Goal: Task Accomplishment & Management: Manage account settings

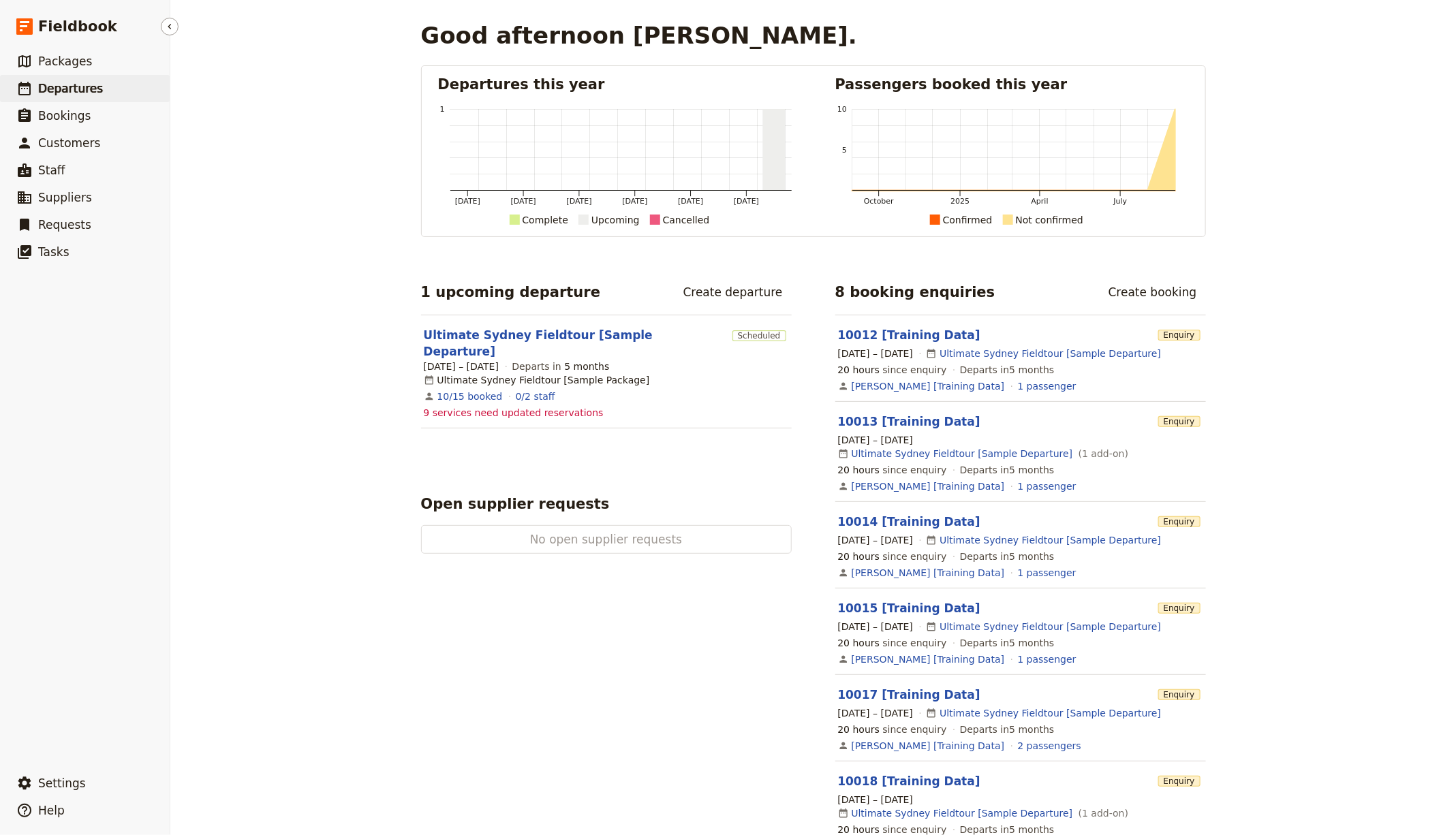
click at [99, 75] on link "​ Departures" at bounding box center [85, 88] width 170 height 28
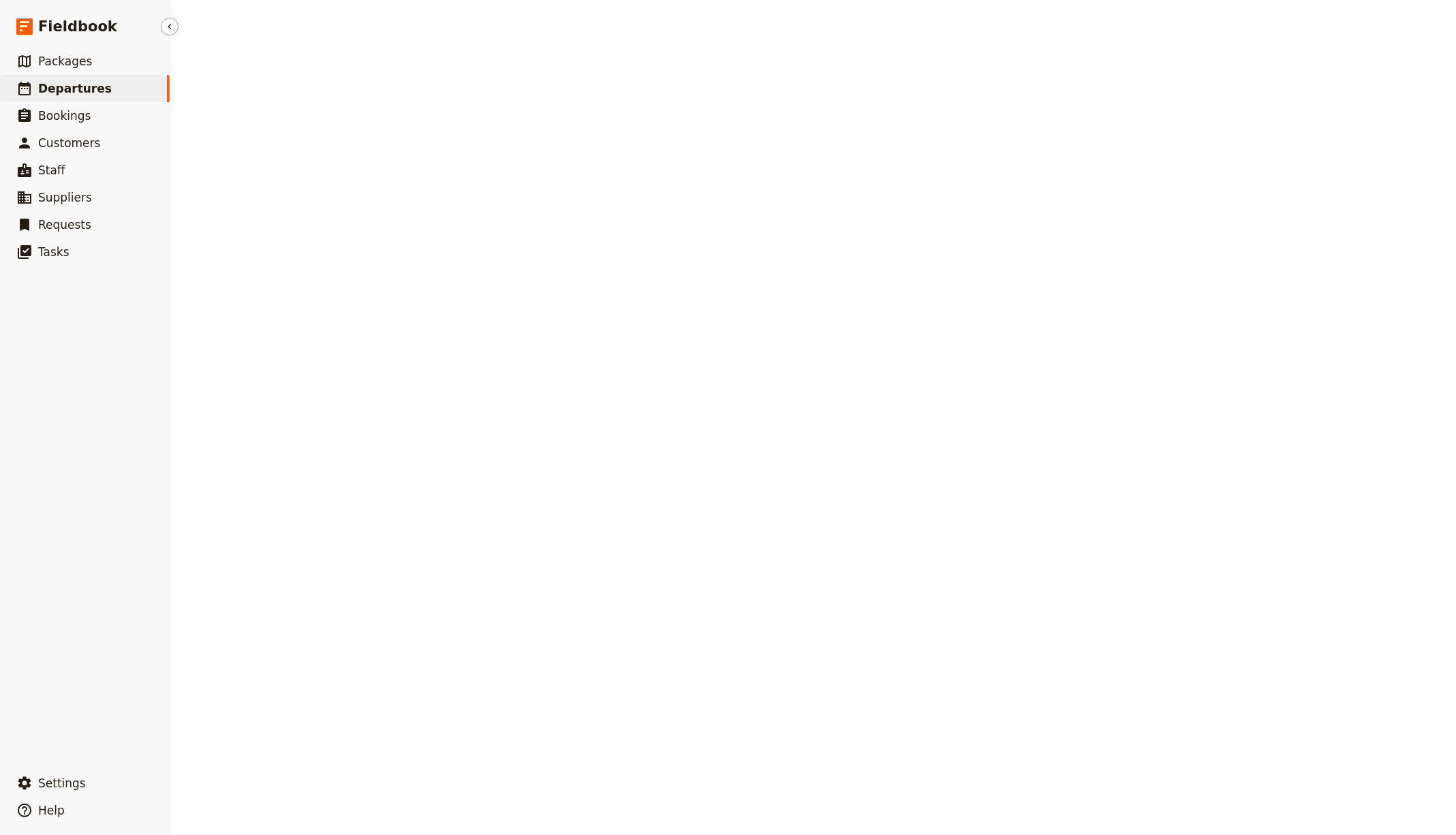
select select "CREATED_AT"
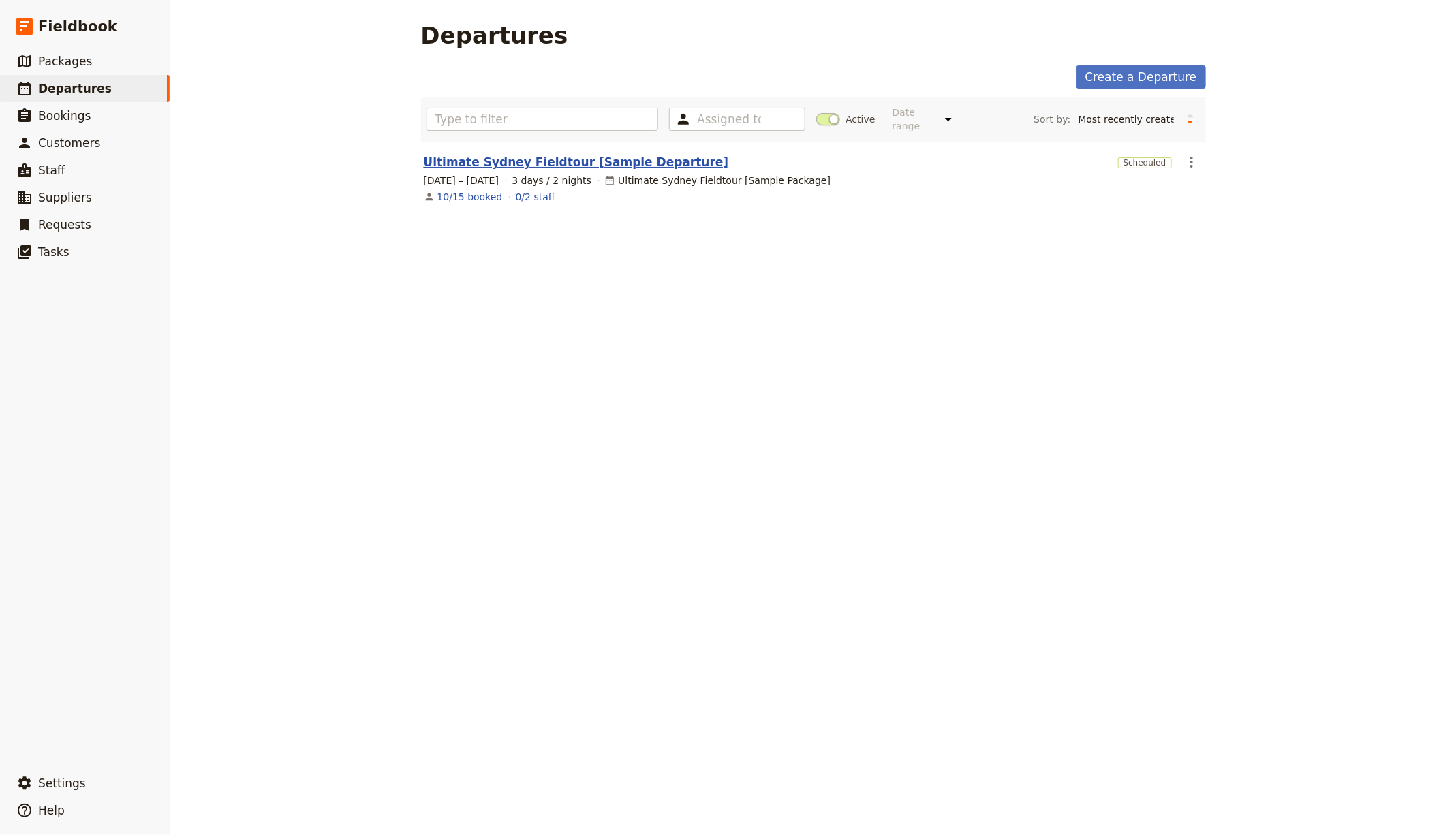
click at [640, 163] on link "Ultimate Sydney Fieldtour [Sample Departure]" at bounding box center [576, 162] width 305 height 17
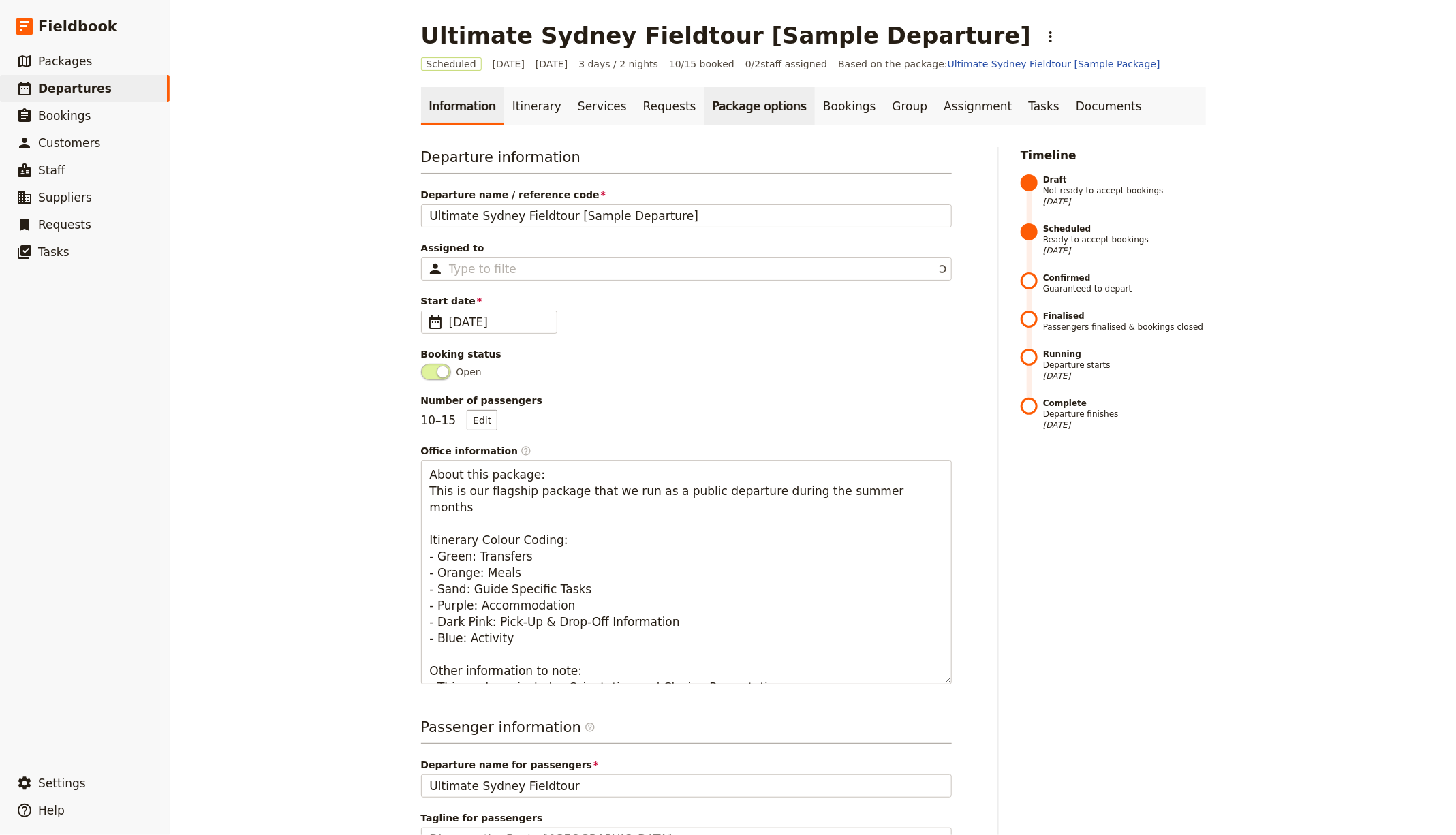
click at [715, 116] on link "Package options" at bounding box center [760, 106] width 111 height 38
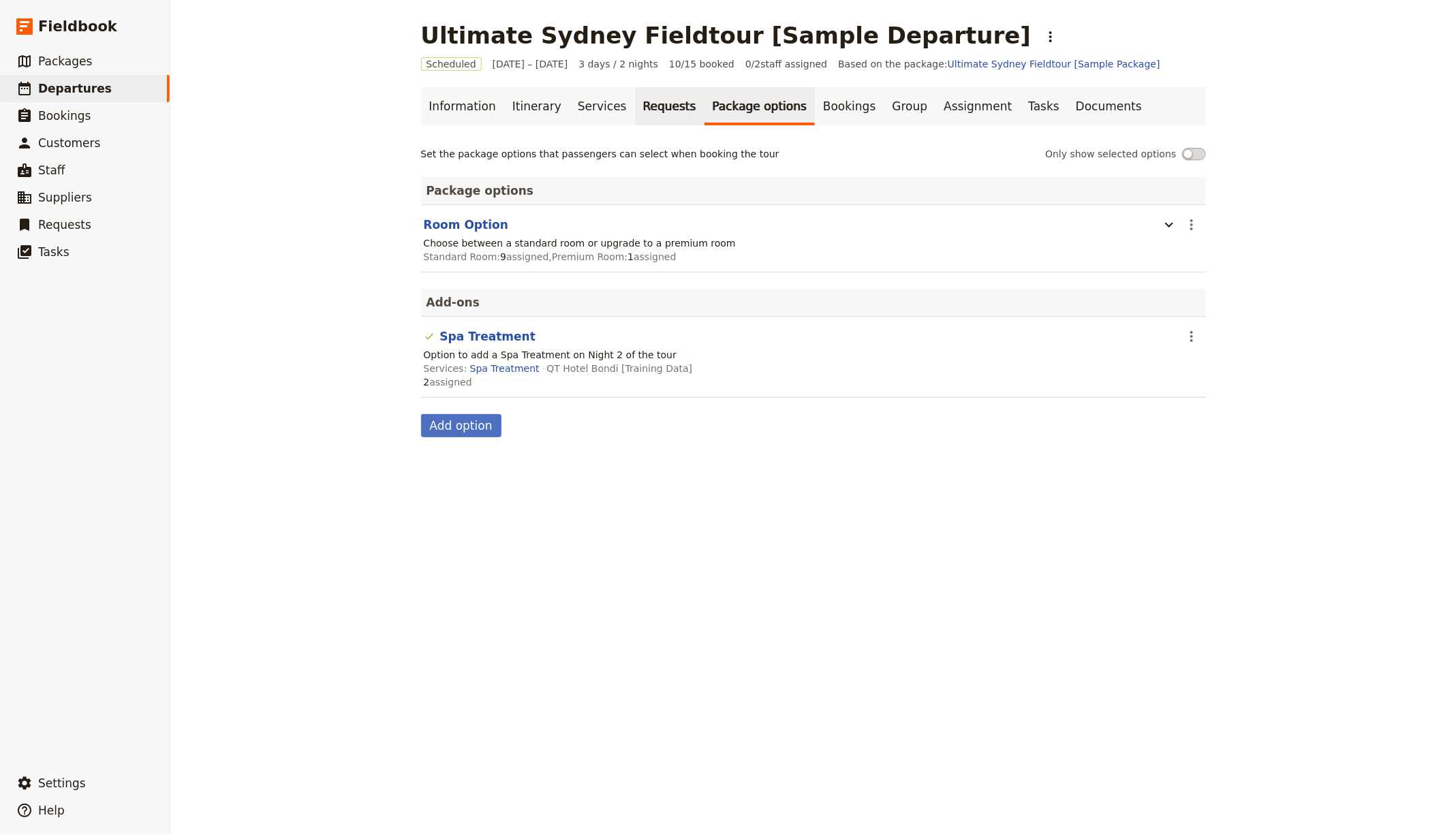
click at [635, 111] on link "Requests" at bounding box center [669, 106] width 69 height 38
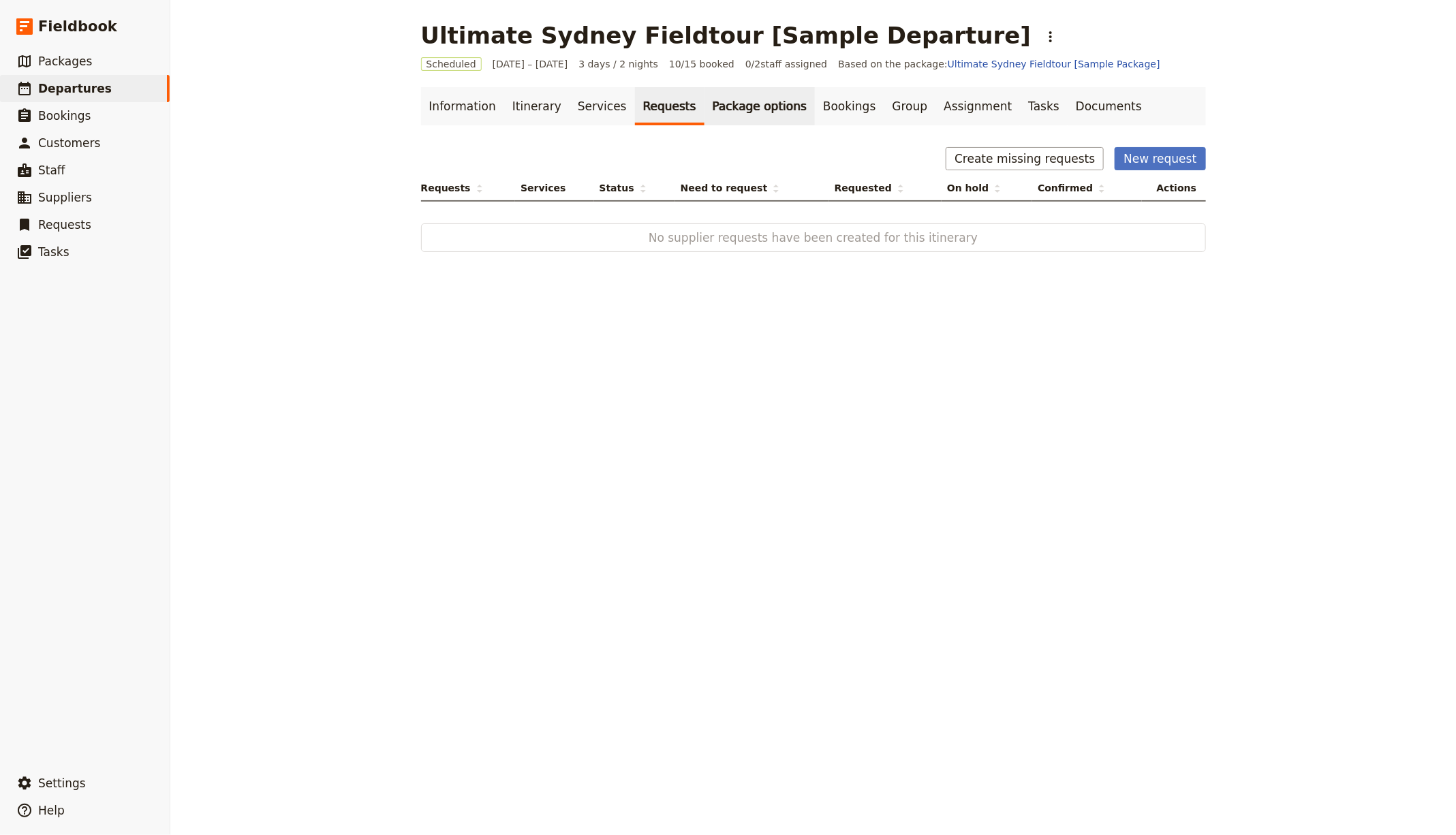
click at [775, 103] on link "Package options" at bounding box center [760, 106] width 111 height 38
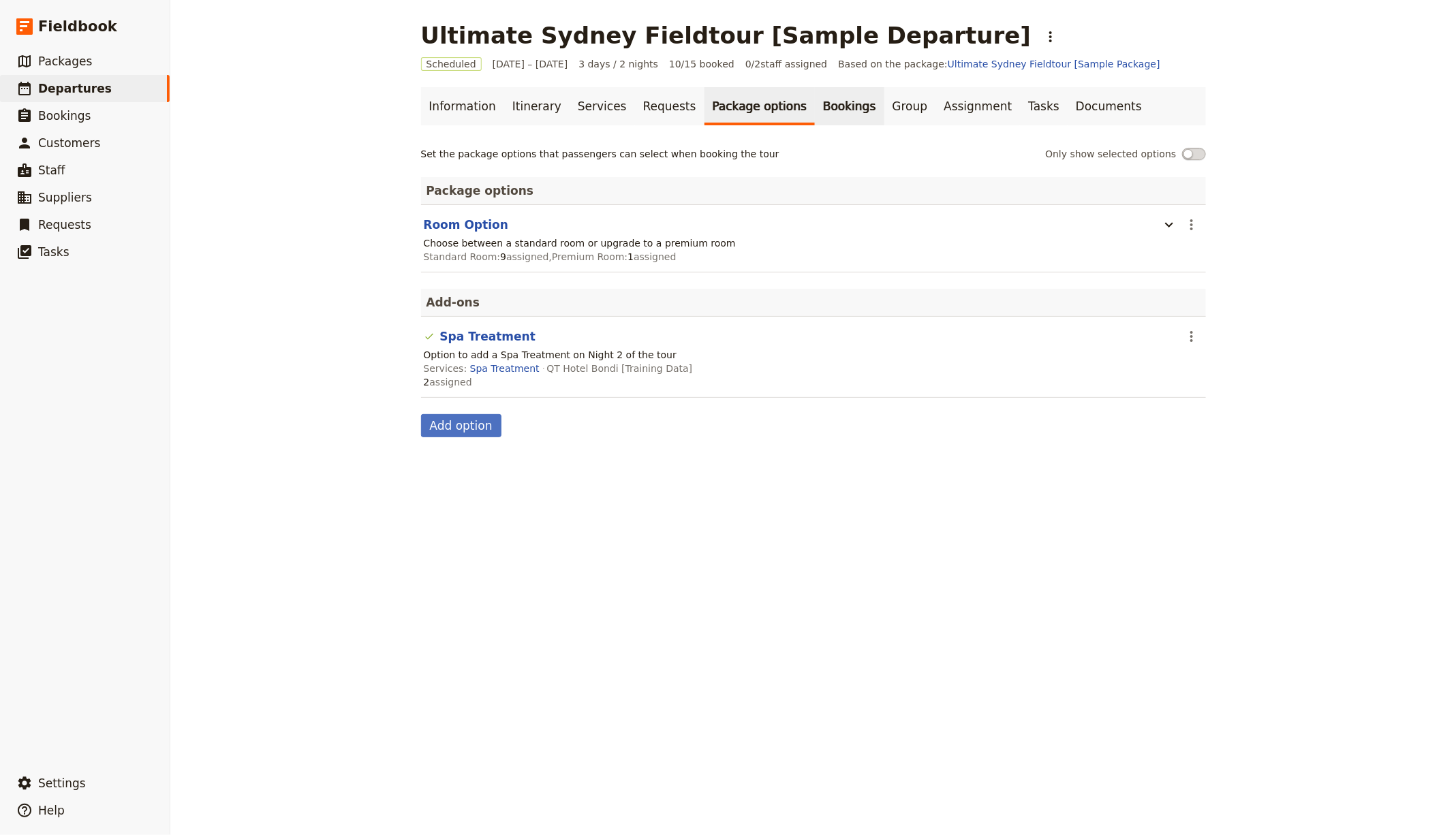
click at [815, 100] on link "Bookings" at bounding box center [849, 106] width 69 height 38
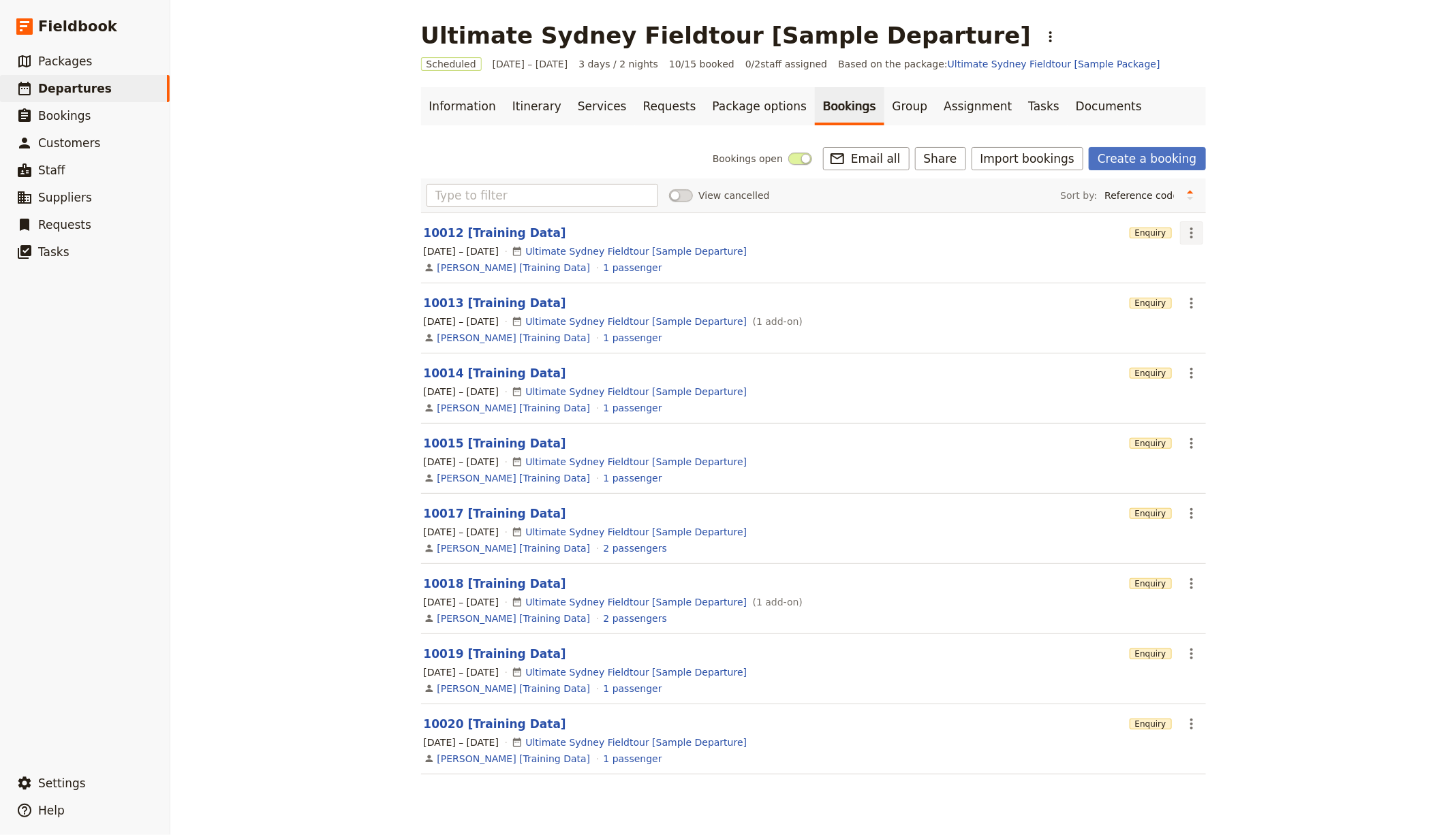
click at [1180, 233] on button "​" at bounding box center [1191, 232] width 23 height 23
click at [1240, 299] on span "Delete booking..." at bounding box center [1223, 299] width 82 height 14
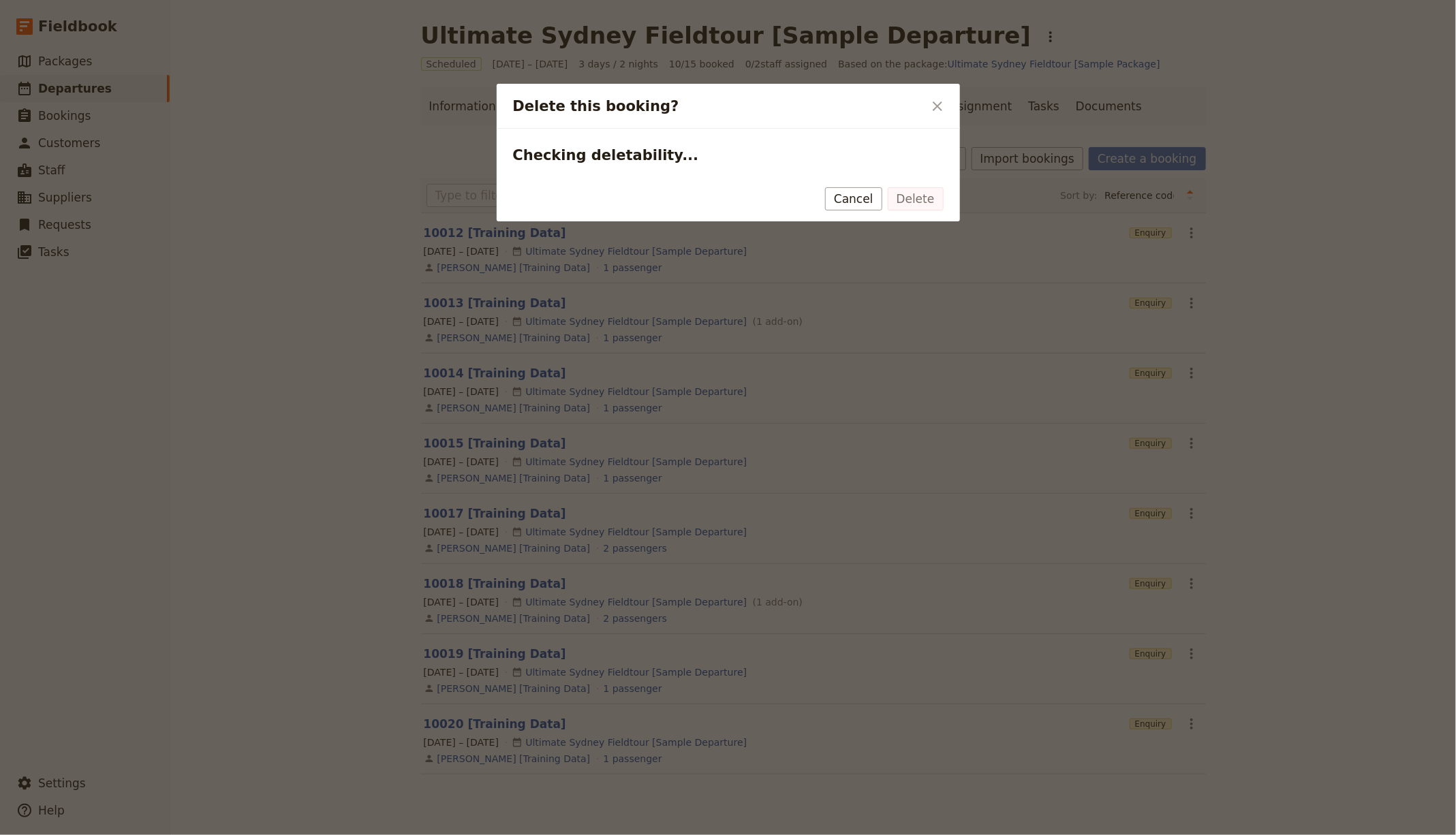
click at [1221, 301] on div at bounding box center [728, 418] width 1456 height 835
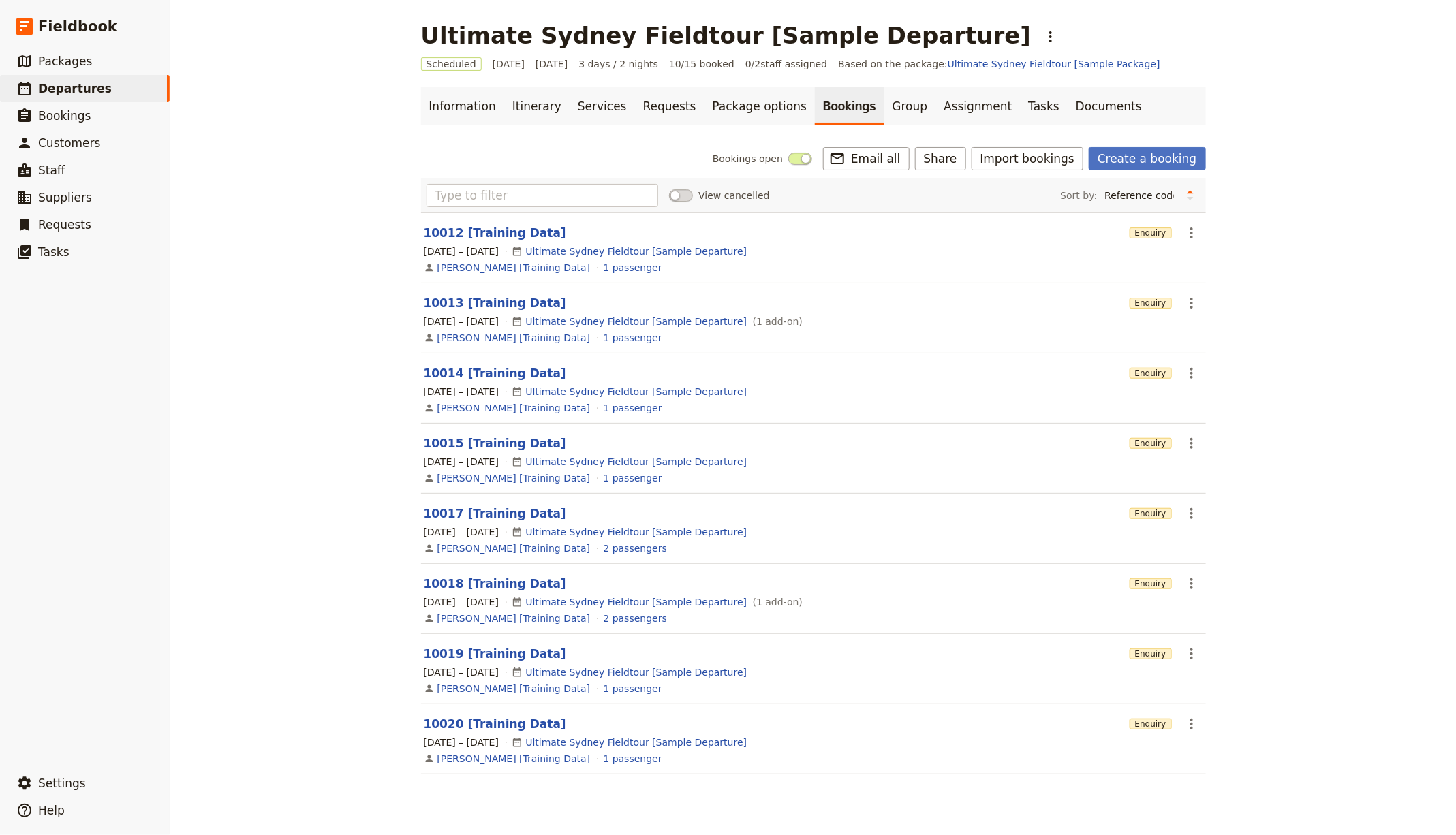
click at [1355, 129] on div "Ultimate Sydney Fieldtour [Sample Departure] ​ Scheduled [DATE] – [DATE] 3 days…" at bounding box center [813, 418] width 1285 height 835
click at [1185, 238] on icon "Actions" at bounding box center [1191, 233] width 17 height 17
click at [1188, 301] on span "Delete booking..." at bounding box center [1223, 299] width 82 height 14
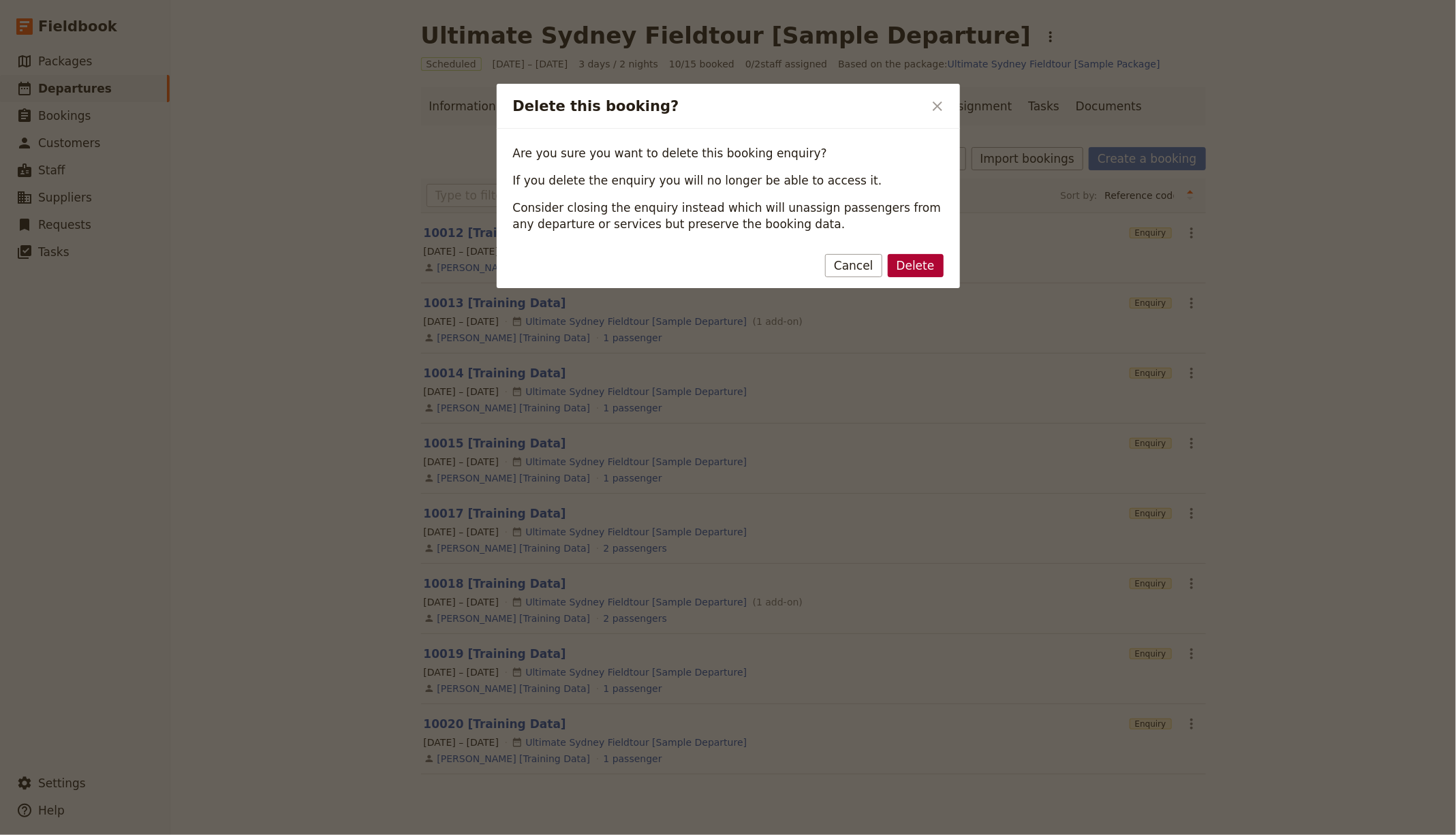
drag, startPoint x: 941, startPoint y: 258, endPoint x: 931, endPoint y: 262, distance: 10.8
click at [940, 259] on button "Delete" at bounding box center [916, 265] width 56 height 23
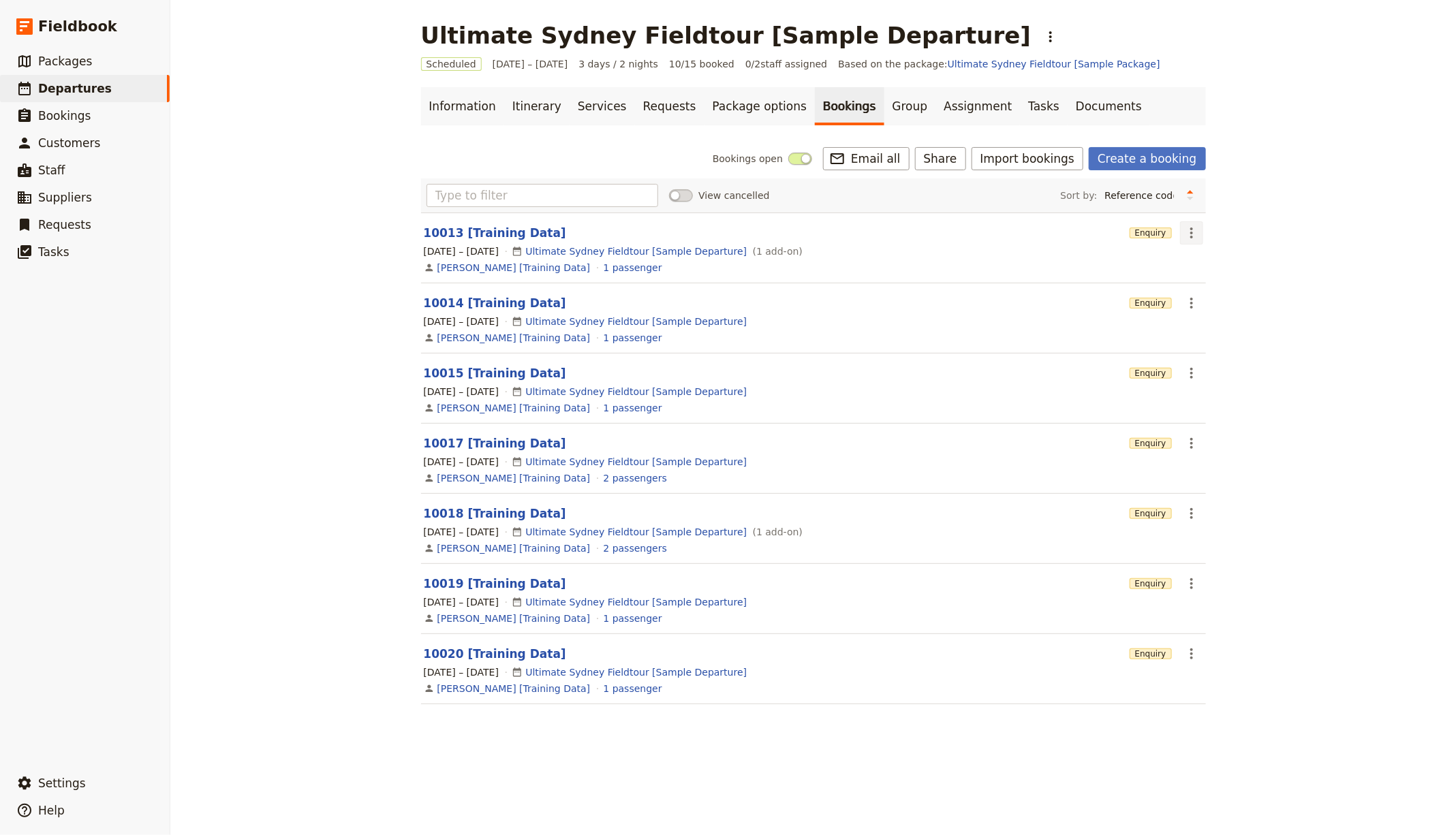
click at [1190, 228] on icon "Actions" at bounding box center [1191, 233] width 17 height 17
click at [1190, 240] on button "​" at bounding box center [1191, 232] width 23 height 23
click at [1215, 305] on button "Delete booking..." at bounding box center [1244, 299] width 139 height 19
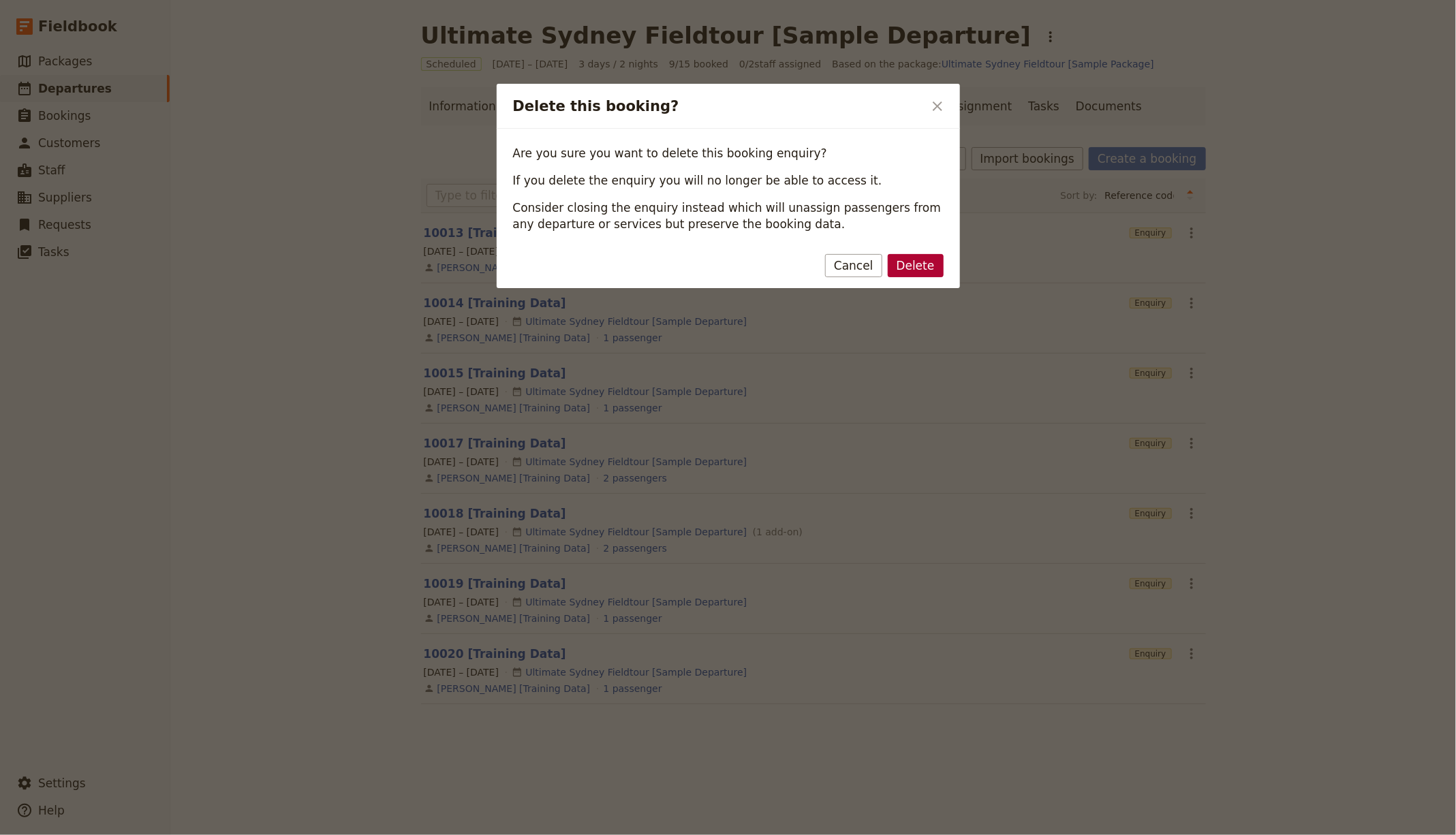
click at [929, 265] on button "Delete" at bounding box center [916, 265] width 56 height 23
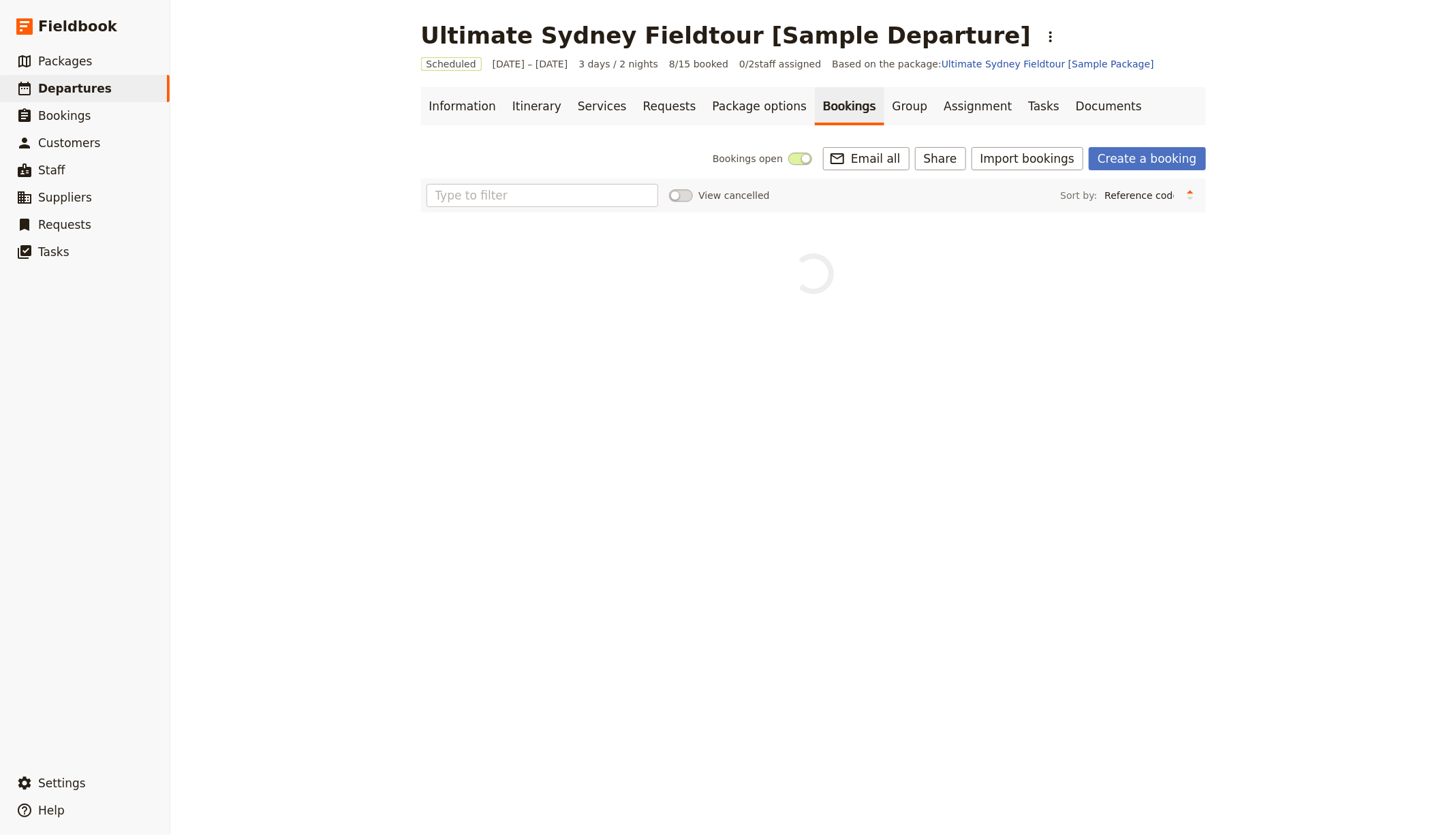
click at [1186, 228] on div "View cancelled Sort by: Reference code Contact Status PAX Most recently updated…" at bounding box center [813, 237] width 785 height 116
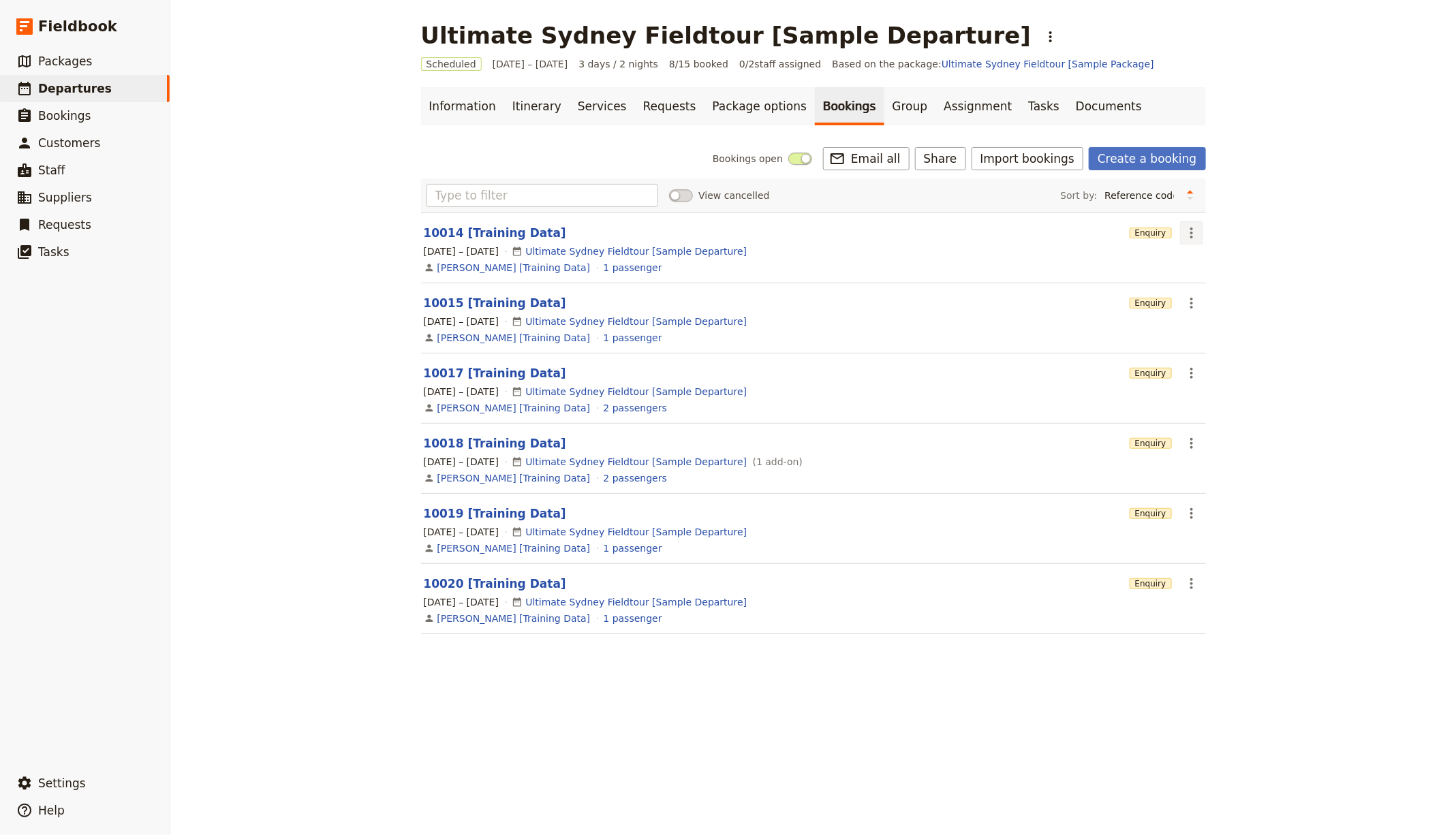
click at [1186, 232] on icon "Actions" at bounding box center [1191, 233] width 17 height 17
click at [1219, 289] on button "Delete booking..." at bounding box center [1244, 299] width 139 height 19
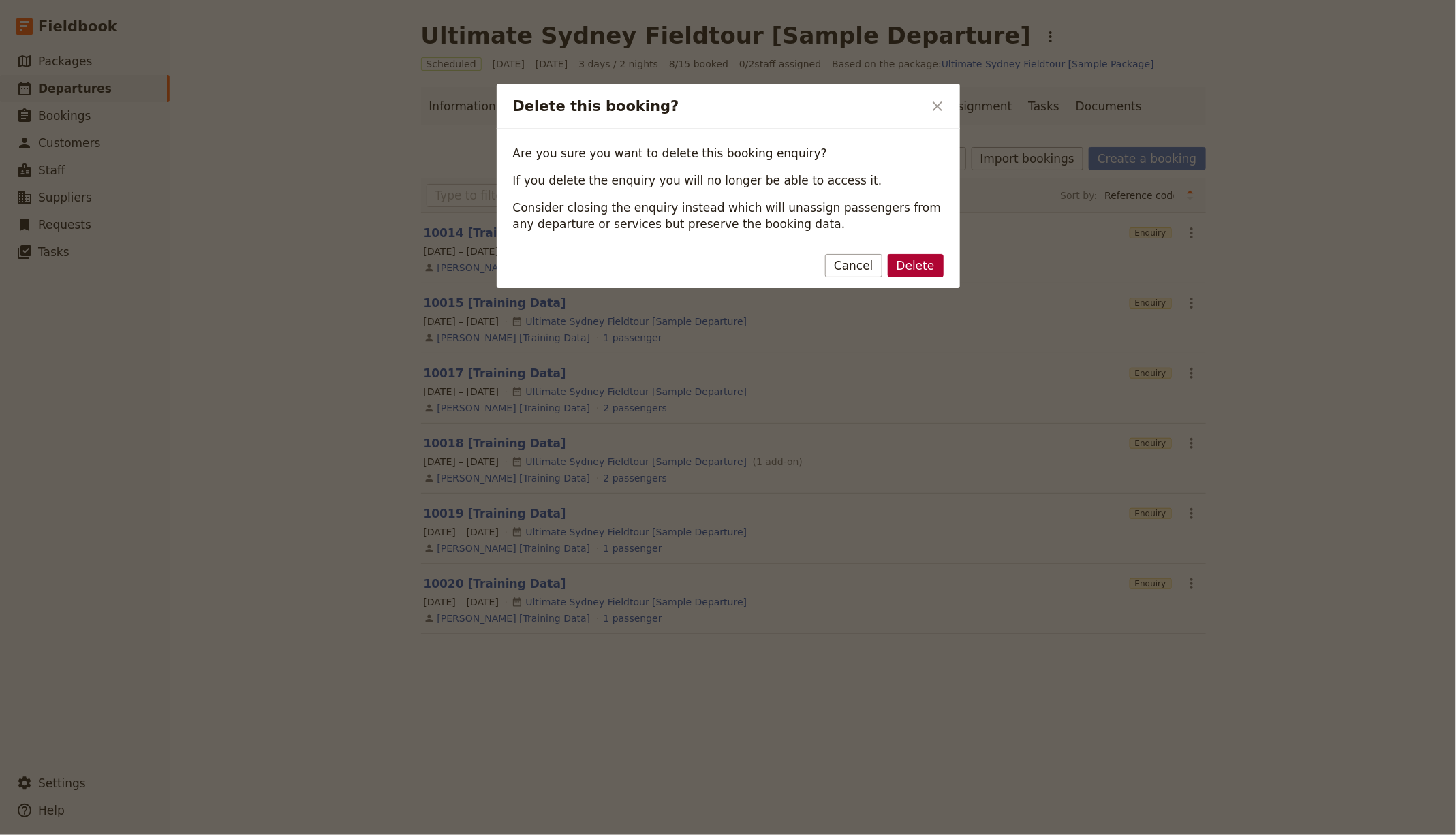
click at [927, 261] on button "Delete" at bounding box center [916, 265] width 56 height 23
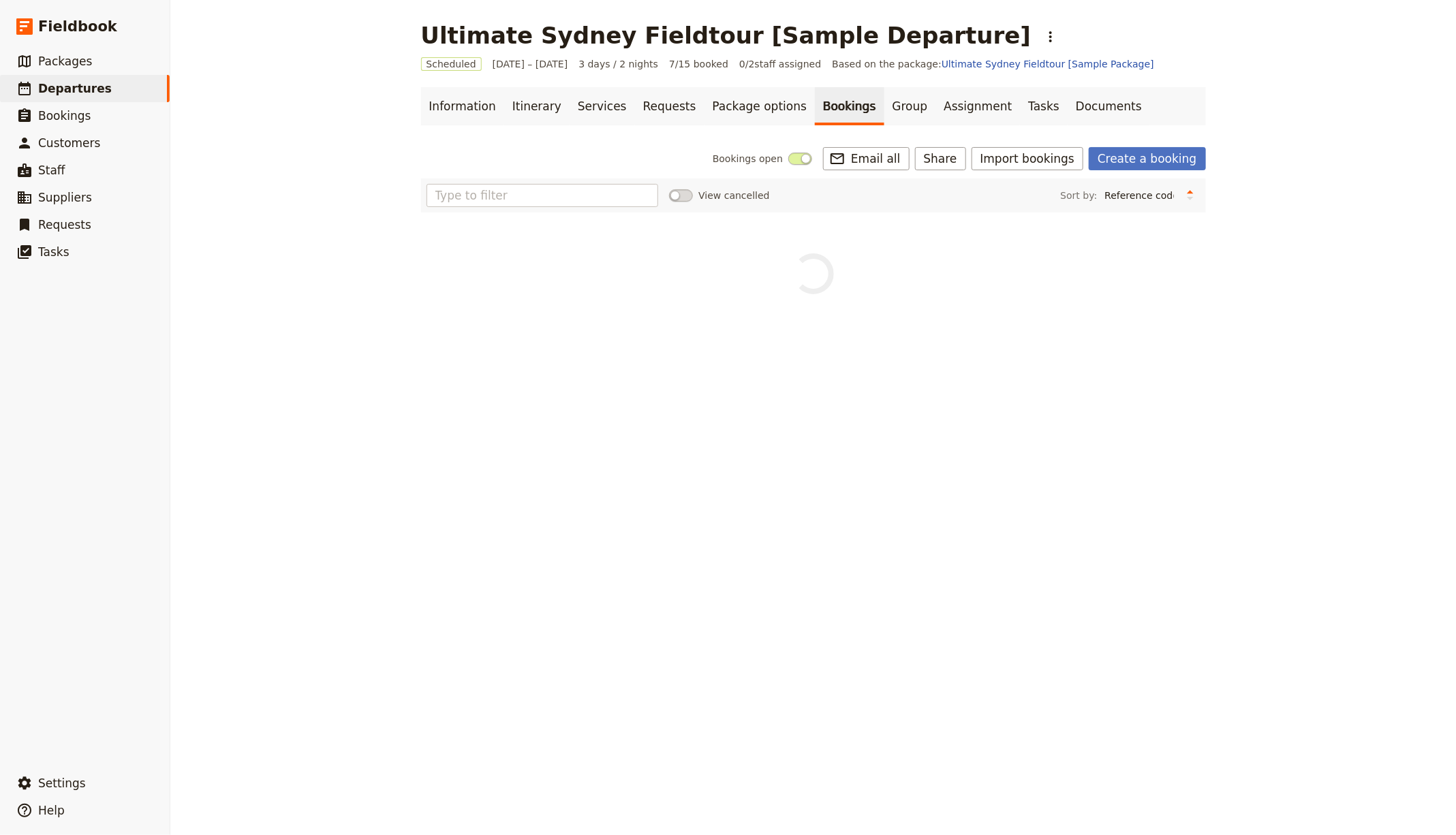
click at [1182, 228] on div "View cancelled Sort by: Reference code Contact Status PAX Most recently updated…" at bounding box center [813, 237] width 785 height 116
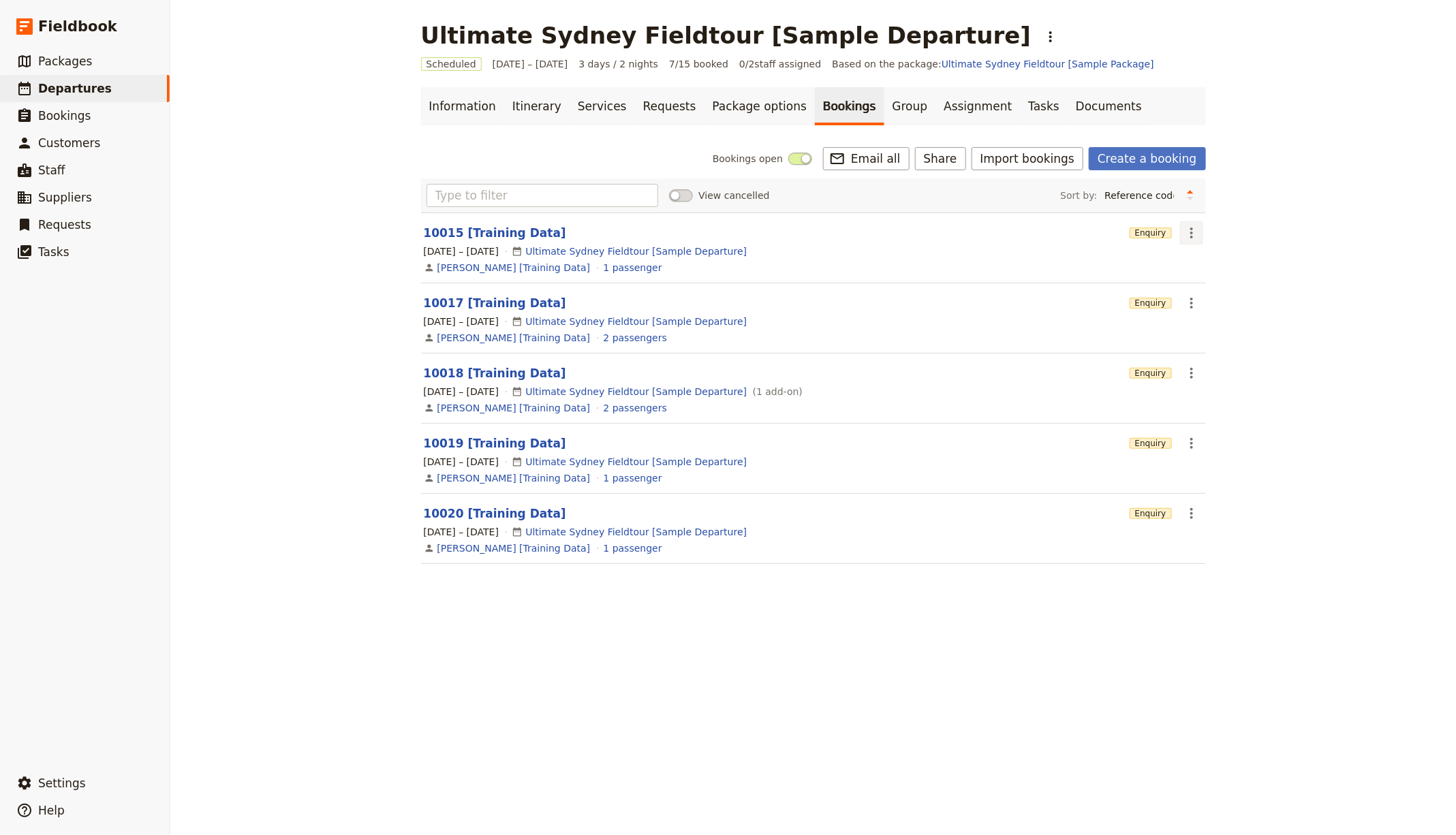
click at [1190, 228] on icon "Actions" at bounding box center [1191, 233] width 3 height 11
click at [1210, 303] on span "Delete booking..." at bounding box center [1223, 299] width 82 height 14
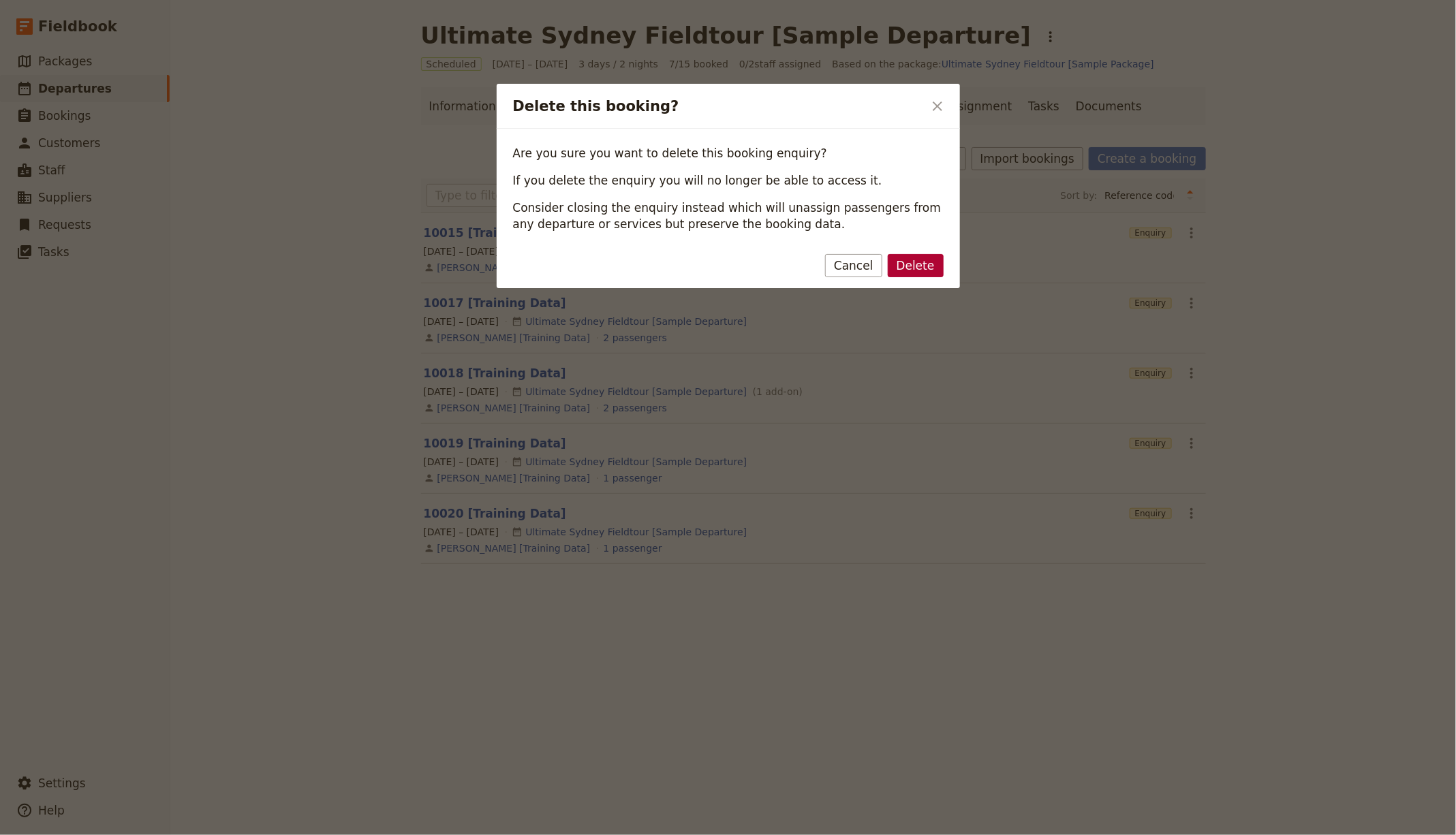
click at [924, 255] on button "Delete" at bounding box center [916, 265] width 56 height 23
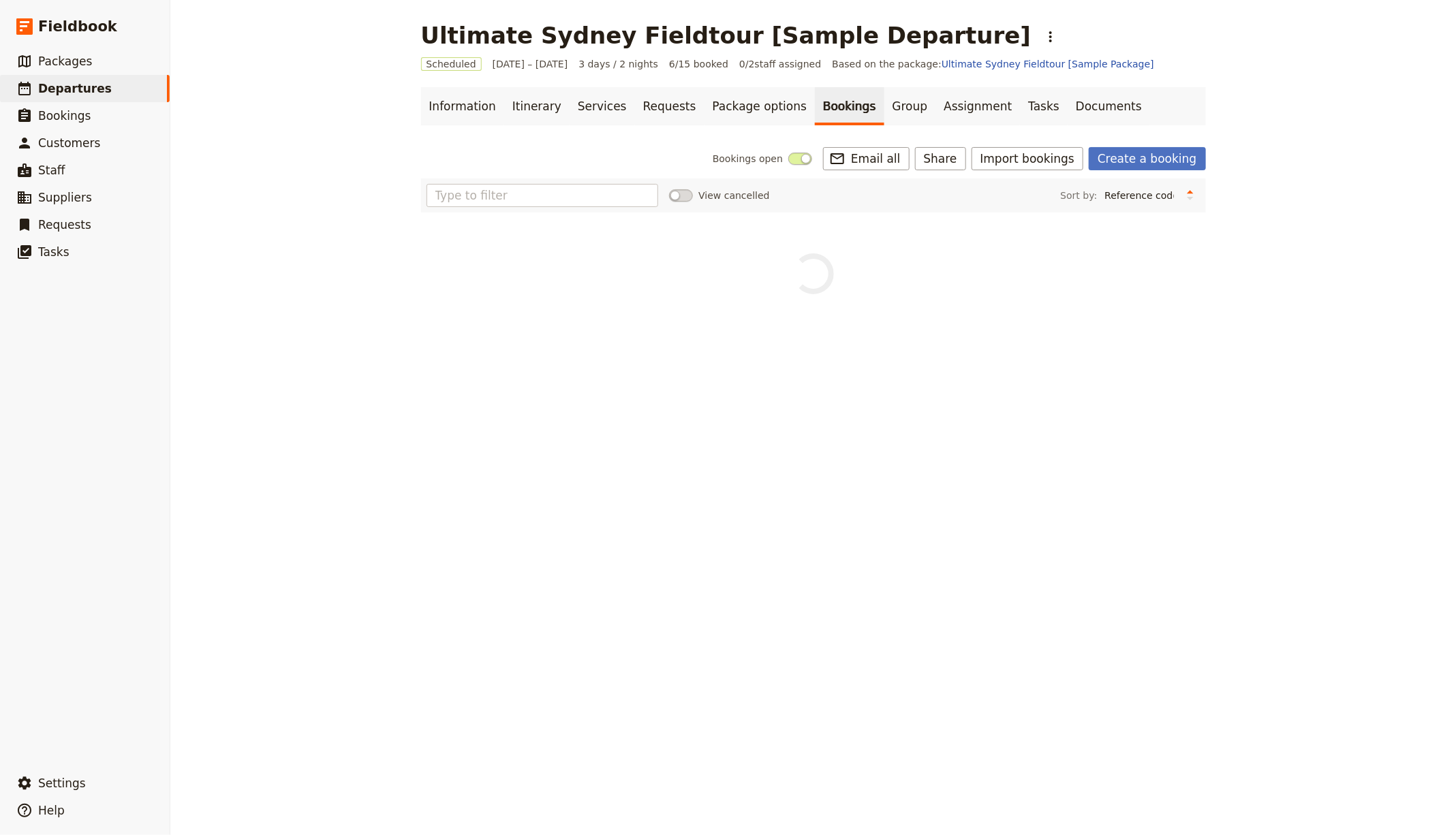
click at [1193, 228] on div "View cancelled Sort by: Reference code Contact Status PAX Most recently updated…" at bounding box center [813, 237] width 785 height 116
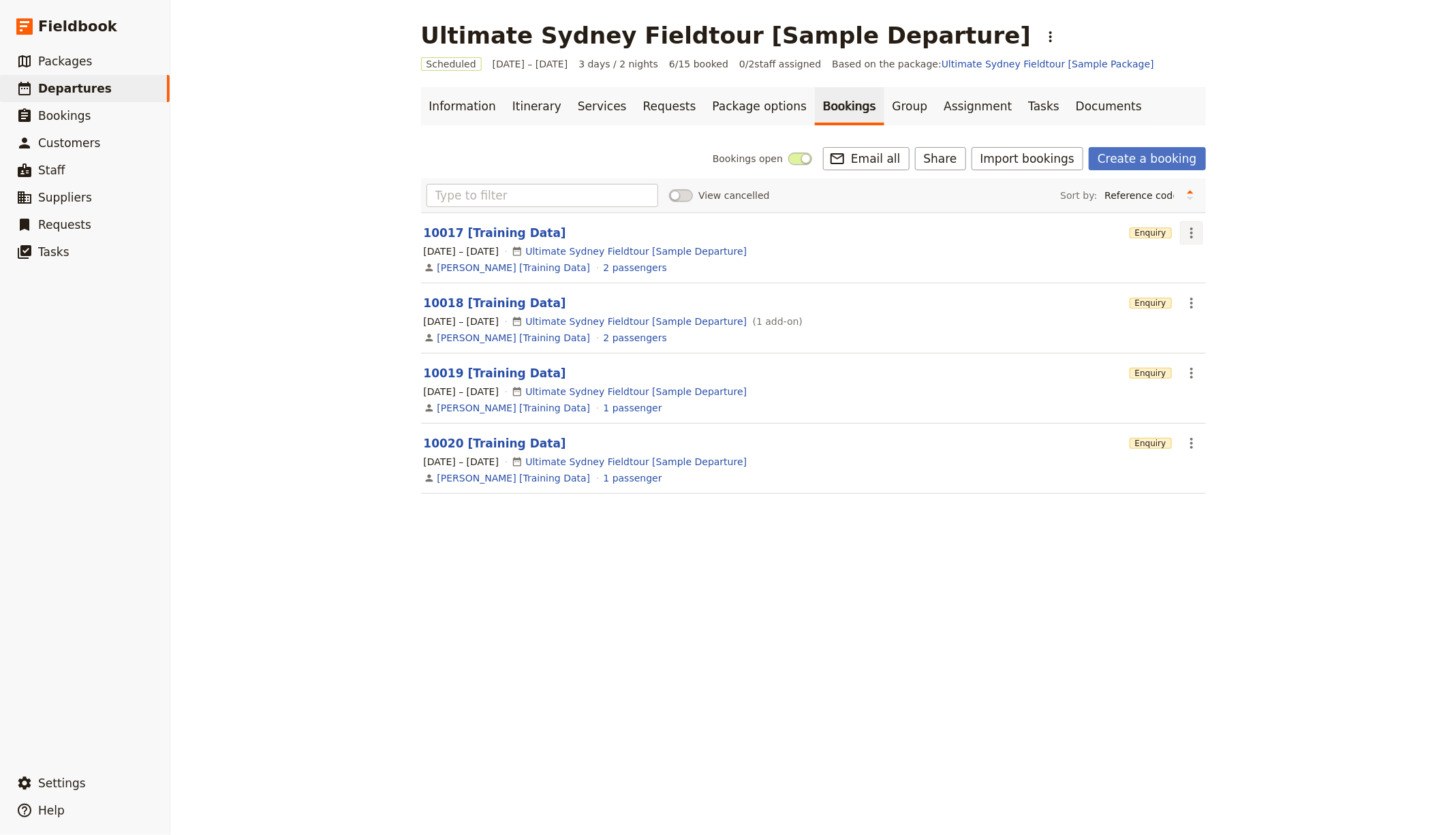
click at [1188, 229] on icon "Actions" at bounding box center [1191, 233] width 17 height 17
click at [1209, 299] on span "Delete booking..." at bounding box center [1223, 299] width 82 height 14
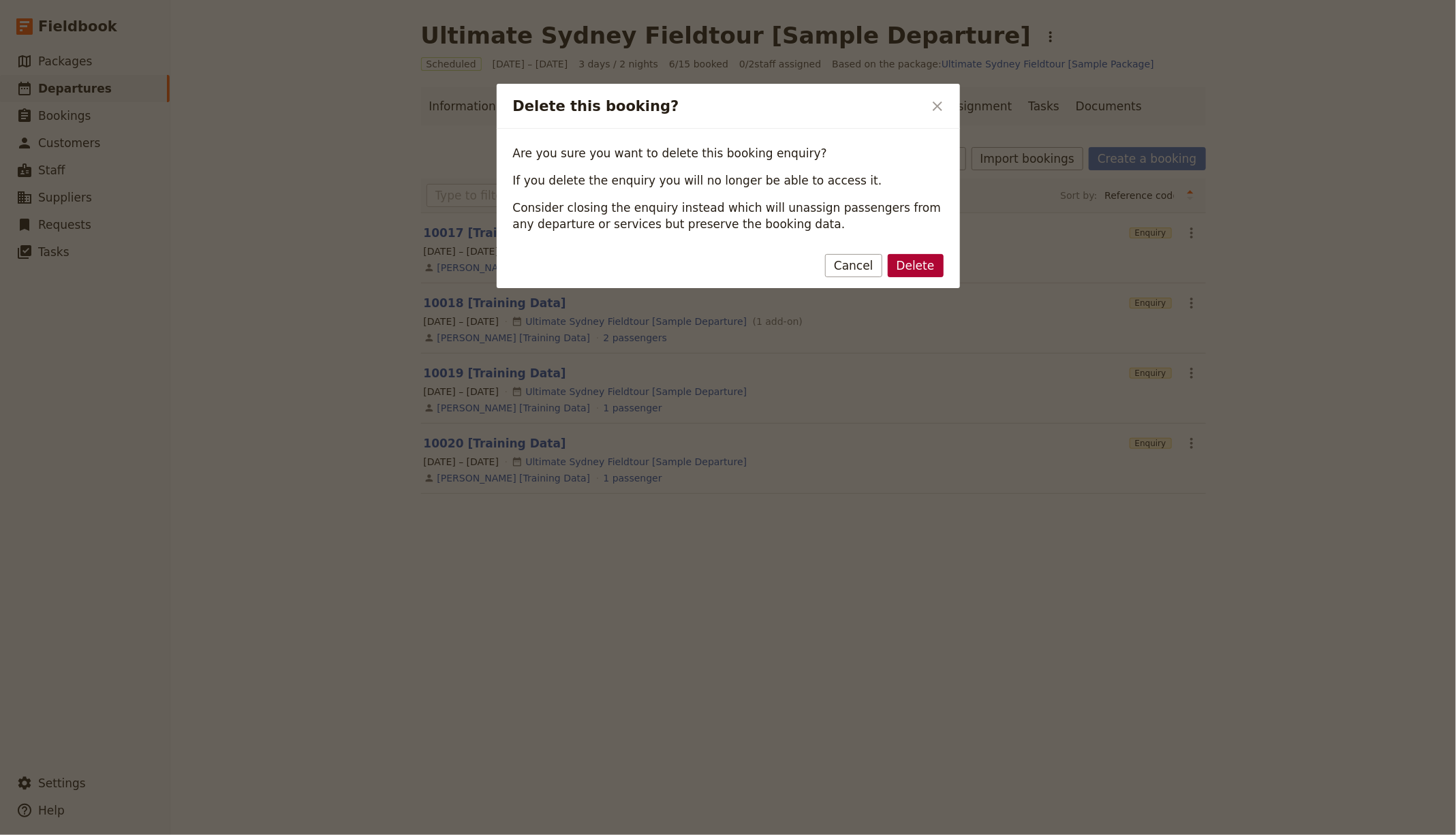
click at [901, 263] on button "Delete" at bounding box center [916, 265] width 56 height 23
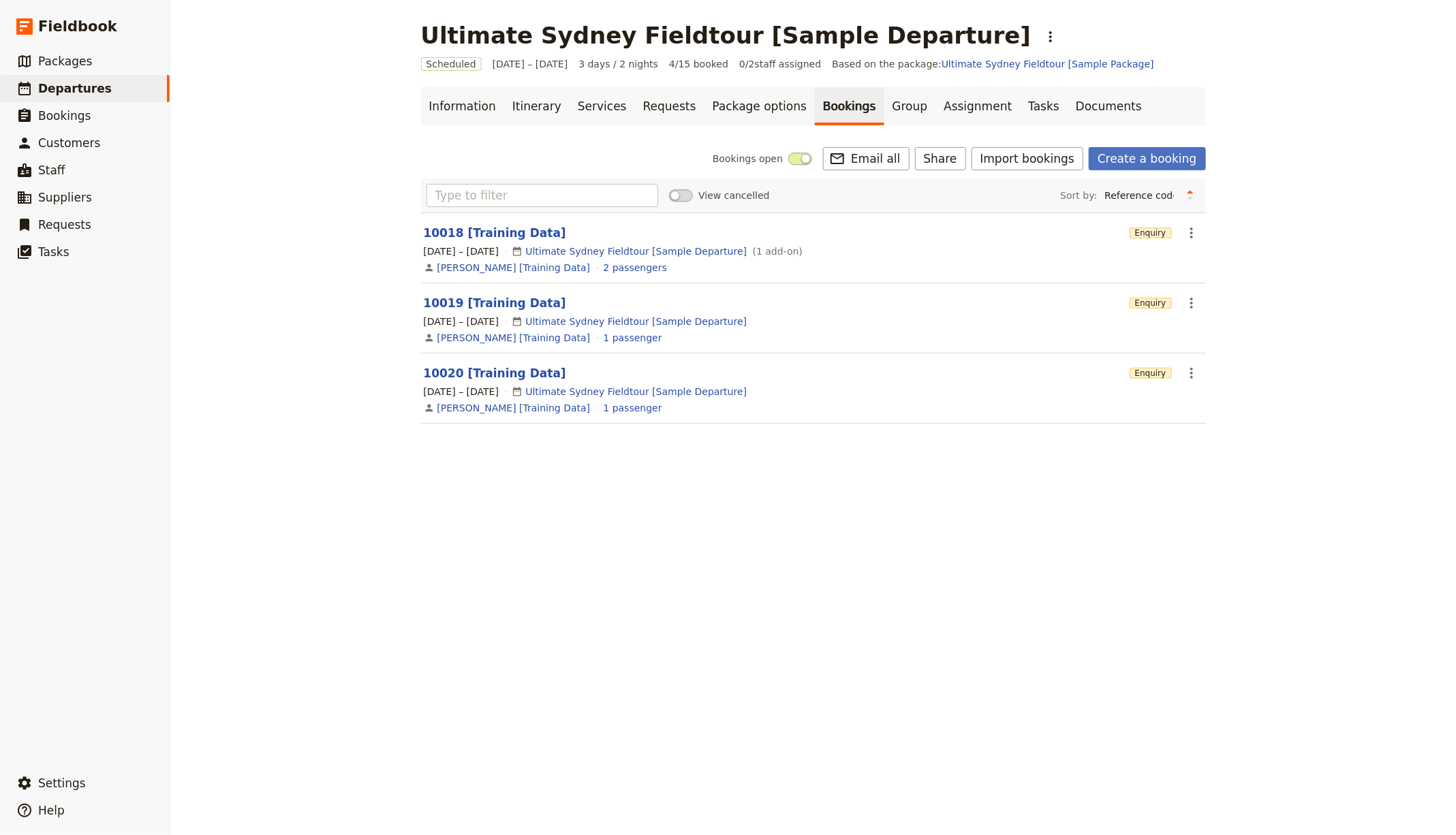
click at [1183, 229] on icon "Actions" at bounding box center [1191, 233] width 17 height 17
click at [1193, 296] on span "Delete booking..." at bounding box center [1223, 299] width 82 height 14
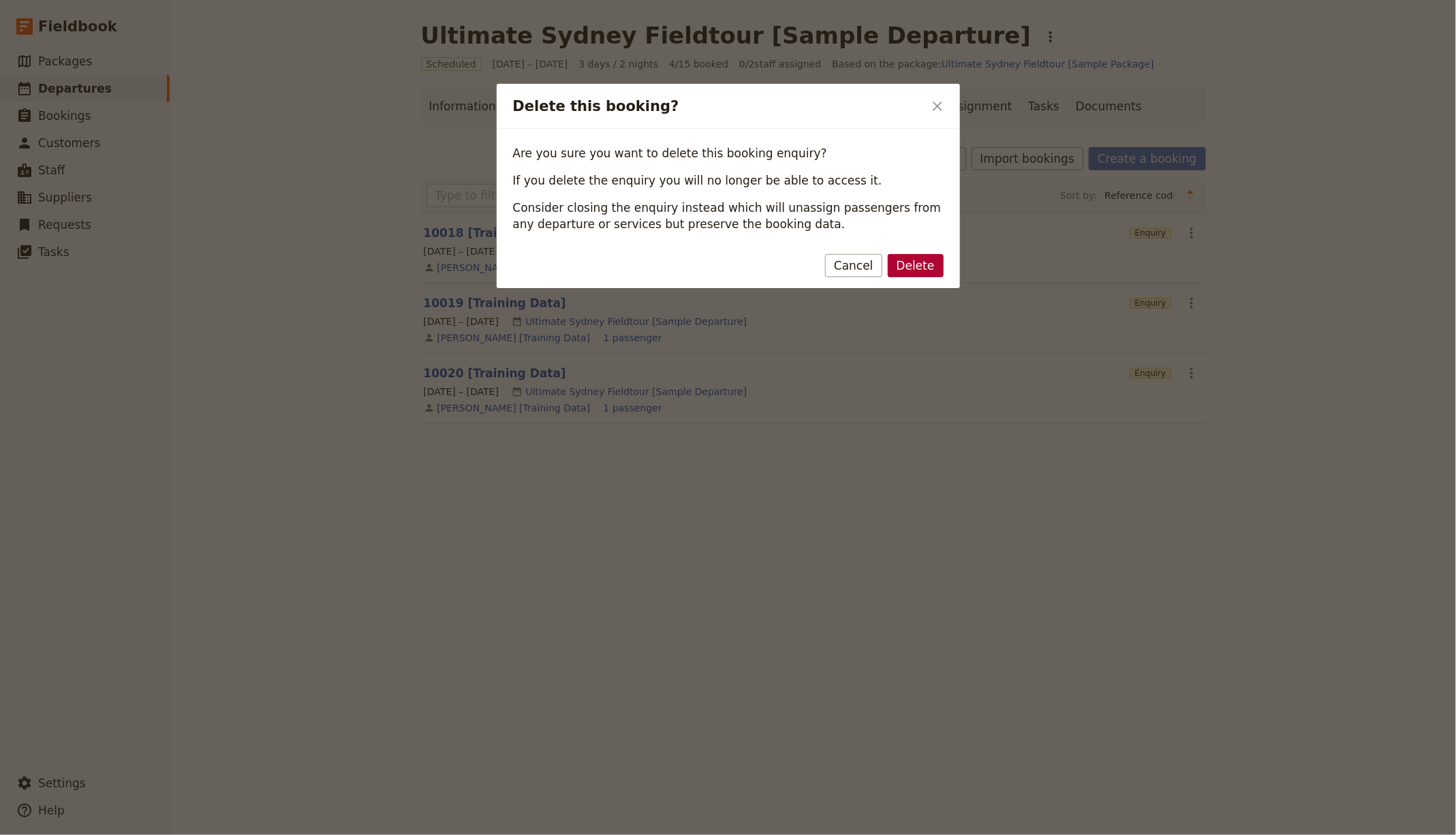
click at [911, 262] on button "Delete" at bounding box center [916, 265] width 56 height 23
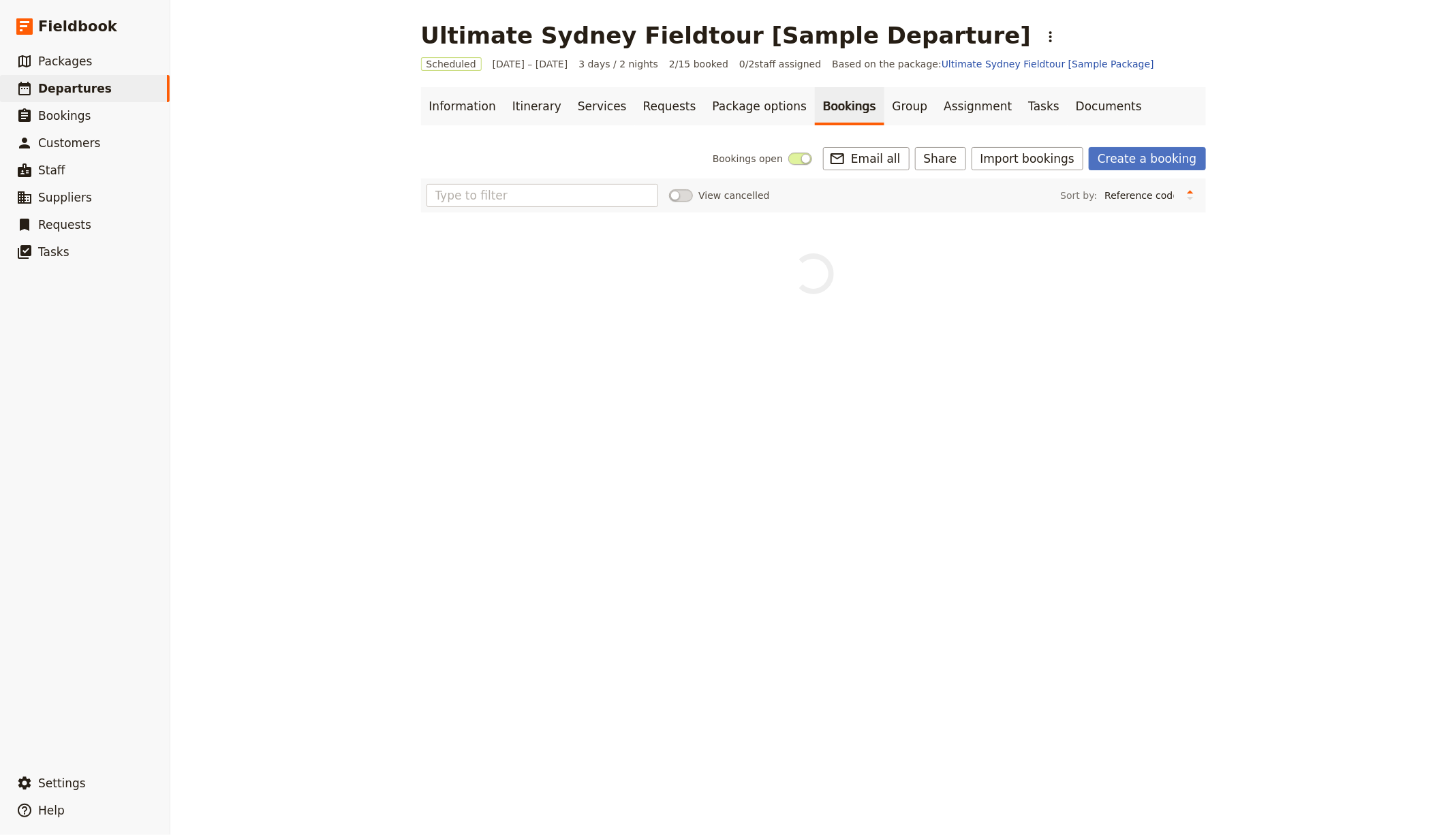
click at [1188, 226] on div "View cancelled Sort by: Reference code Contact Status PAX Most recently updated…" at bounding box center [813, 237] width 785 height 116
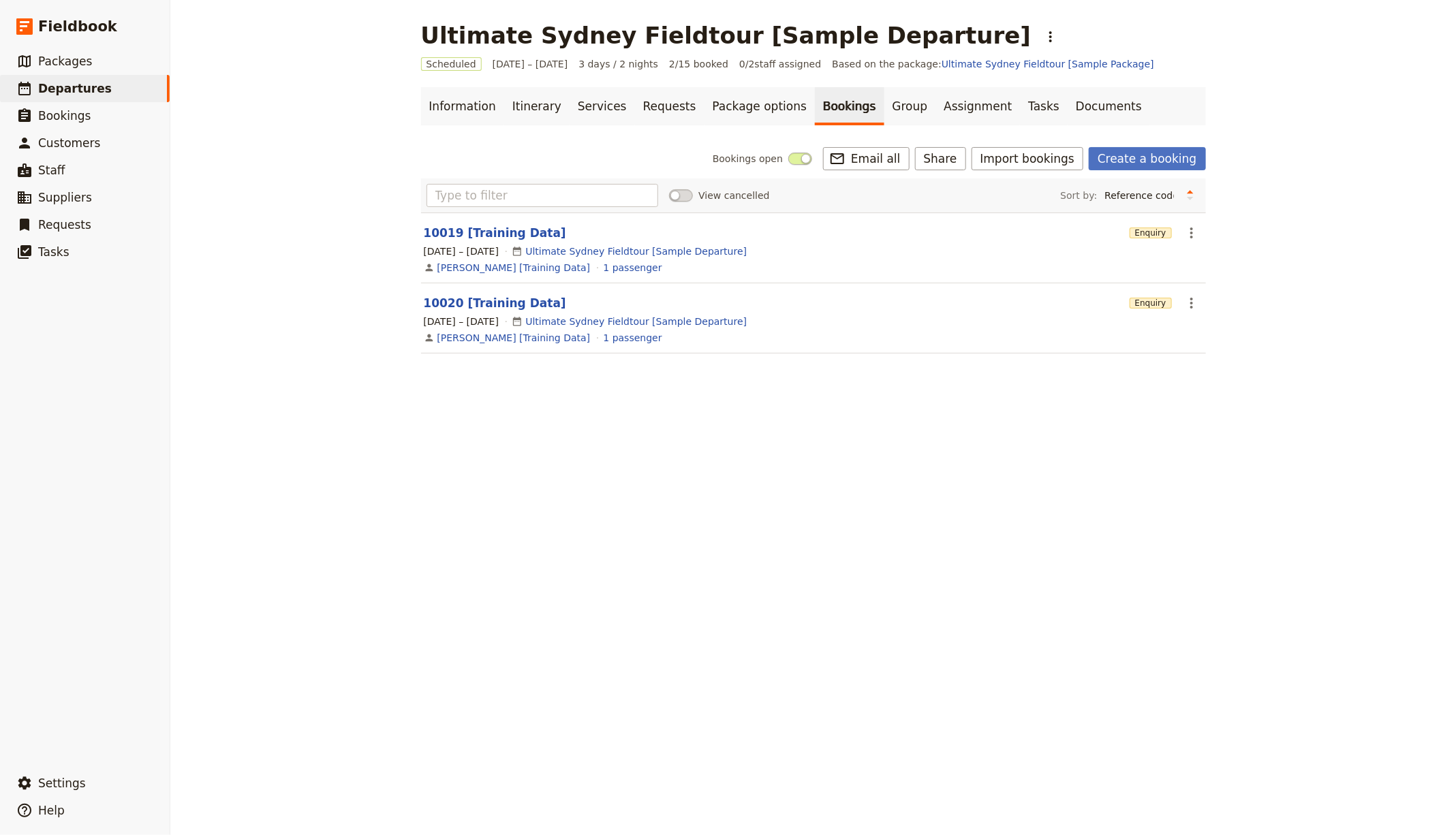
click at [1185, 229] on icon "Actions" at bounding box center [1191, 233] width 17 height 17
click at [1212, 294] on span "Delete booking..." at bounding box center [1223, 299] width 82 height 14
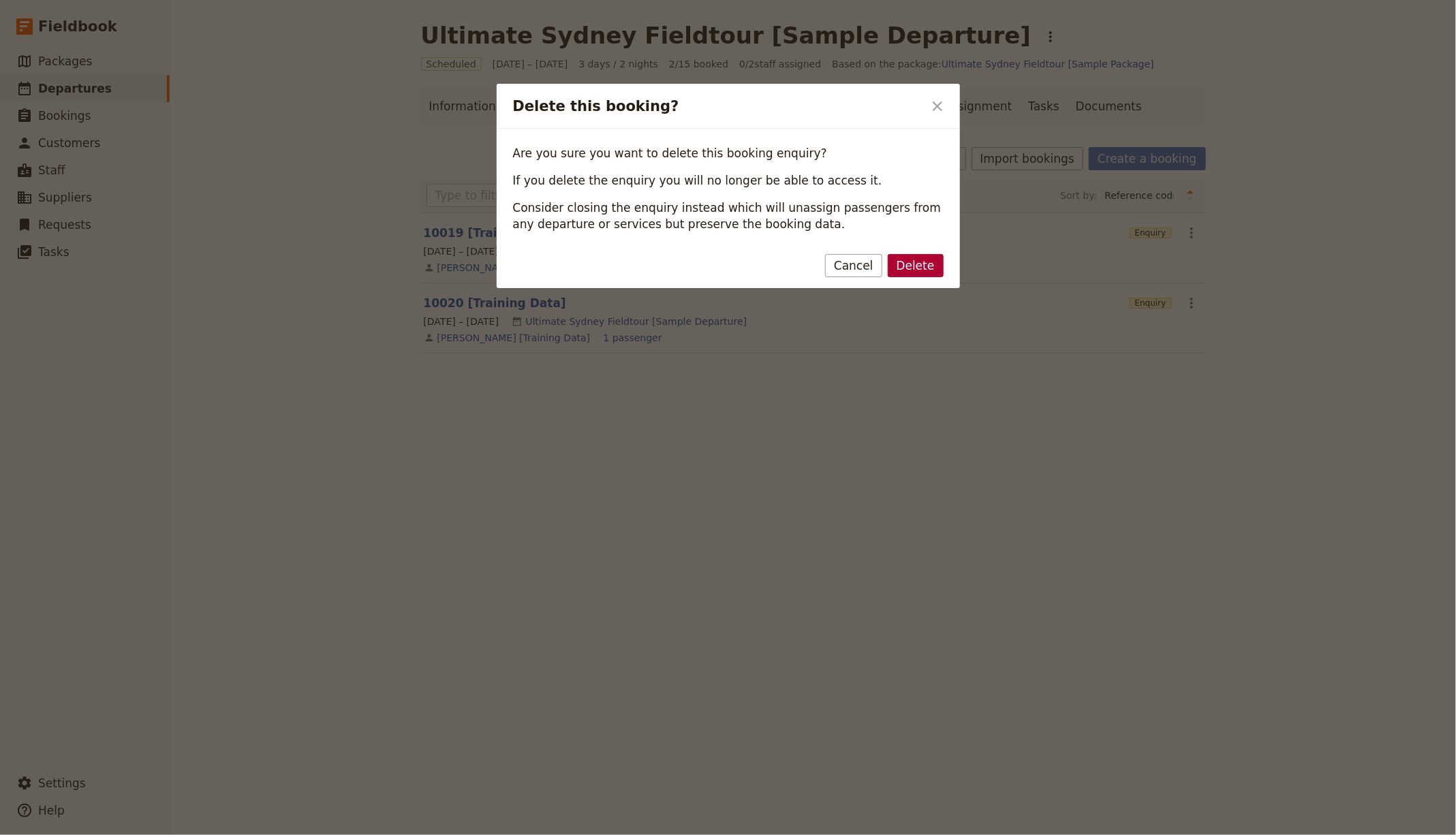
click at [929, 273] on button "Delete" at bounding box center [916, 265] width 56 height 23
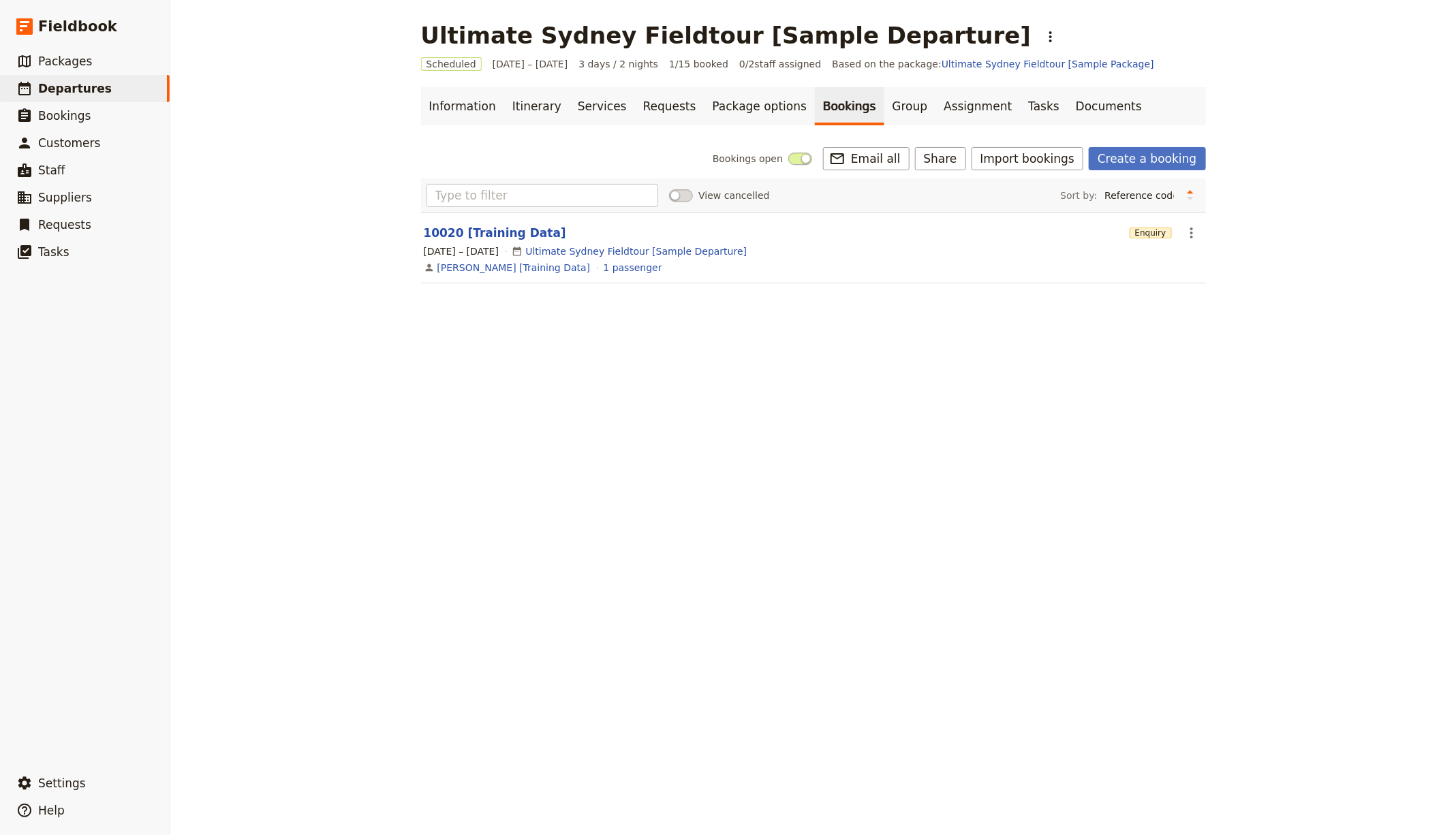
click at [1187, 243] on div "[DATE] – [DATE] Ultimate Sydney Fieldtour [Sample Departure]" at bounding box center [813, 252] width 782 height 17
click at [1188, 238] on icon "Actions" at bounding box center [1191, 233] width 17 height 17
click at [1211, 296] on span "Delete booking..." at bounding box center [1223, 299] width 82 height 14
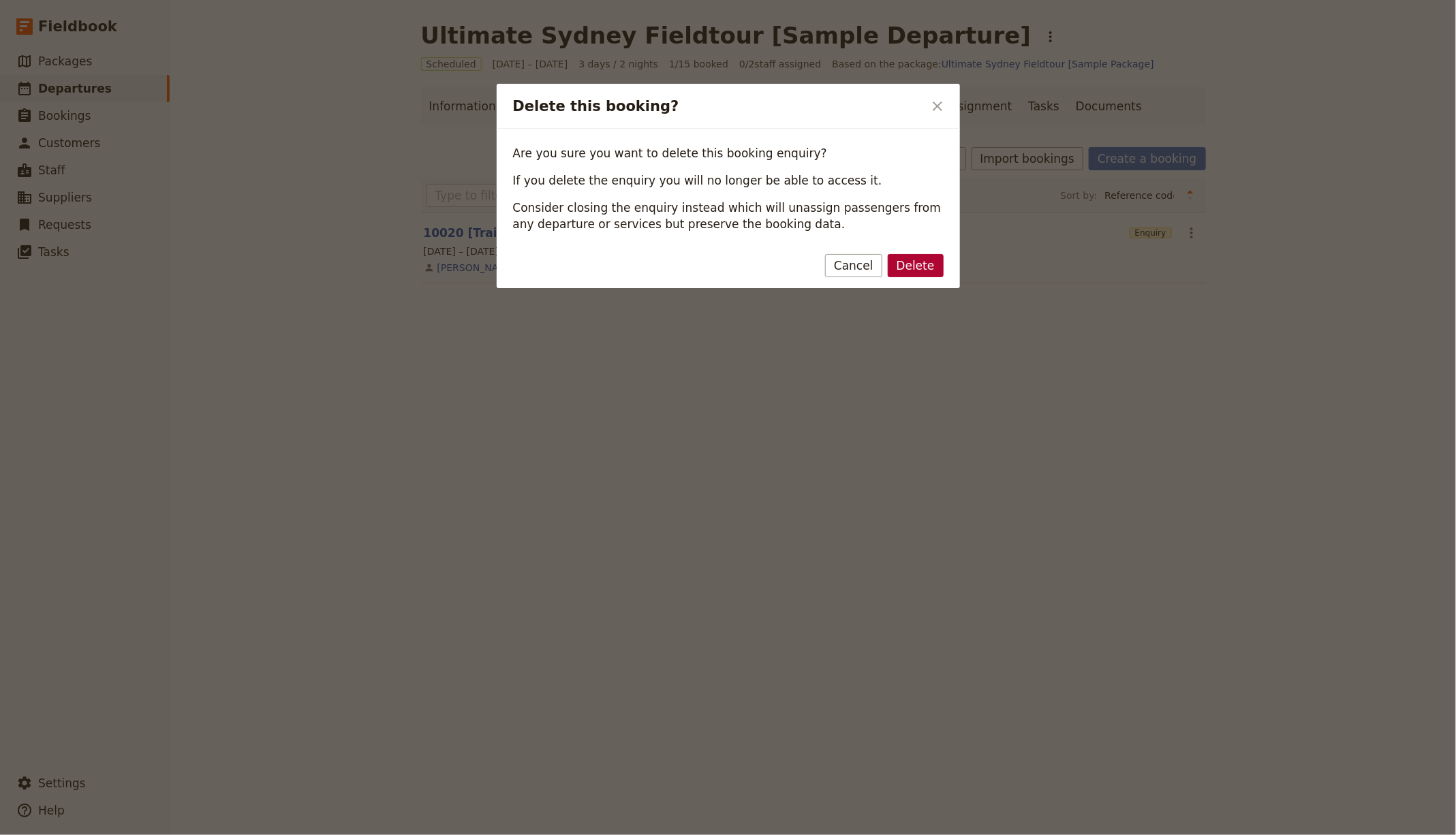
click at [917, 264] on button "Delete" at bounding box center [916, 265] width 56 height 23
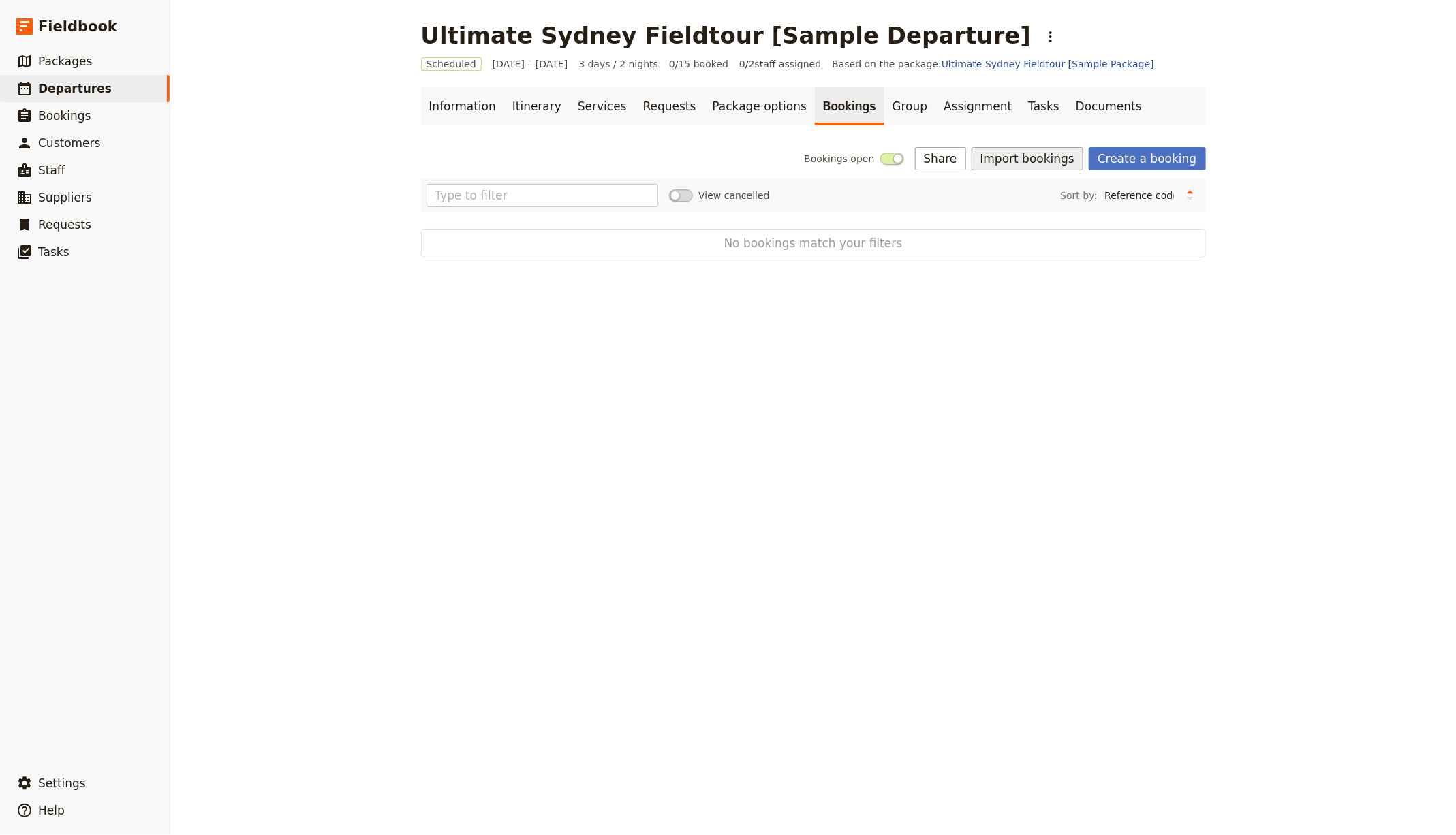
drag, startPoint x: 1019, startPoint y: 166, endPoint x: 1056, endPoint y: 165, distance: 37.0
click at [1020, 166] on button "Import bookings" at bounding box center [1026, 159] width 112 height 23
click at [1050, 193] on span "Import Bookings" at bounding box center [1030, 188] width 78 height 14
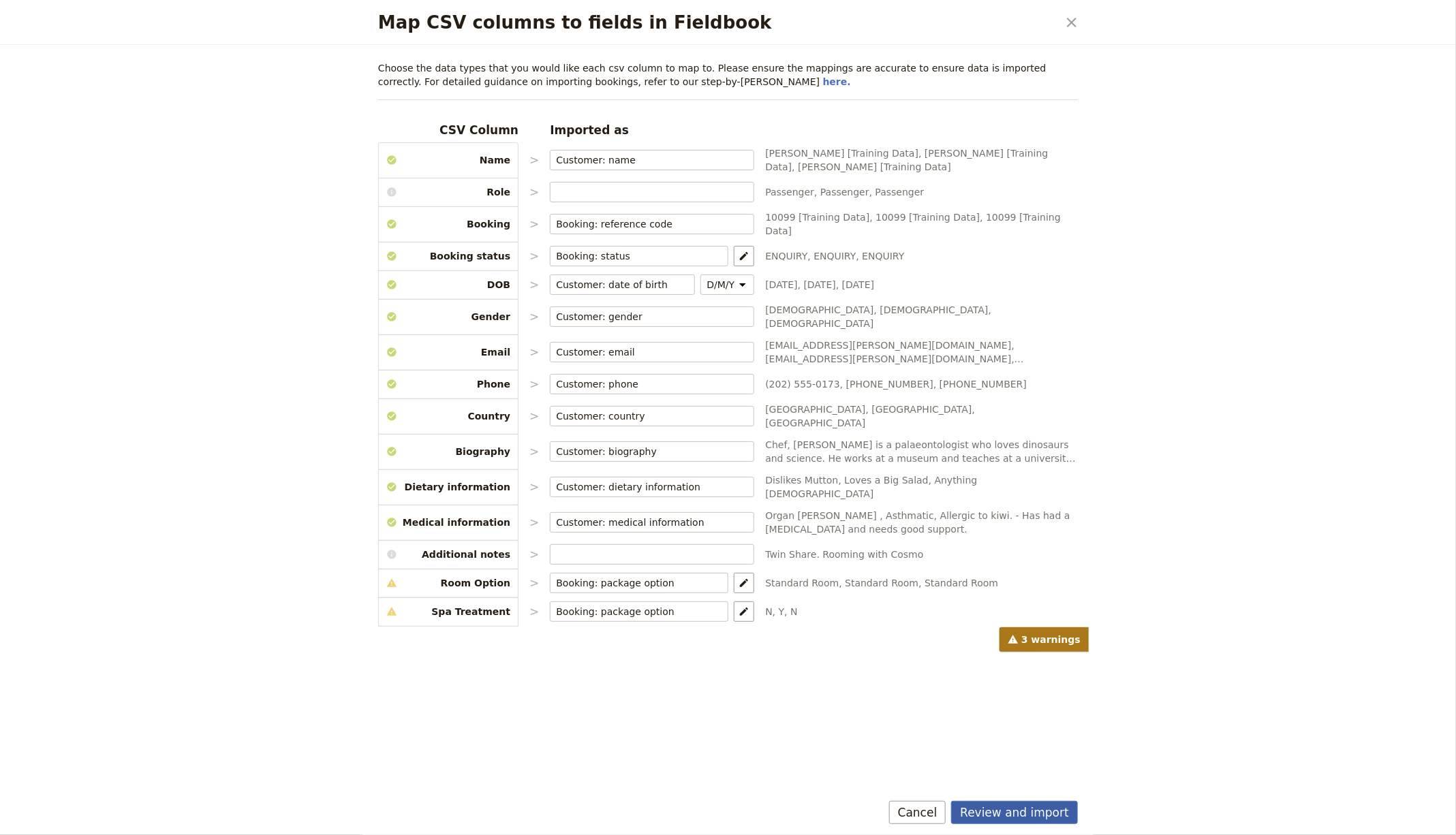
click at [1031, 816] on button "Review and import" at bounding box center [1013, 812] width 126 height 23
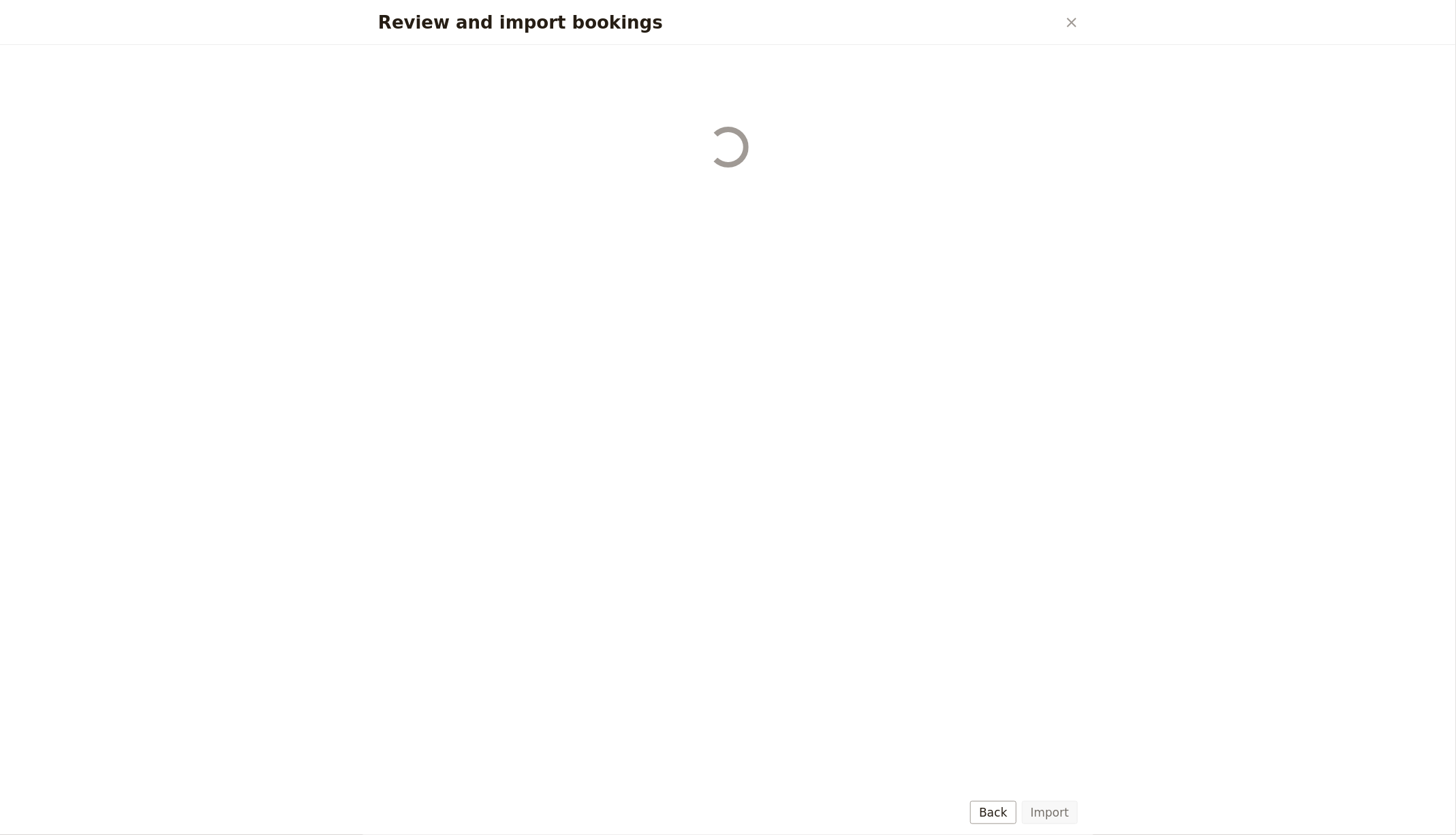
select select "68bfe8d8b3aedc1843523eab"
select select "68bfe8d8b3aedc1843523eac"
select select "68bfe8d8b3aedc1843523ead"
select select "68bfe8d8b3aedc1843523eae"
select select "68bfe8d8b3aedc1843523eaf"
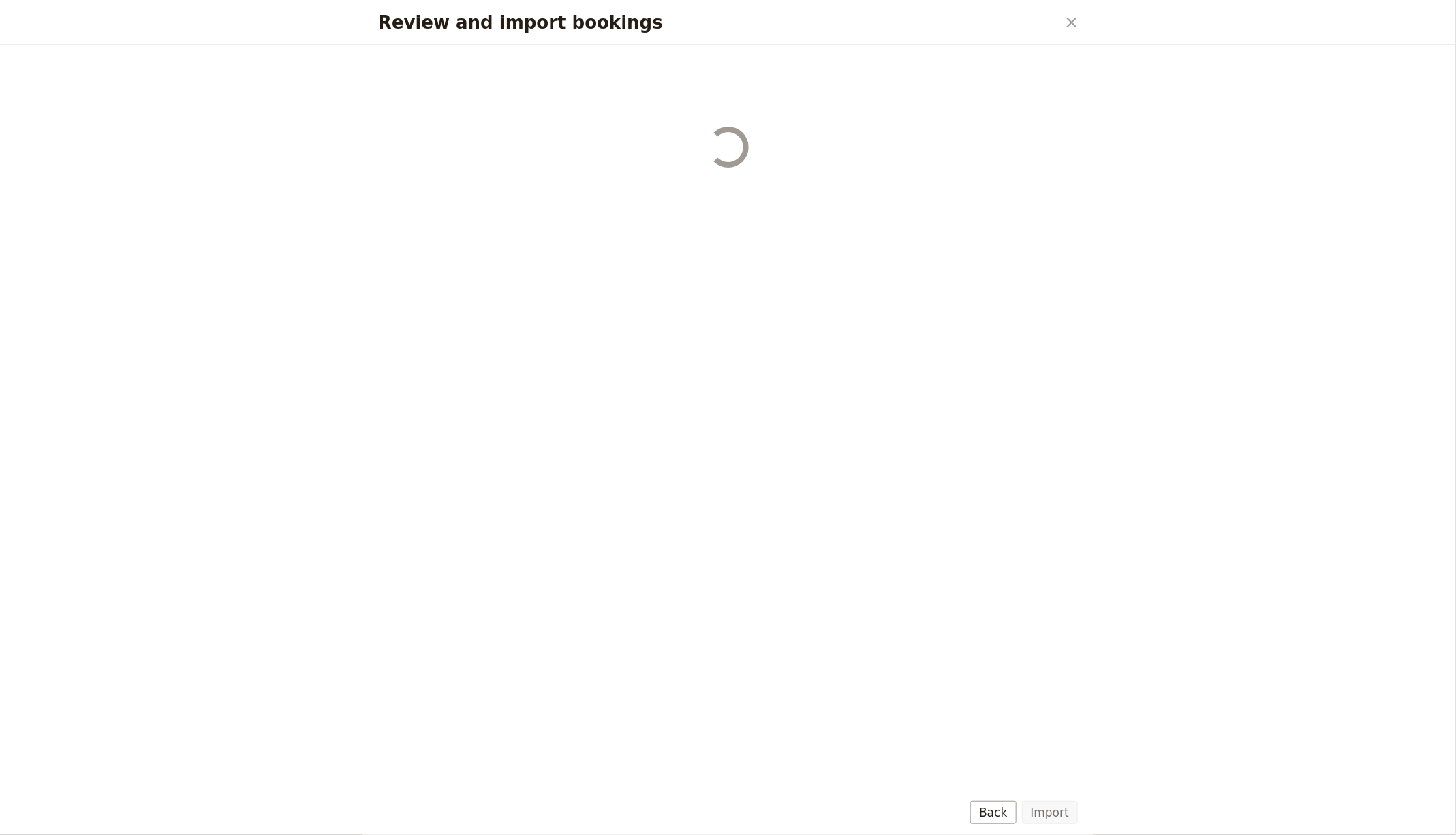
select select "68bfe8d8b3aedc1843523eb0"
select select "68bfe8d8b3aedc1843523eb1"
select select "68bfe8d8b3aedc1843523eb2"
select select "68bfe8d8b3aedc1843523eb3"
select select "68bfe8d8b3aedc1843523eb4"
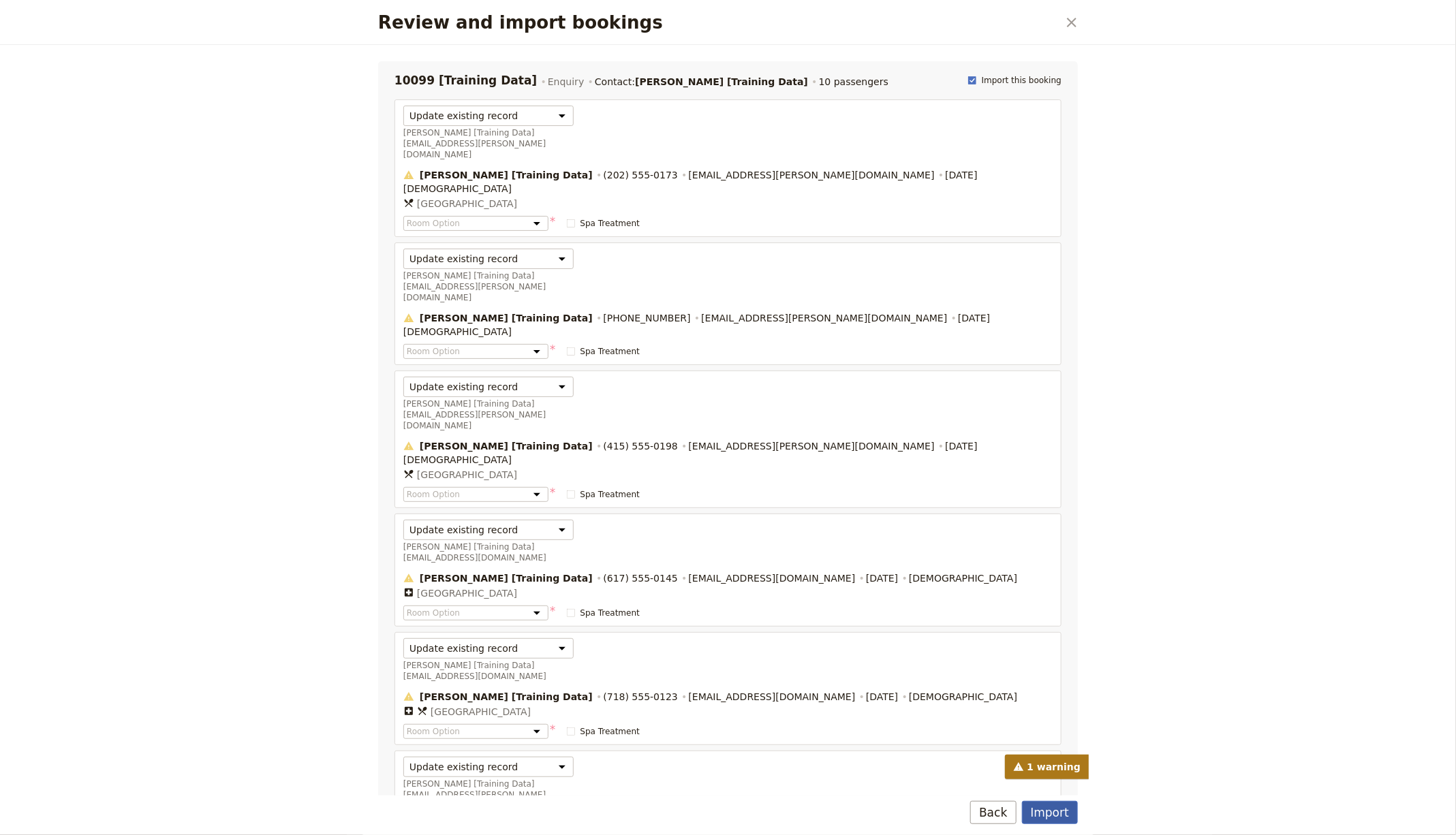
click at [1032, 803] on button "Import" at bounding box center [1049, 812] width 56 height 23
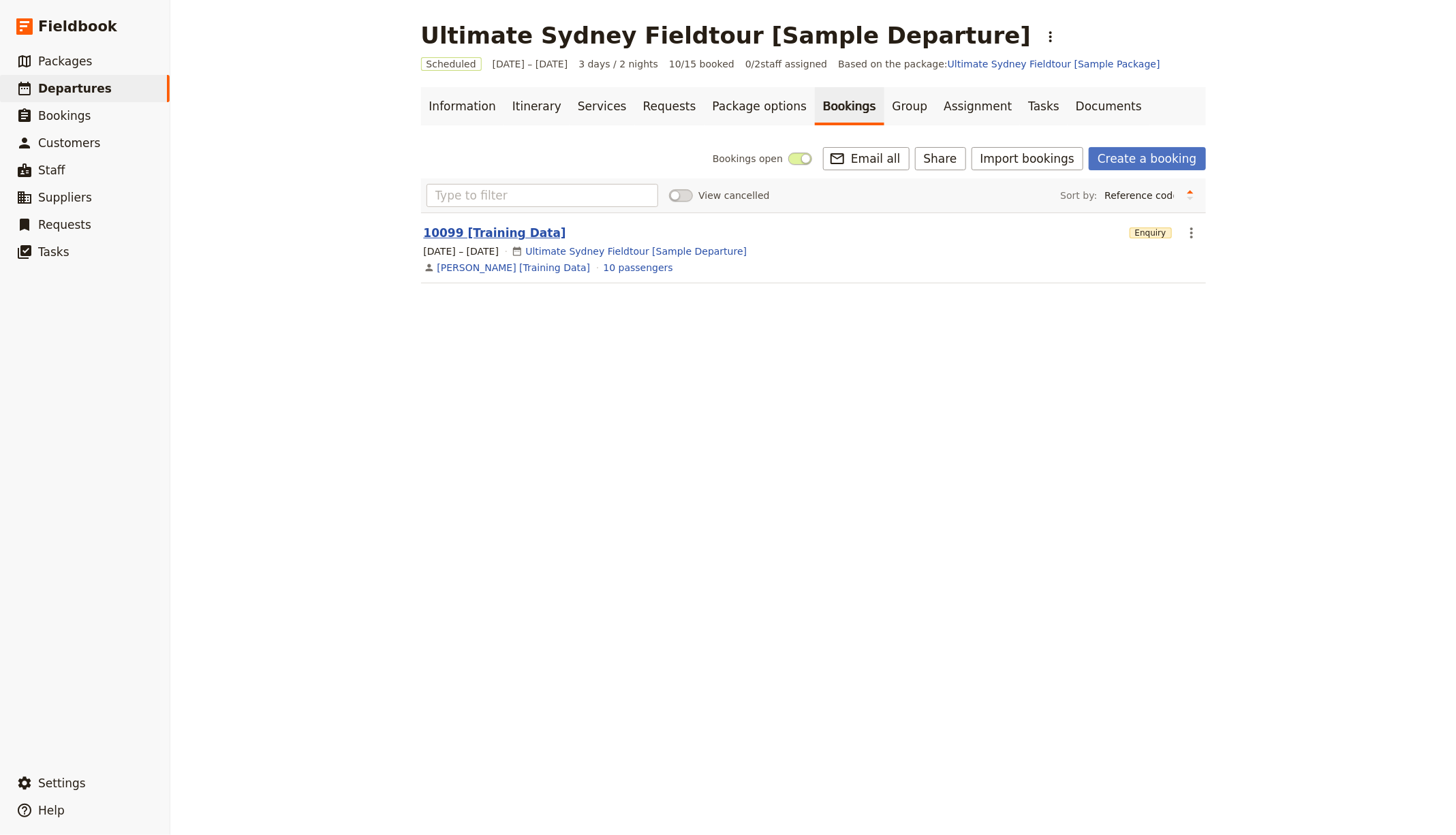
click at [476, 233] on button "10099 [Training Data]" at bounding box center [495, 233] width 142 height 17
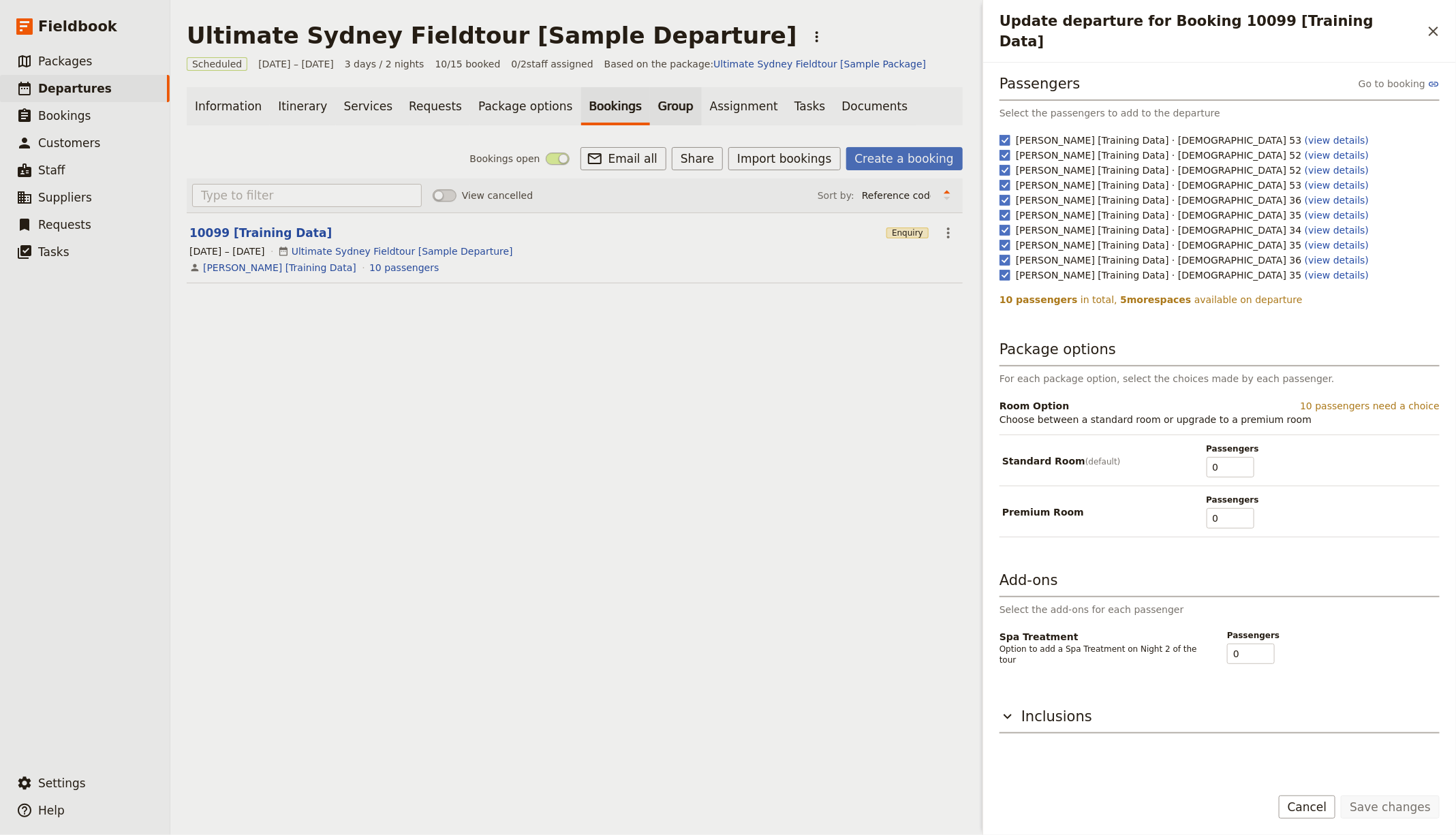
click at [650, 116] on link "Group" at bounding box center [676, 106] width 52 height 38
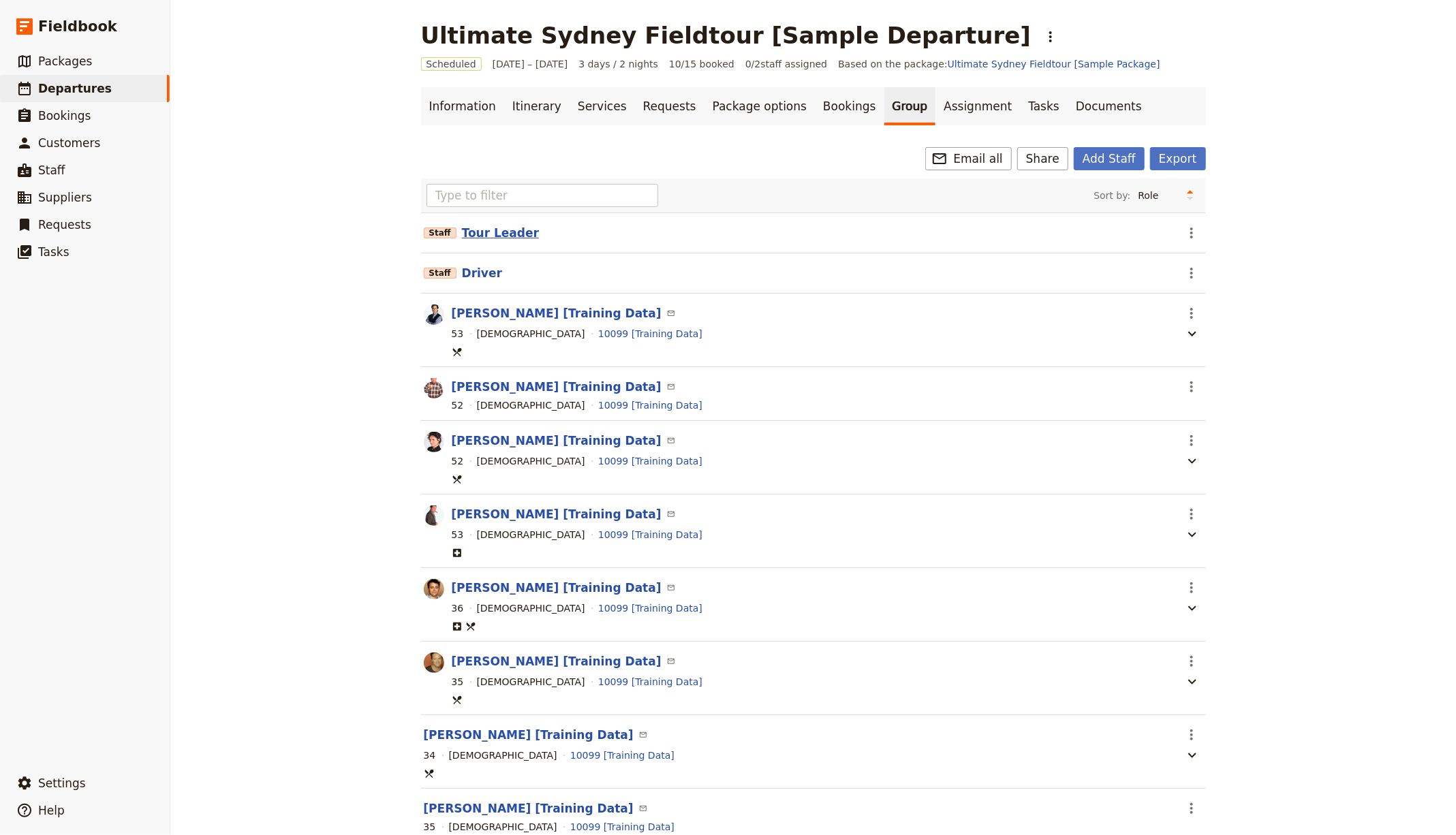
click at [491, 226] on button "Tour Leader" at bounding box center [500, 233] width 77 height 17
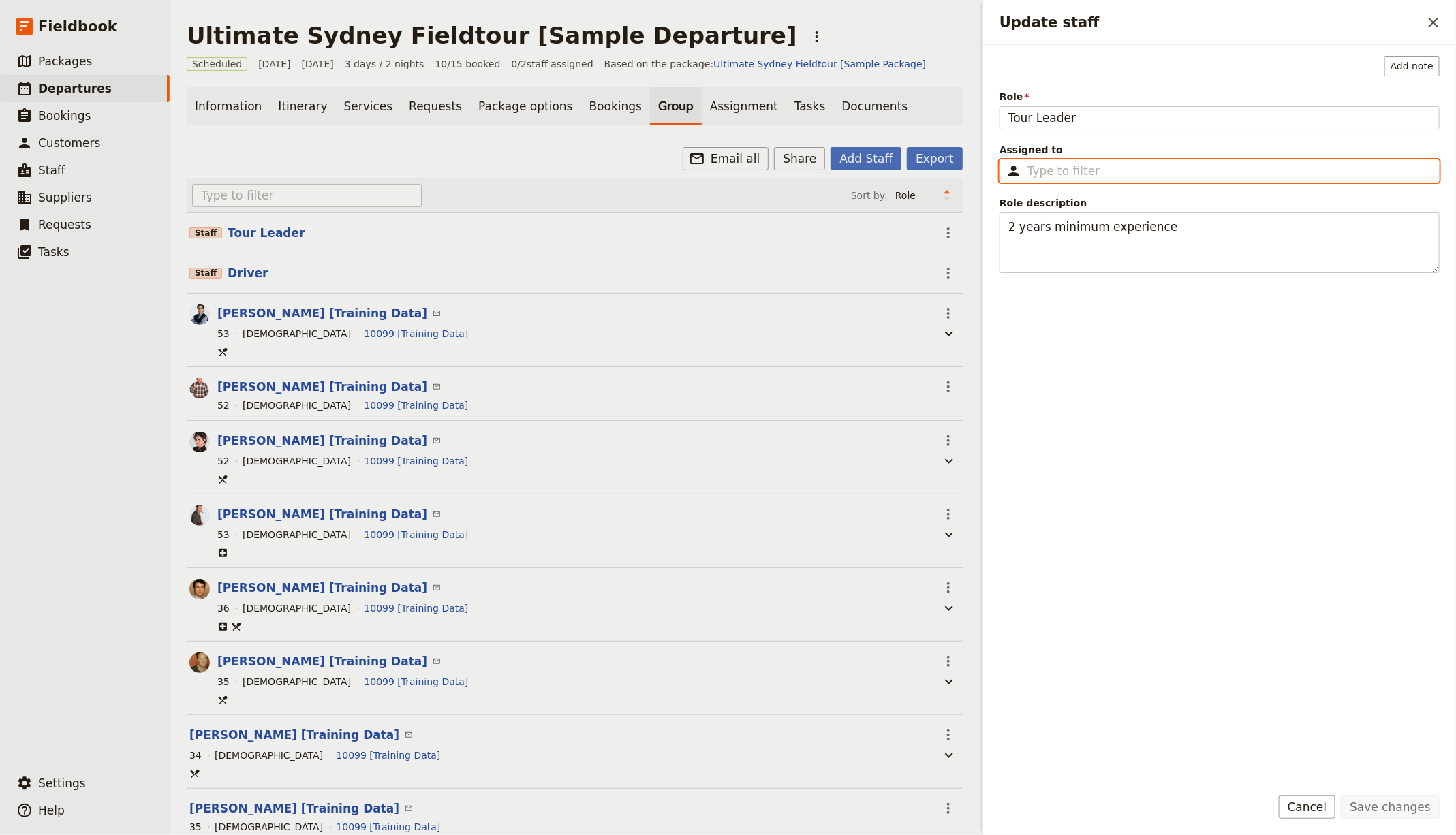
click at [1094, 164] on input "Assigned to ​" at bounding box center [1228, 171] width 403 height 17
click at [1089, 163] on input "Assigned to ​" at bounding box center [1228, 171] width 403 height 17
click at [1092, 173] on input "Assigned to ​" at bounding box center [1228, 171] width 403 height 17
click at [77, 175] on link "​ Staff" at bounding box center [85, 171] width 170 height 28
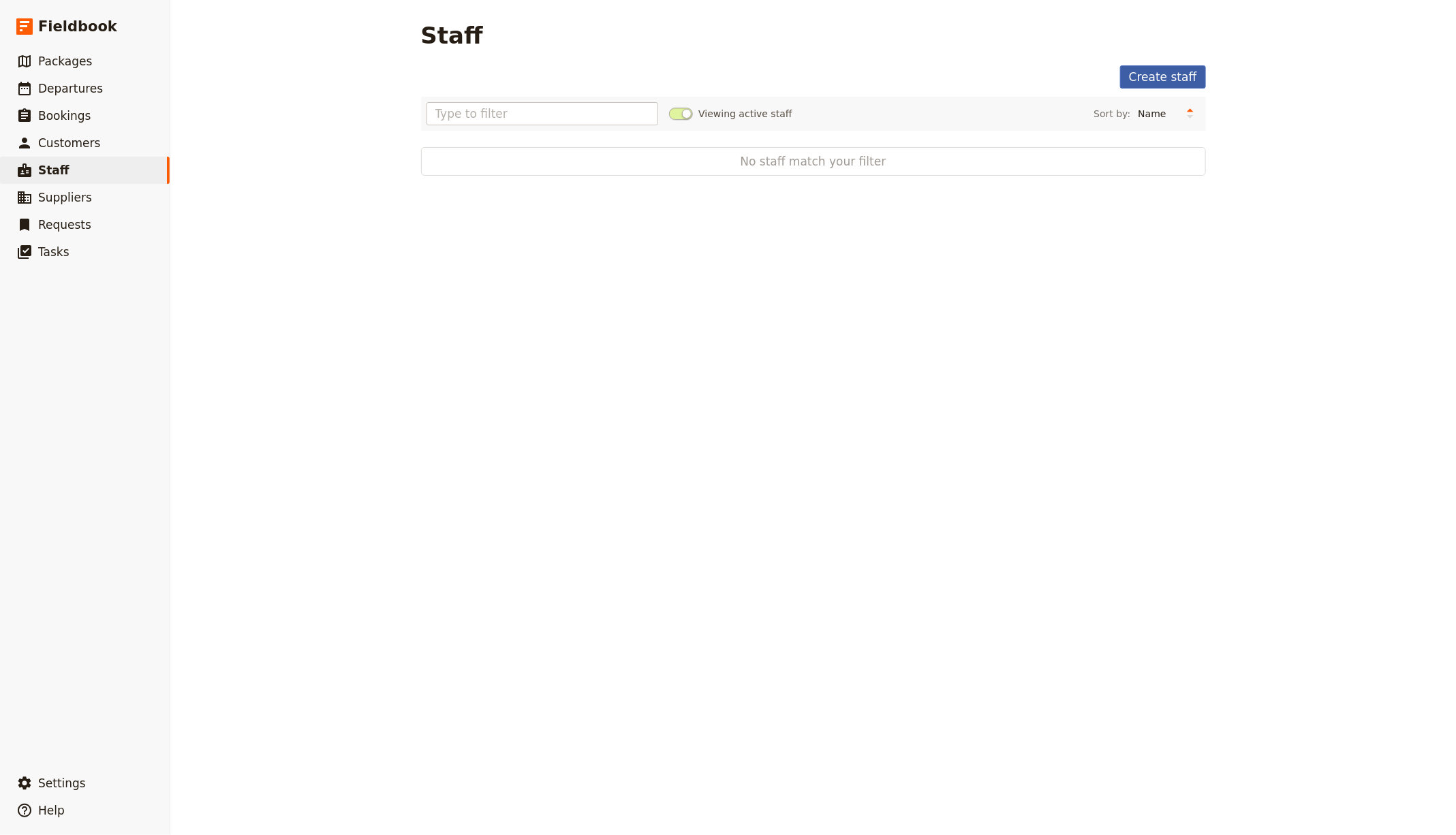
click at [1162, 82] on link "Create staff" at bounding box center [1163, 76] width 86 height 23
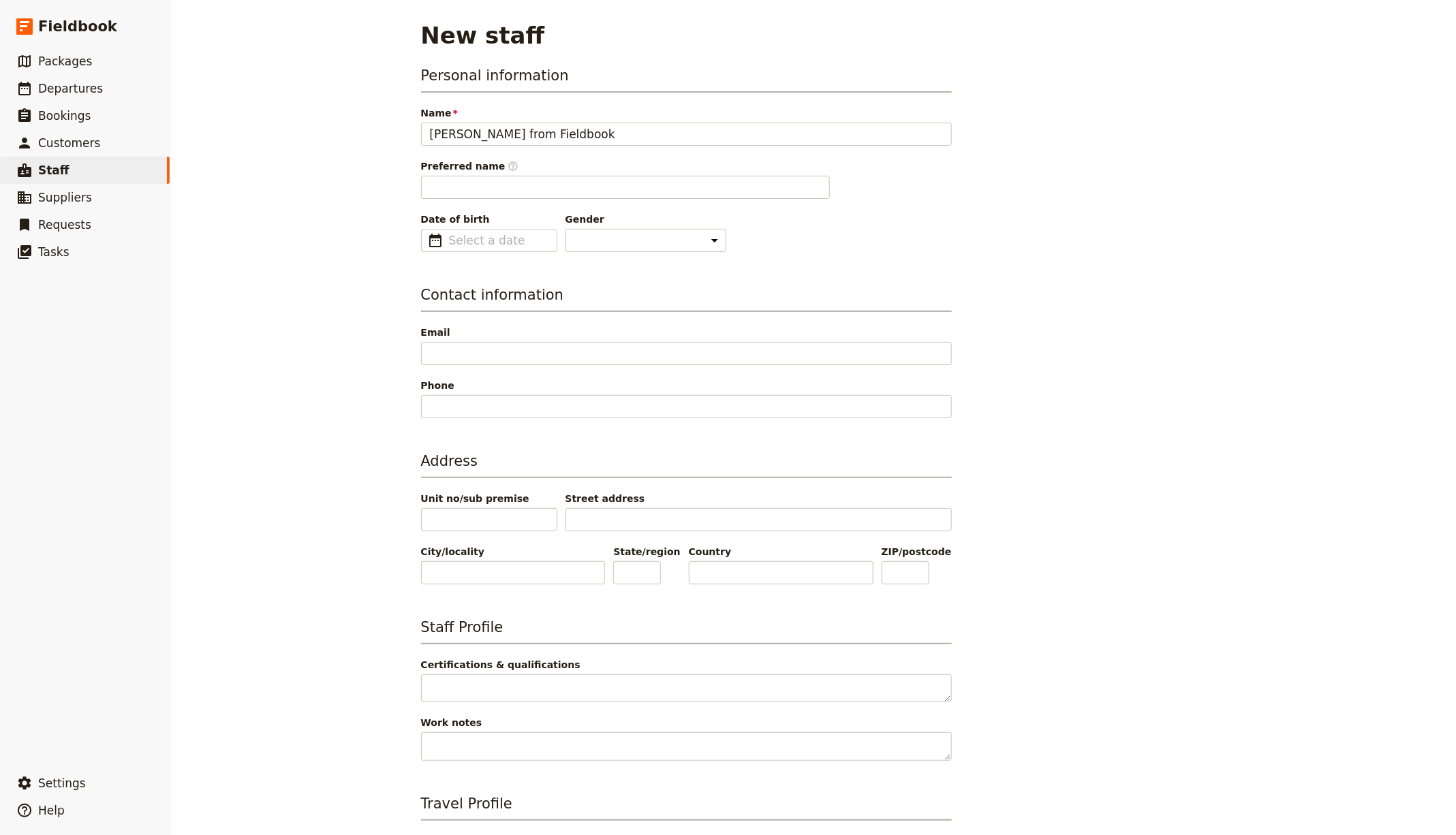
type input "[PERSON_NAME] from Fieldbook"
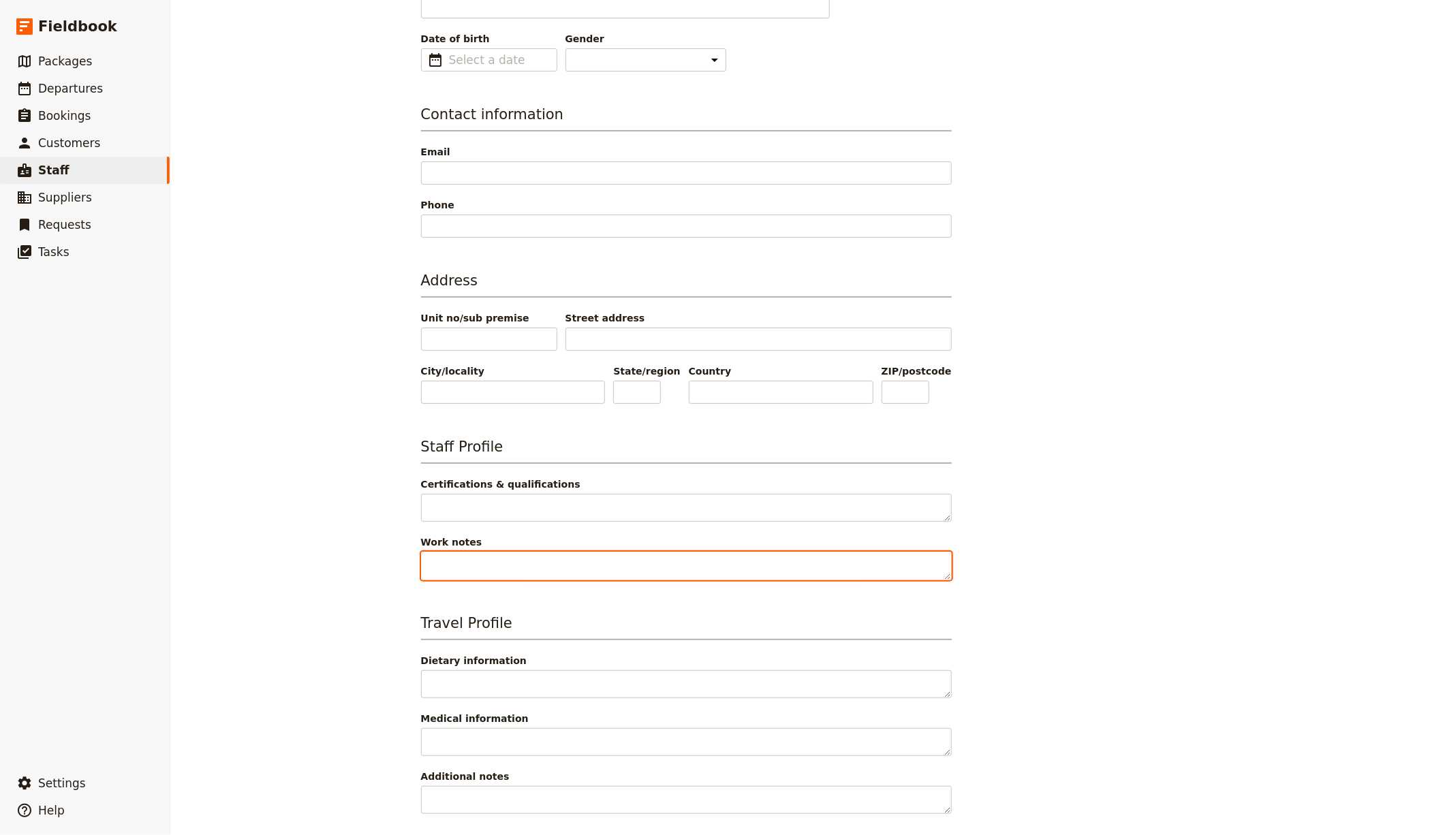
type input "[PERSON_NAME]"
click at [875, 551] on textarea "Work notes" at bounding box center [686, 565] width 530 height 28
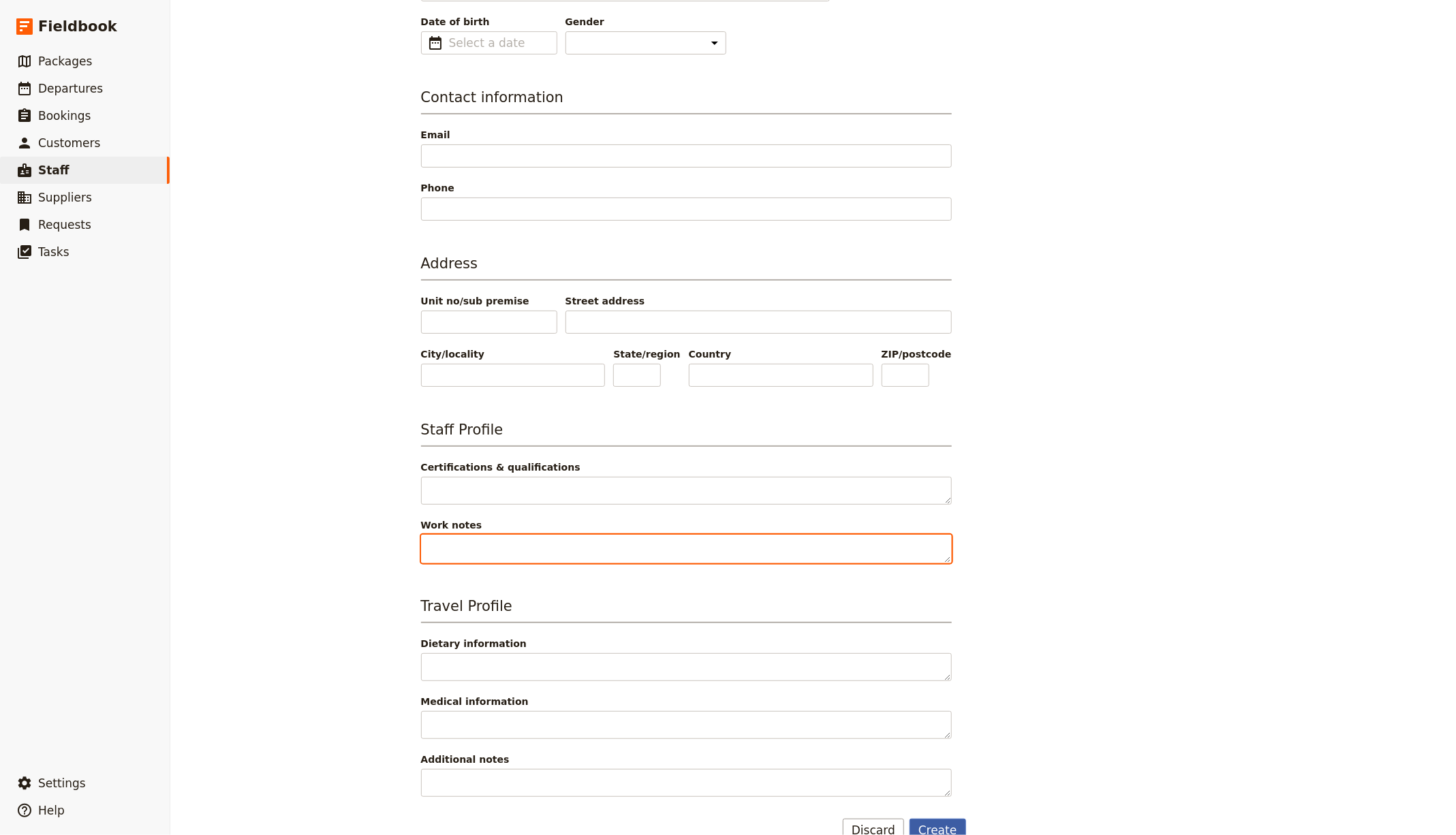
scroll to position [221, 0]
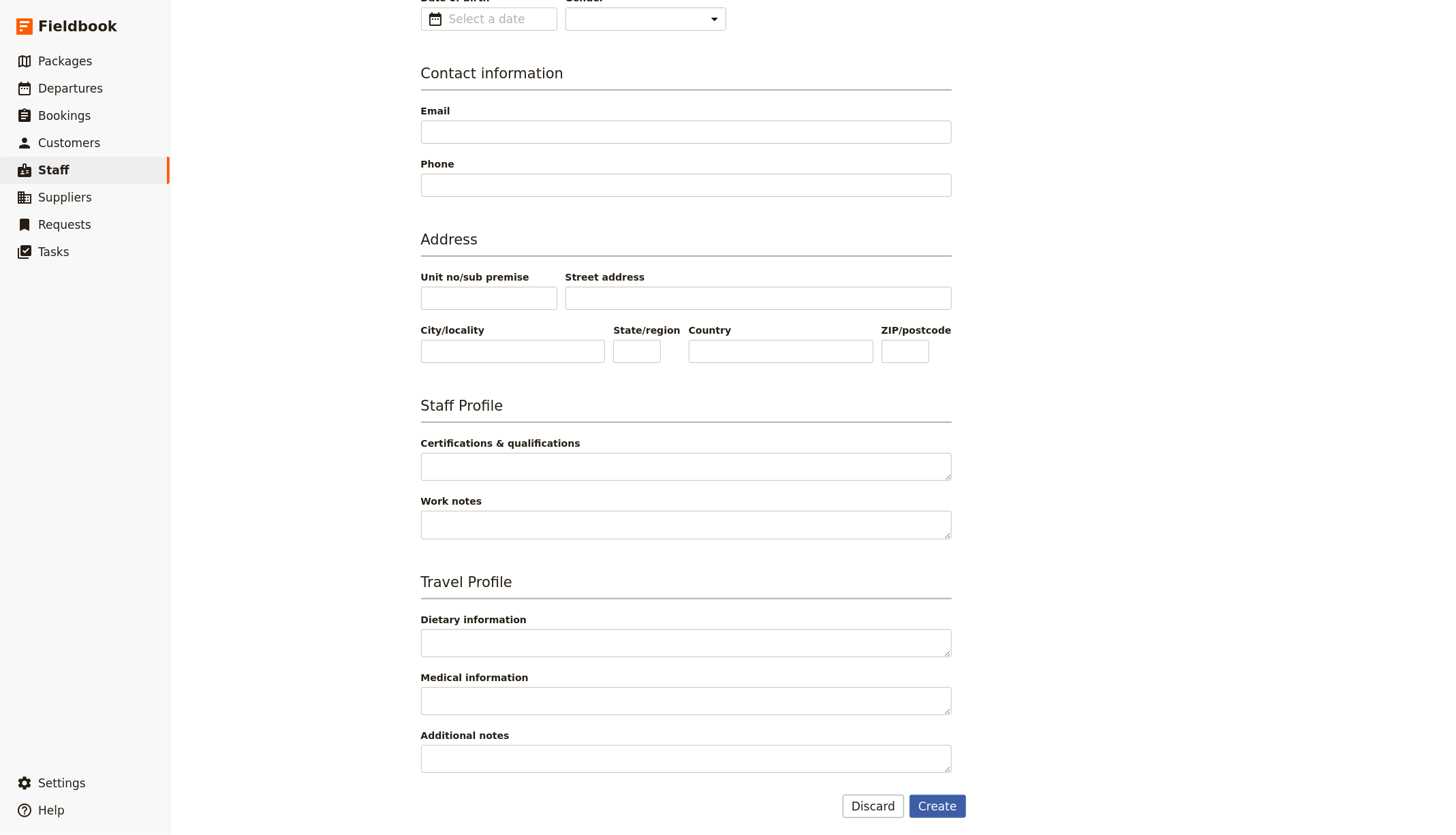
click at [953, 806] on button "Create" at bounding box center [937, 806] width 56 height 23
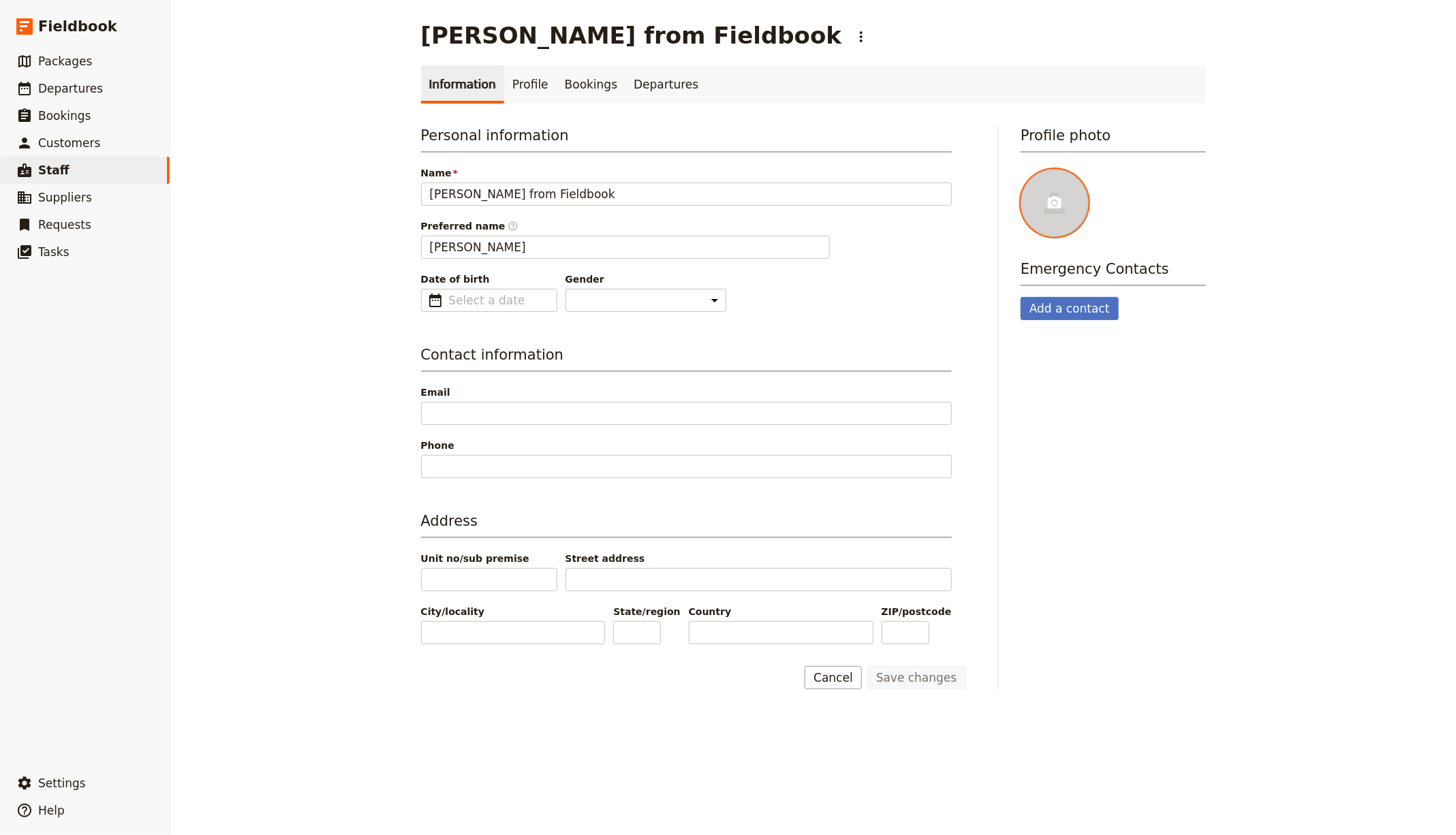
click at [1031, 174] on div at bounding box center [1055, 203] width 68 height 68
click at [1021, 169] on input "file" at bounding box center [1020, 168] width 1 height 1
type input "C:\fakepath\[PERSON_NAME].jpg"
click at [73, 116] on span "Bookings" at bounding box center [64, 115] width 53 height 14
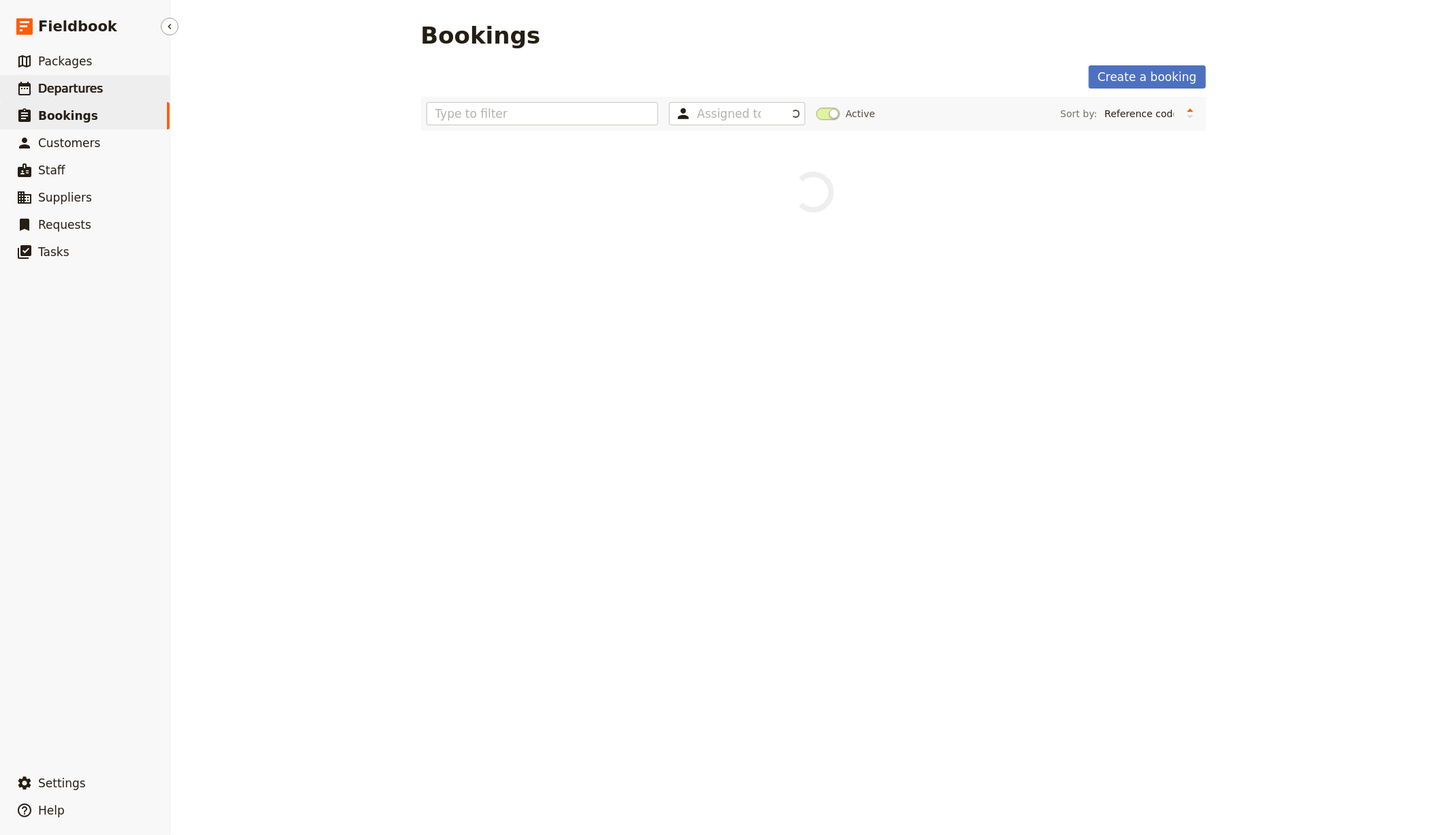
click at [88, 89] on span "Departures" at bounding box center [70, 88] width 65 height 14
select select "CREATED_AT"
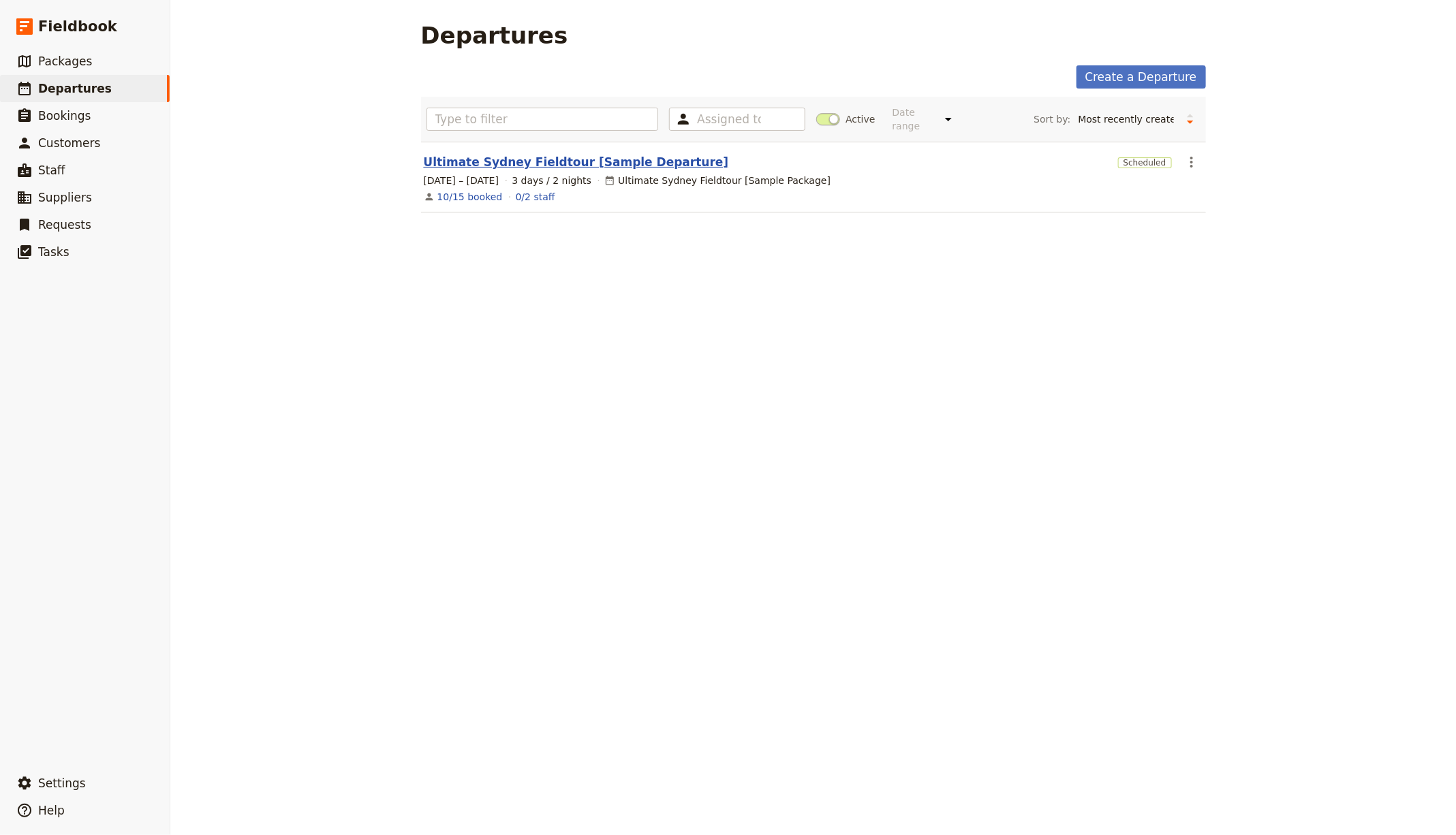
click at [498, 159] on link "Ultimate Sydney Fieldtour [Sample Departure]" at bounding box center [576, 162] width 305 height 17
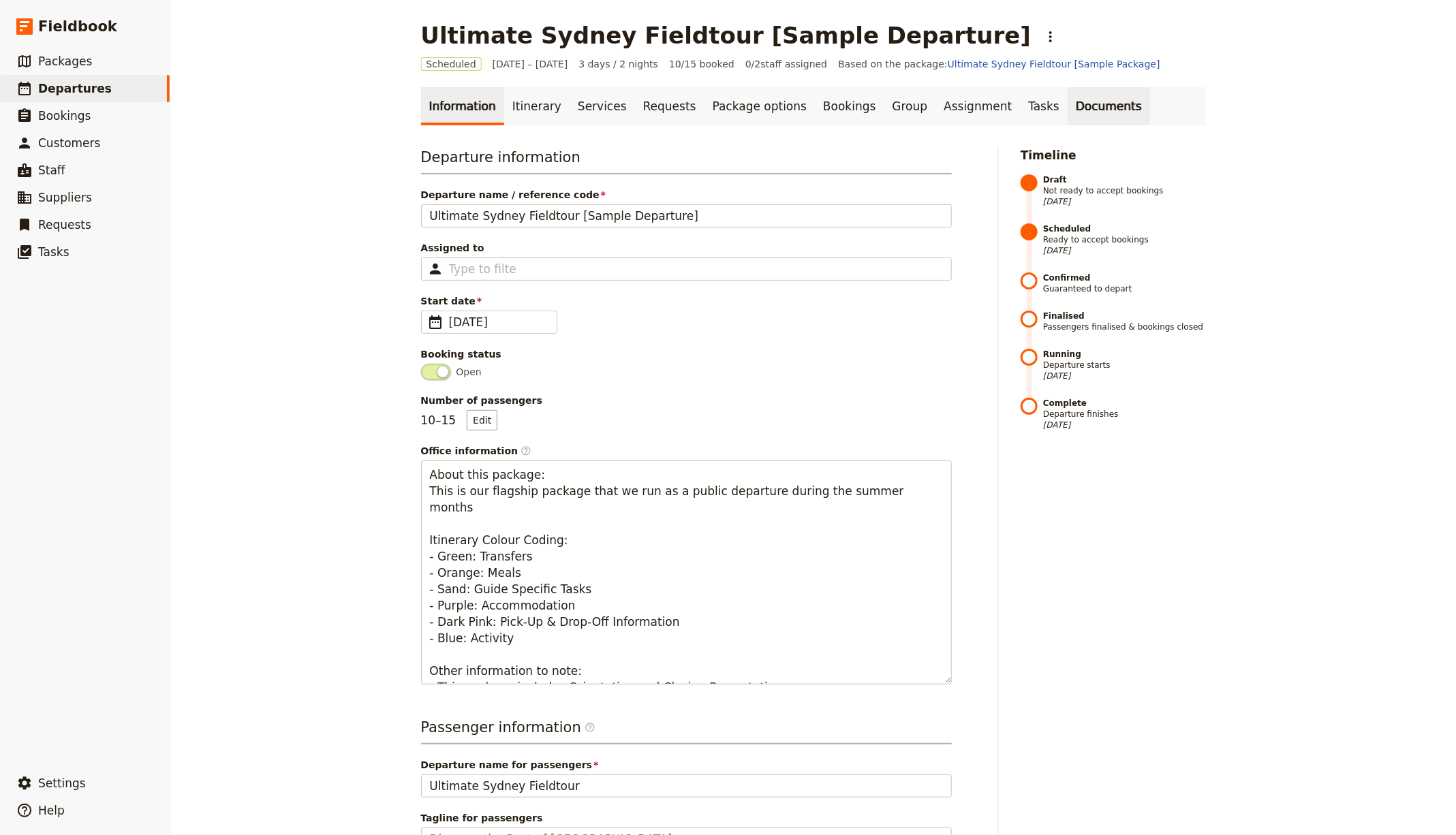
click at [1068, 111] on link "Documents" at bounding box center [1108, 106] width 82 height 38
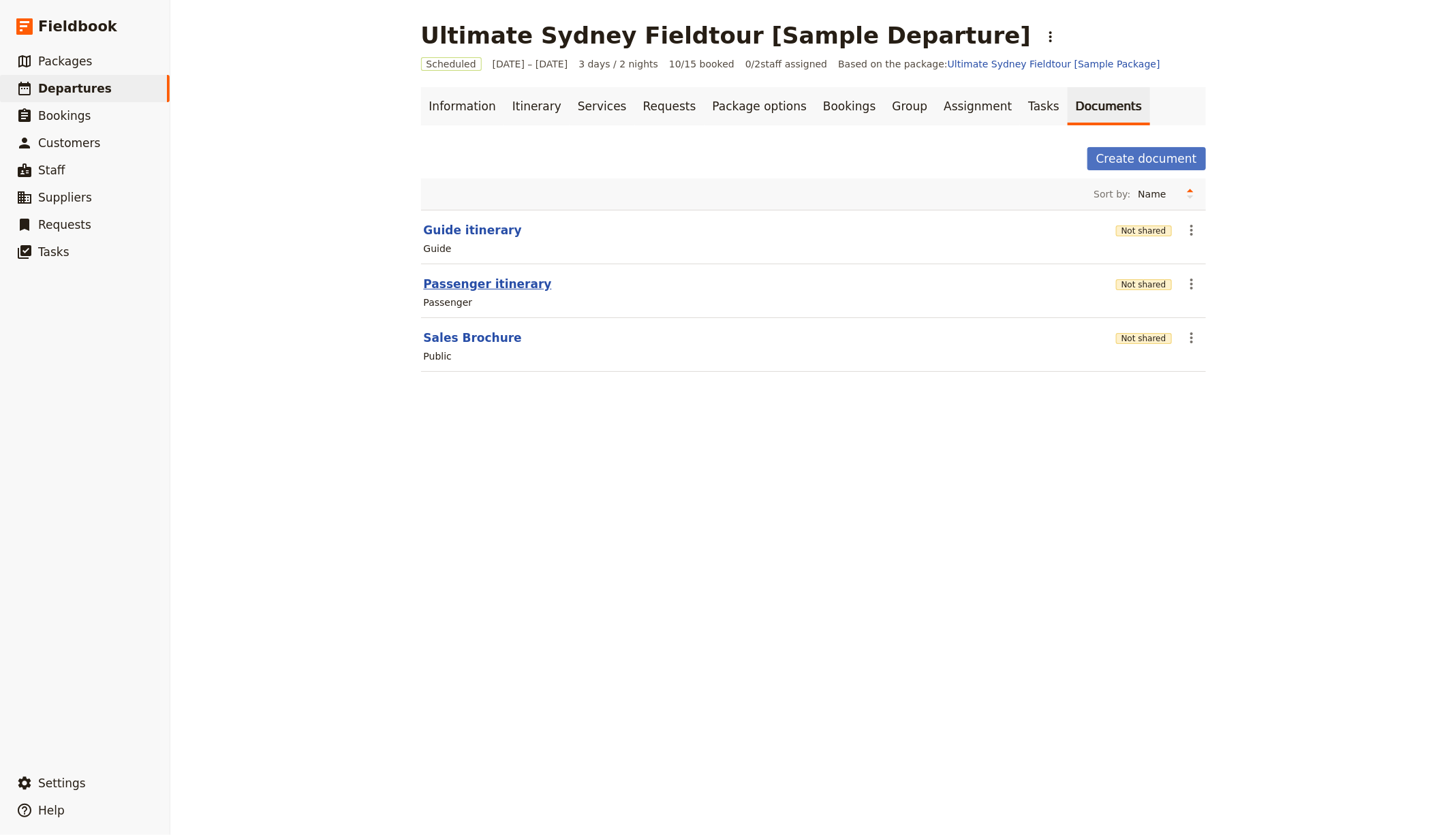
click at [460, 281] on button "Passenger itinerary" at bounding box center [488, 284] width 128 height 17
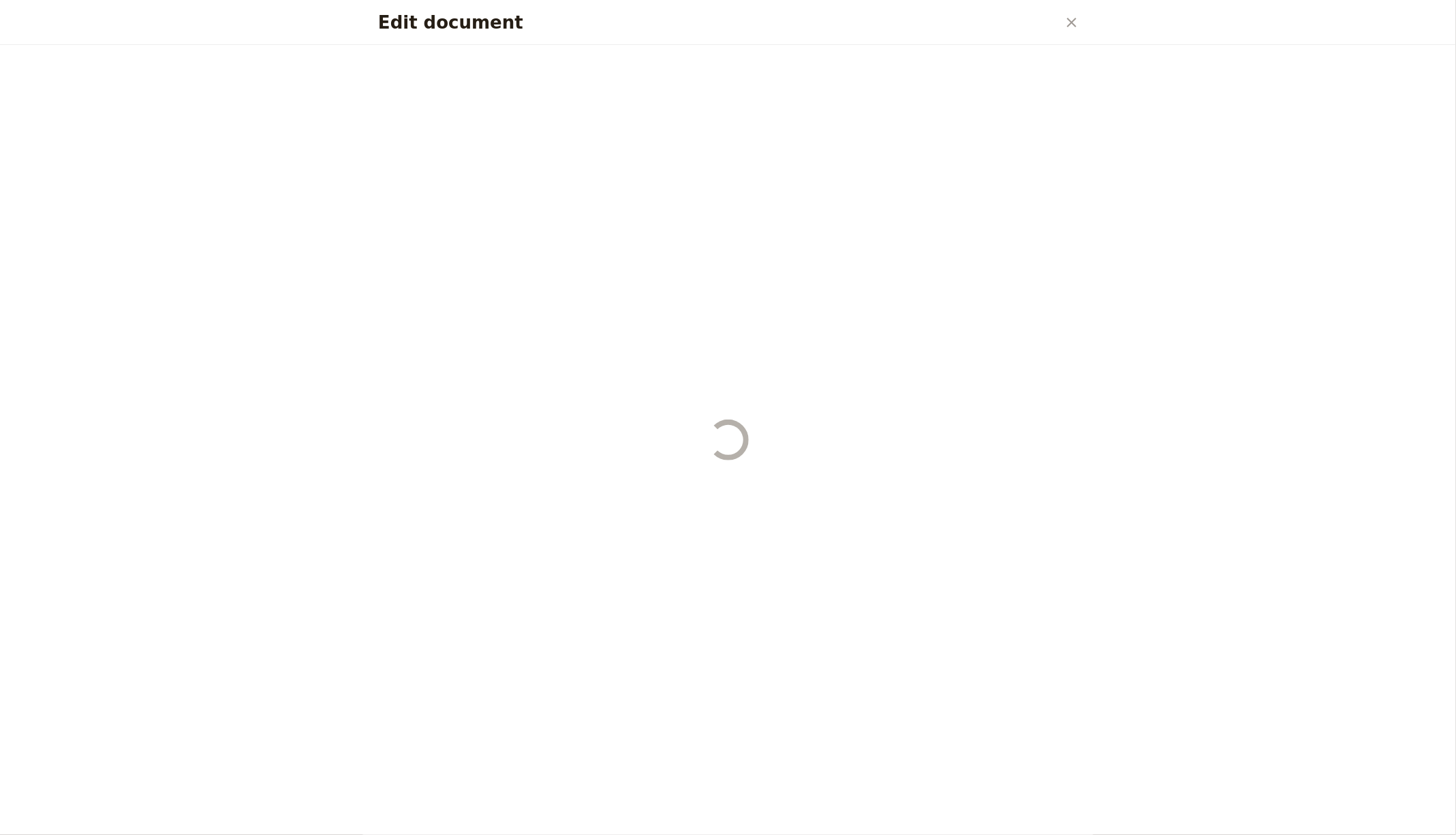
select select "PASSENGER"
select select "RUN_SHEET"
select select "DEFAULT"
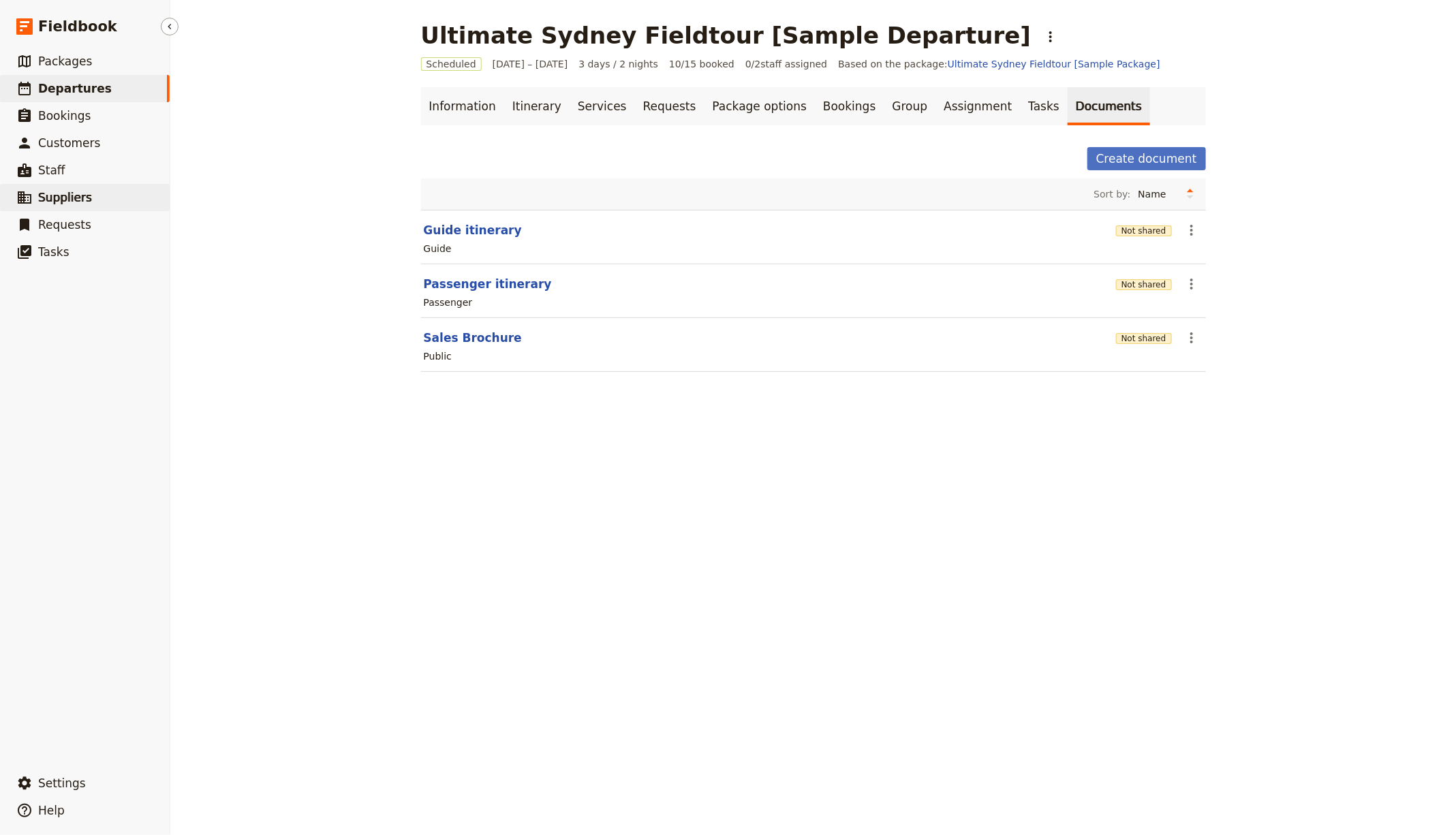
click at [54, 186] on link "​ Suppliers" at bounding box center [85, 197] width 170 height 28
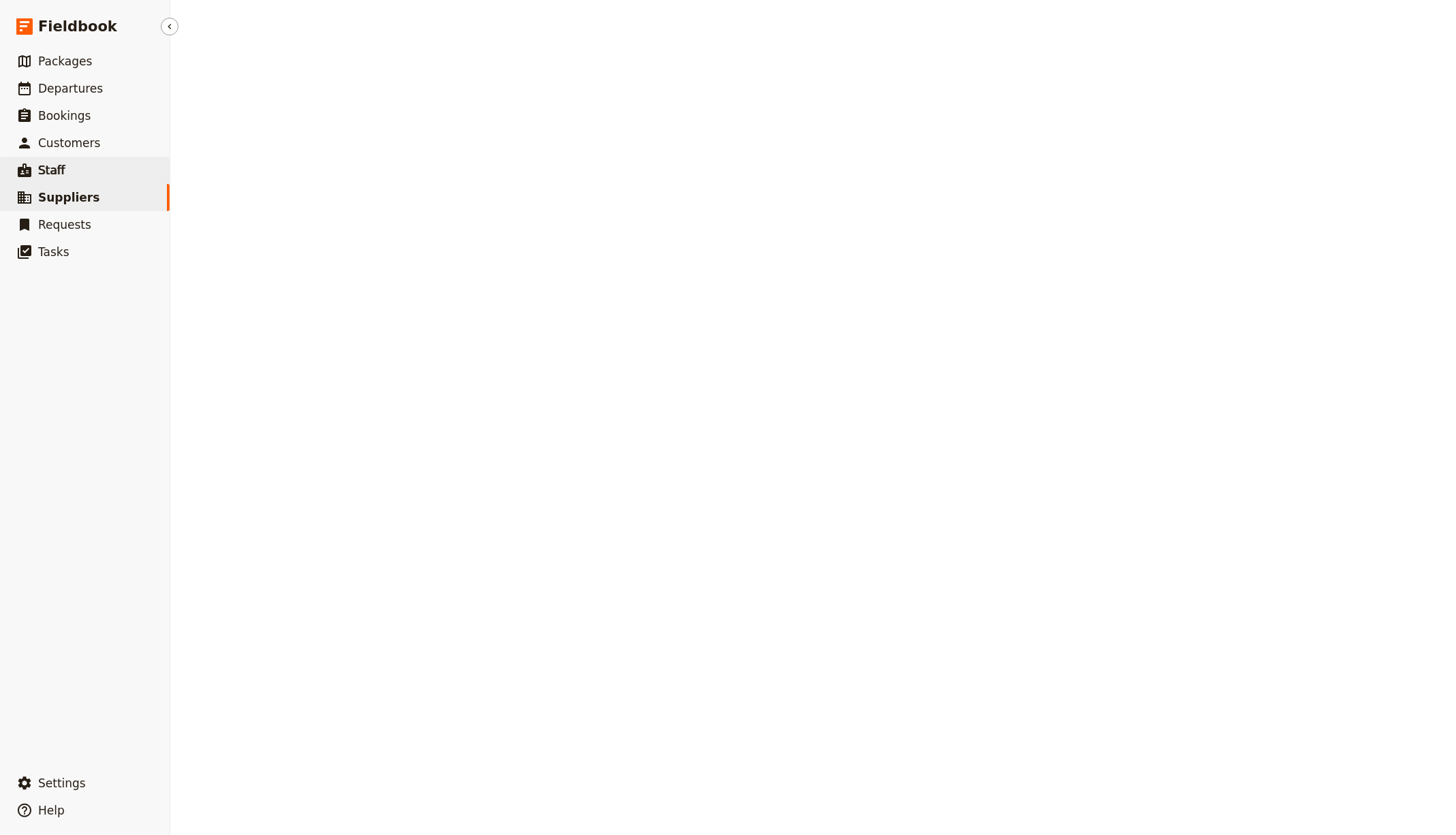
click at [56, 174] on span "Staff" at bounding box center [52, 170] width 28 height 14
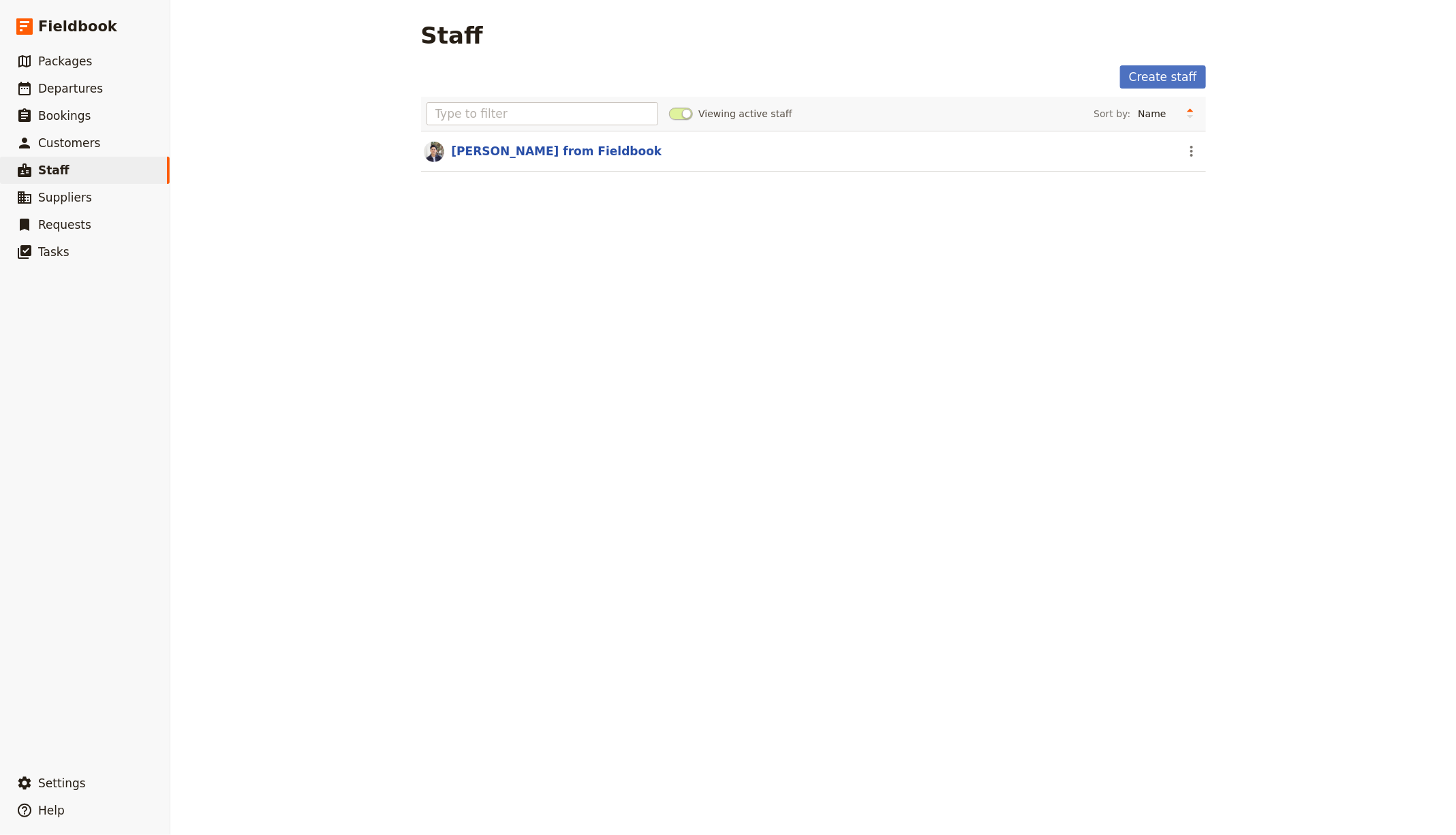
click at [669, 116] on span at bounding box center [681, 113] width 24 height 12
click at [669, 107] on input "Viewing active staff" at bounding box center [669, 107] width 0 height 0
click at [669, 116] on span at bounding box center [681, 113] width 24 height 12
click at [669, 107] on input "Viewing inactive staff" at bounding box center [669, 107] width 0 height 0
click at [65, 65] on span "Packages" at bounding box center [65, 61] width 53 height 14
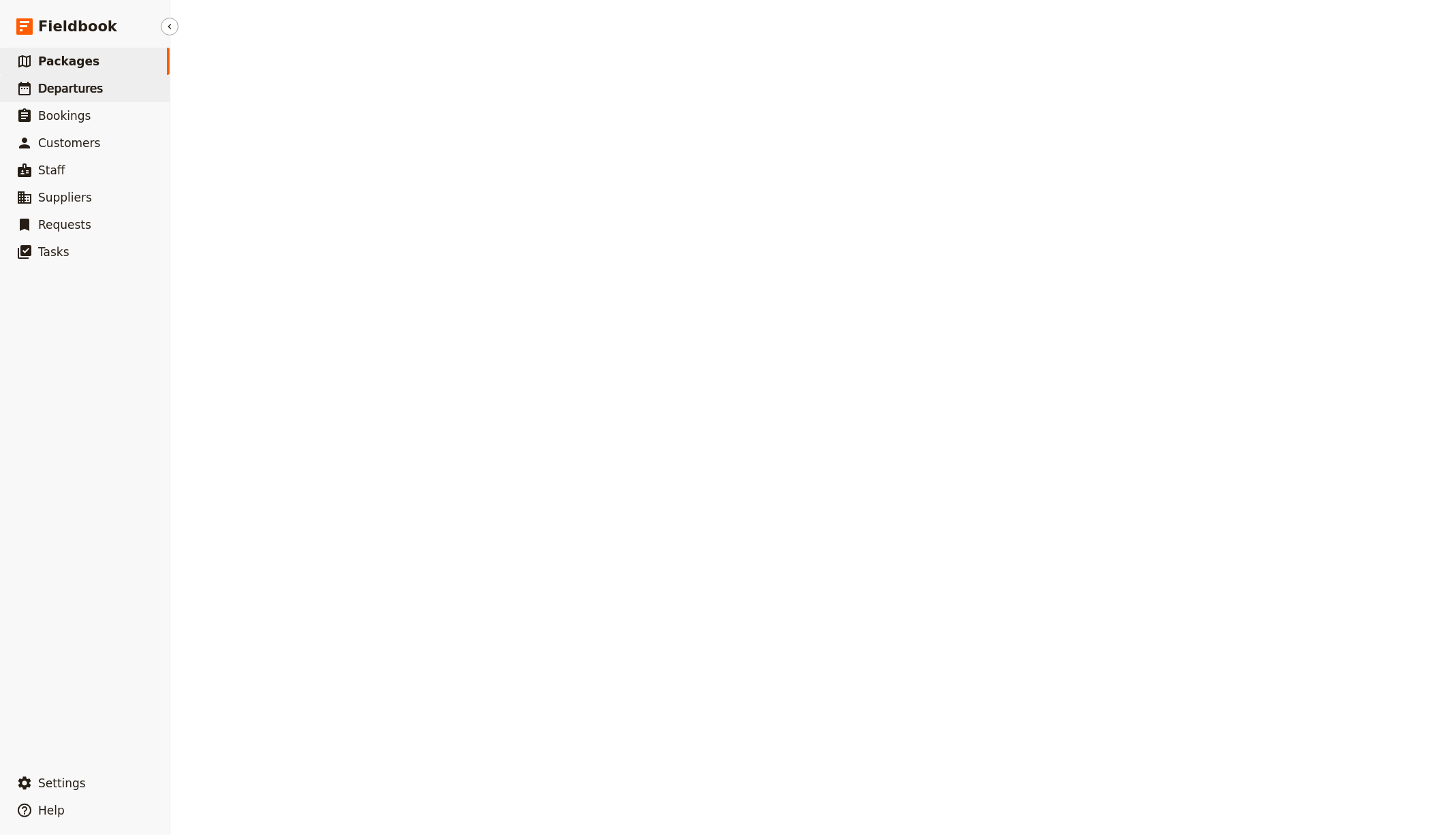
select select "UPDATED_AT"
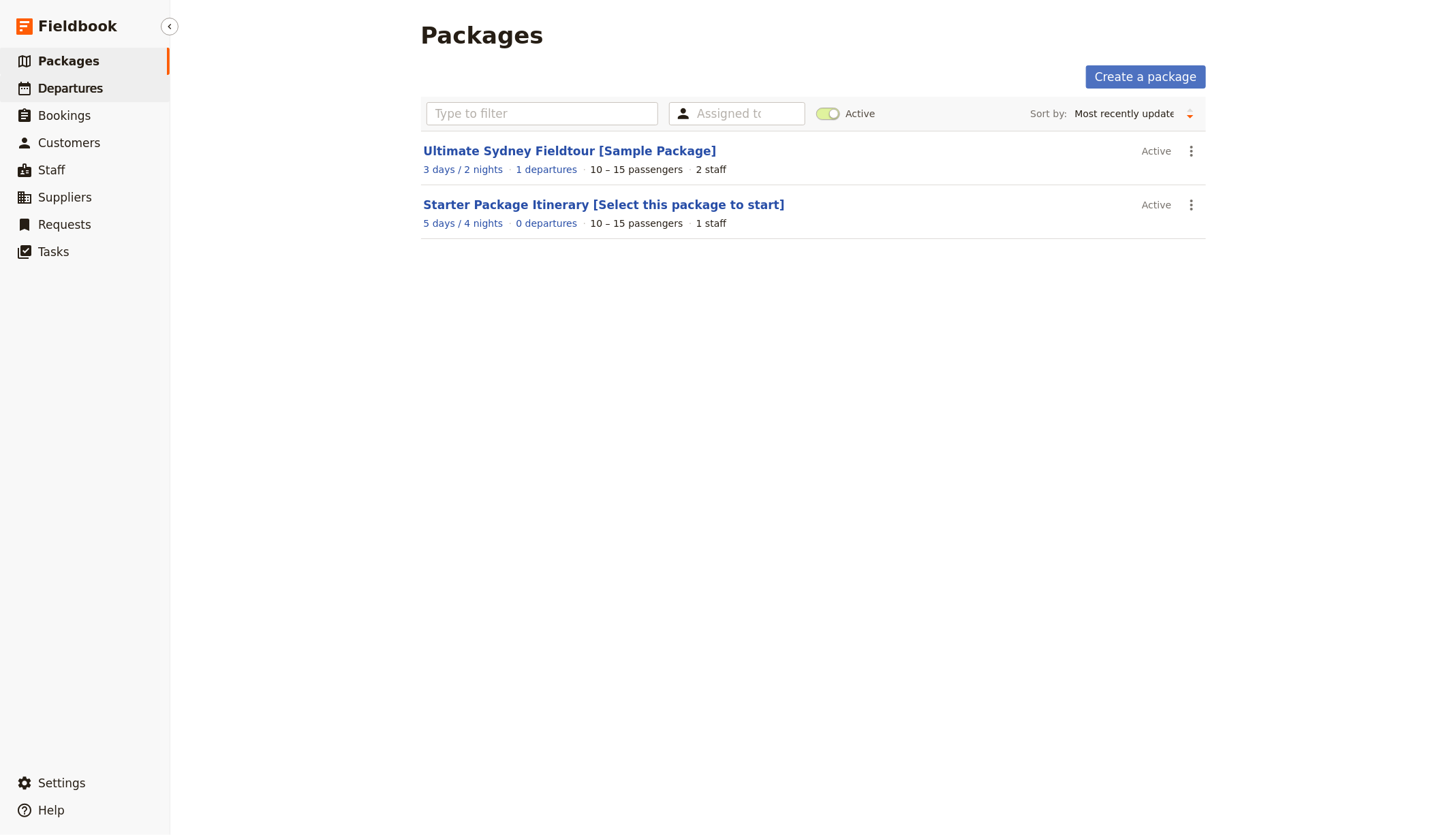
drag, startPoint x: 71, startPoint y: 82, endPoint x: 96, endPoint y: 76, distance: 25.7
click at [71, 82] on span "Departures" at bounding box center [70, 88] width 65 height 14
select select "CREATED_AT"
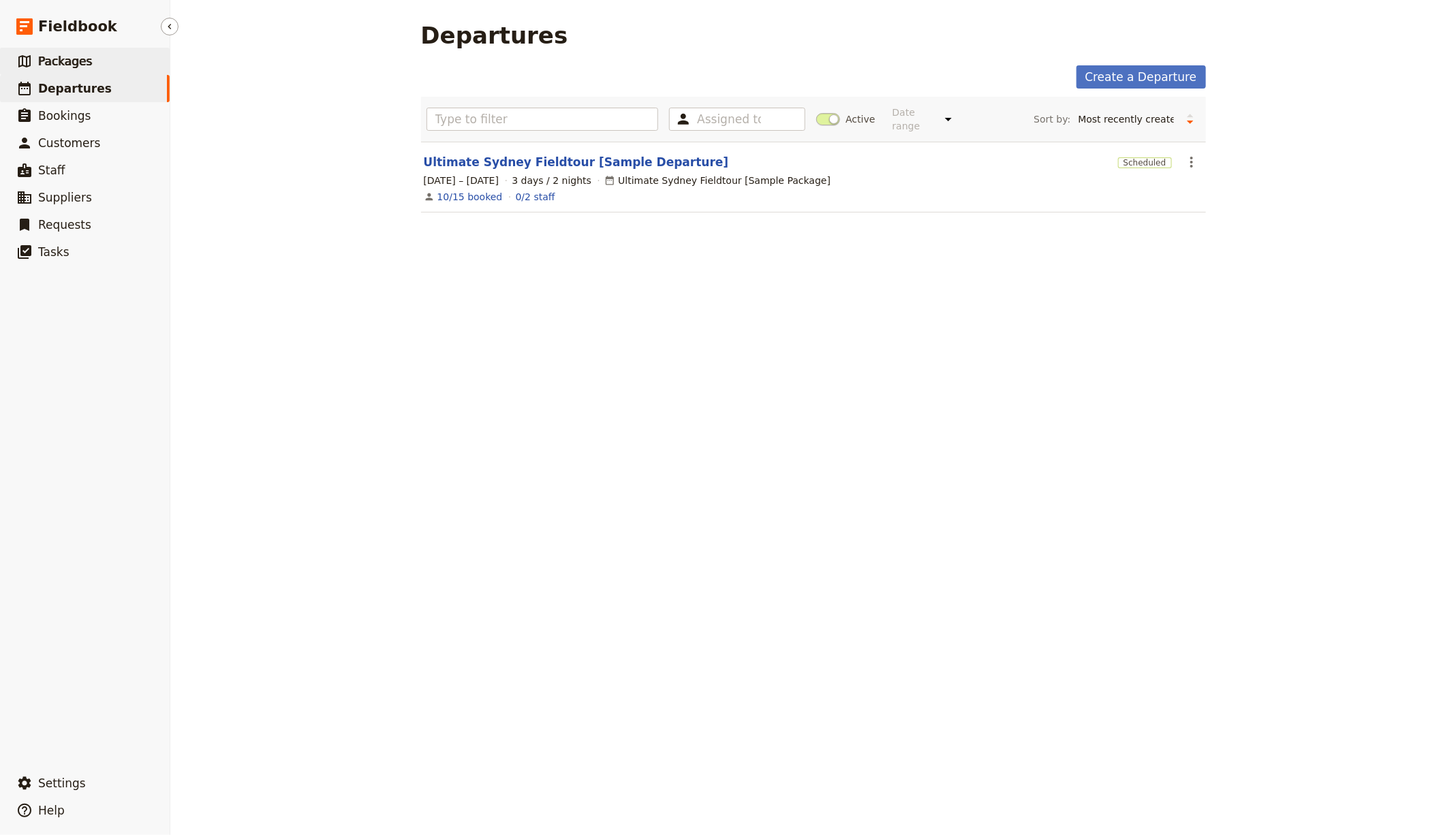
click at [113, 64] on link "​ Packages" at bounding box center [85, 62] width 170 height 28
select select "UPDATED_AT"
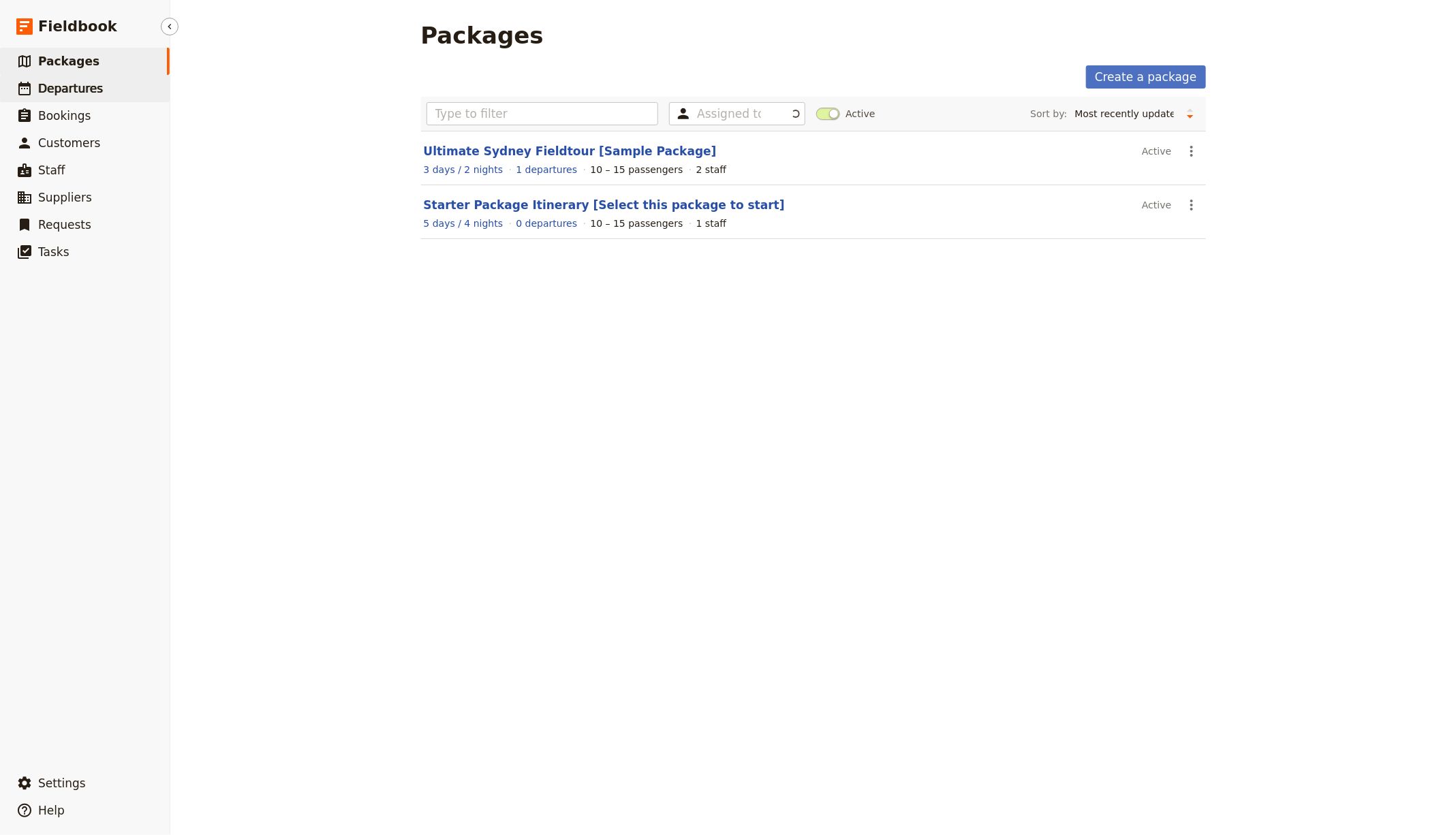
click at [92, 88] on span "Departures" at bounding box center [70, 88] width 65 height 14
select select "CREATED_AT"
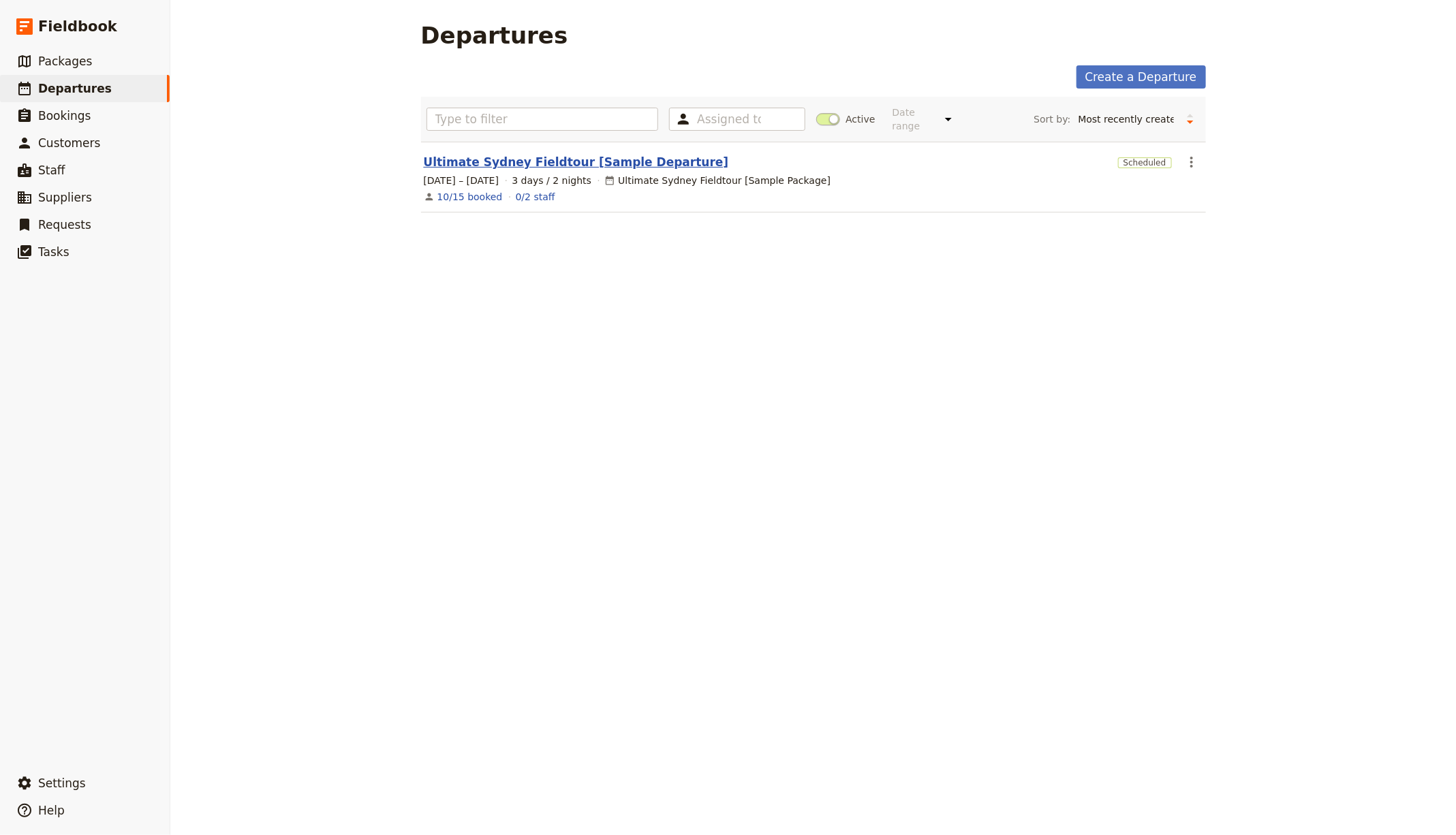
click at [586, 154] on link "Ultimate Sydney Fieldtour [Sample Departure]" at bounding box center [576, 162] width 305 height 17
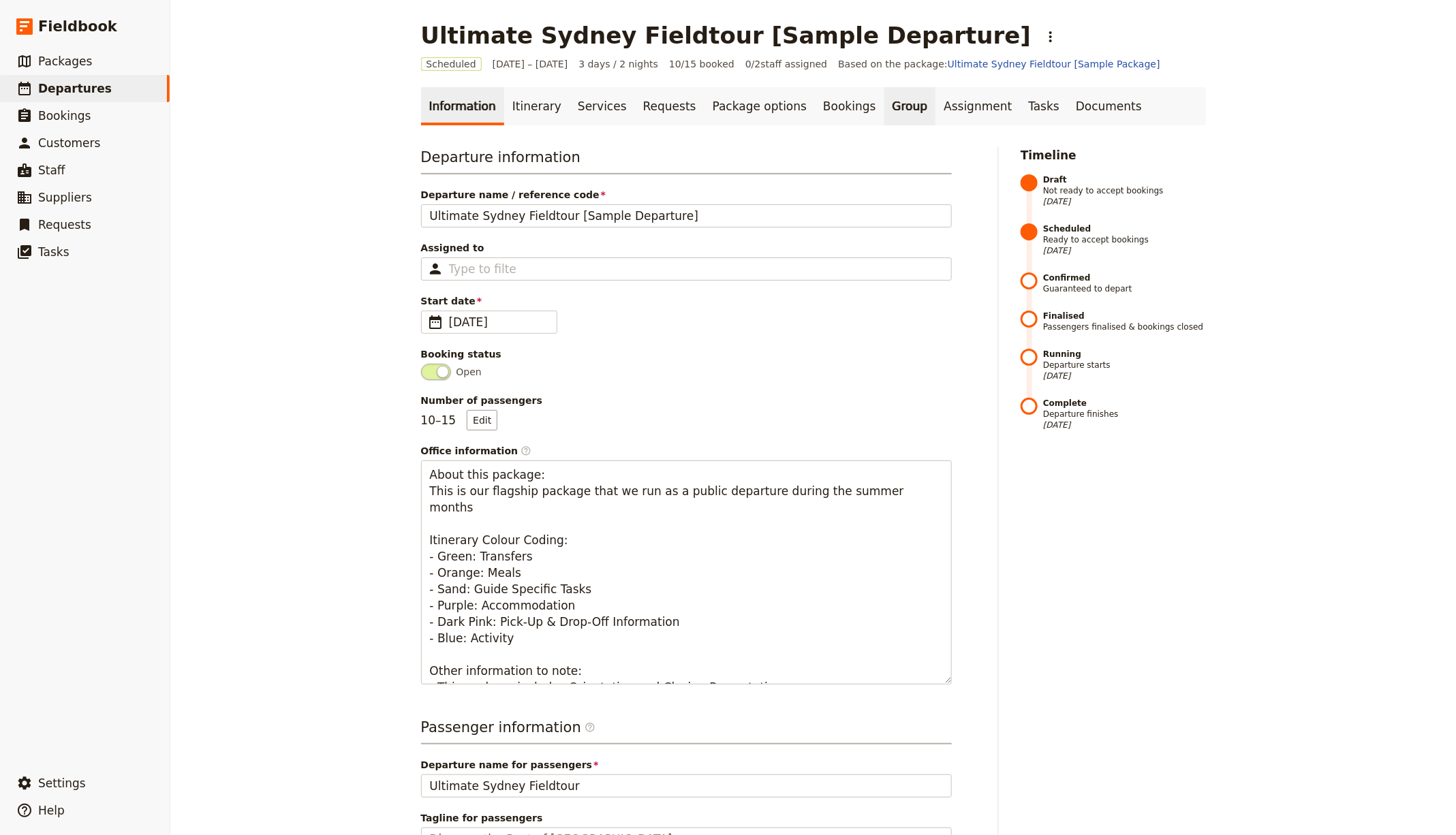
click at [884, 100] on link "Group" at bounding box center [910, 106] width 52 height 38
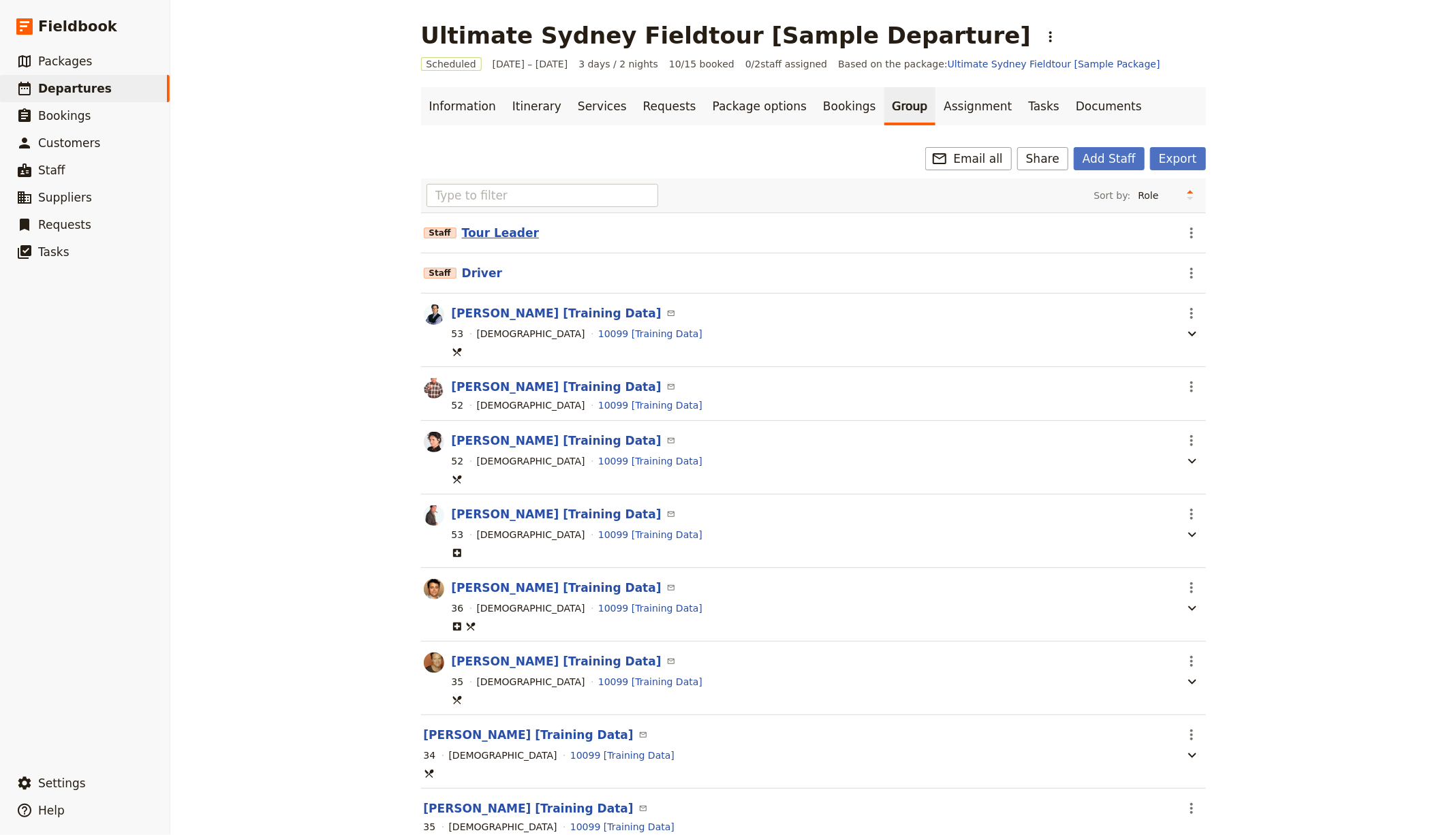
click at [488, 234] on button "Tour Leader" at bounding box center [500, 233] width 77 height 17
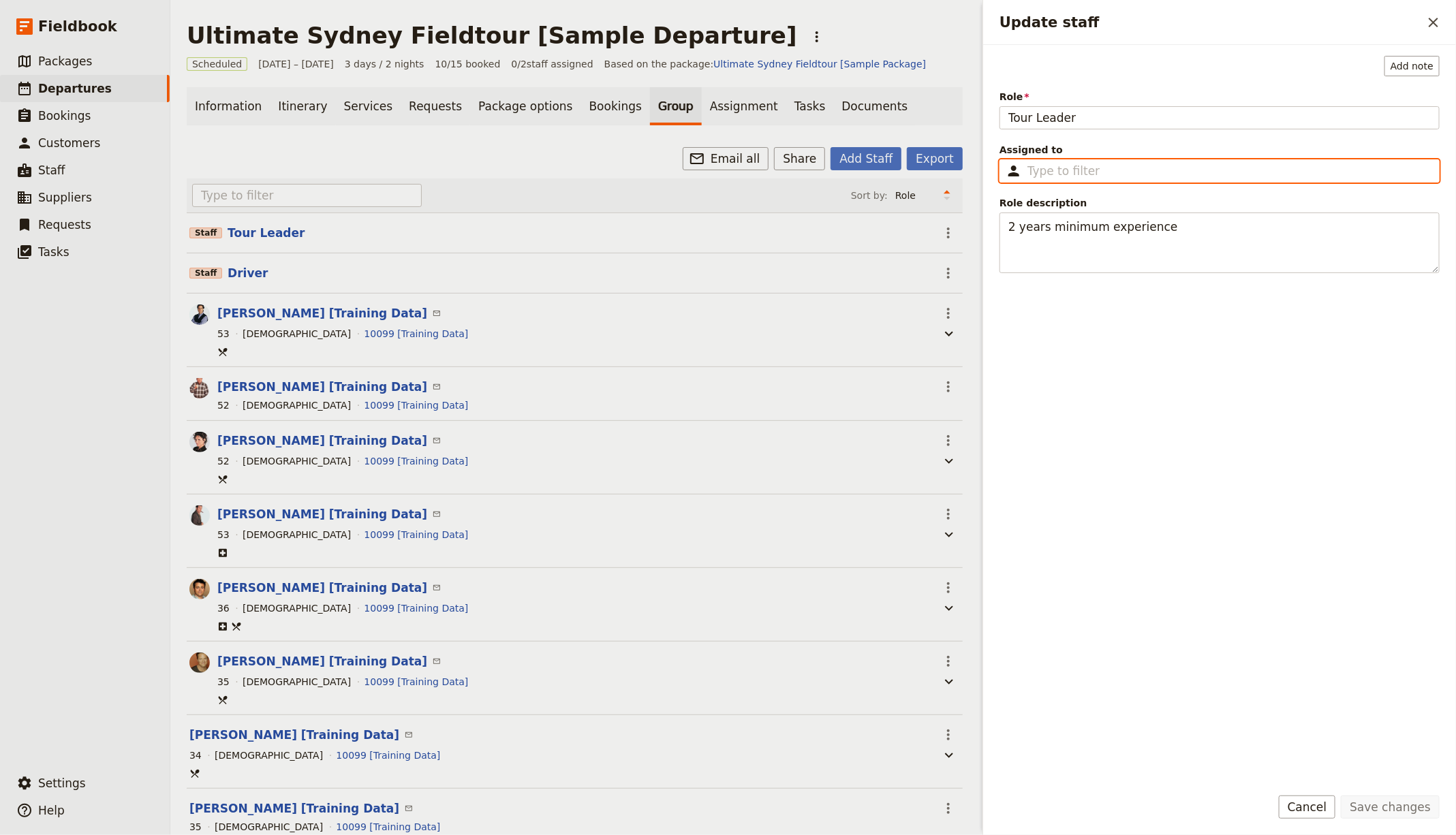
click at [1060, 175] on input "Assigned to ​" at bounding box center [1228, 171] width 403 height 17
click at [1109, 213] on div "[PERSON_NAME] from Fieldbook" at bounding box center [1114, 205] width 213 height 22
type input "[PERSON_NAME] from Fieldbook"
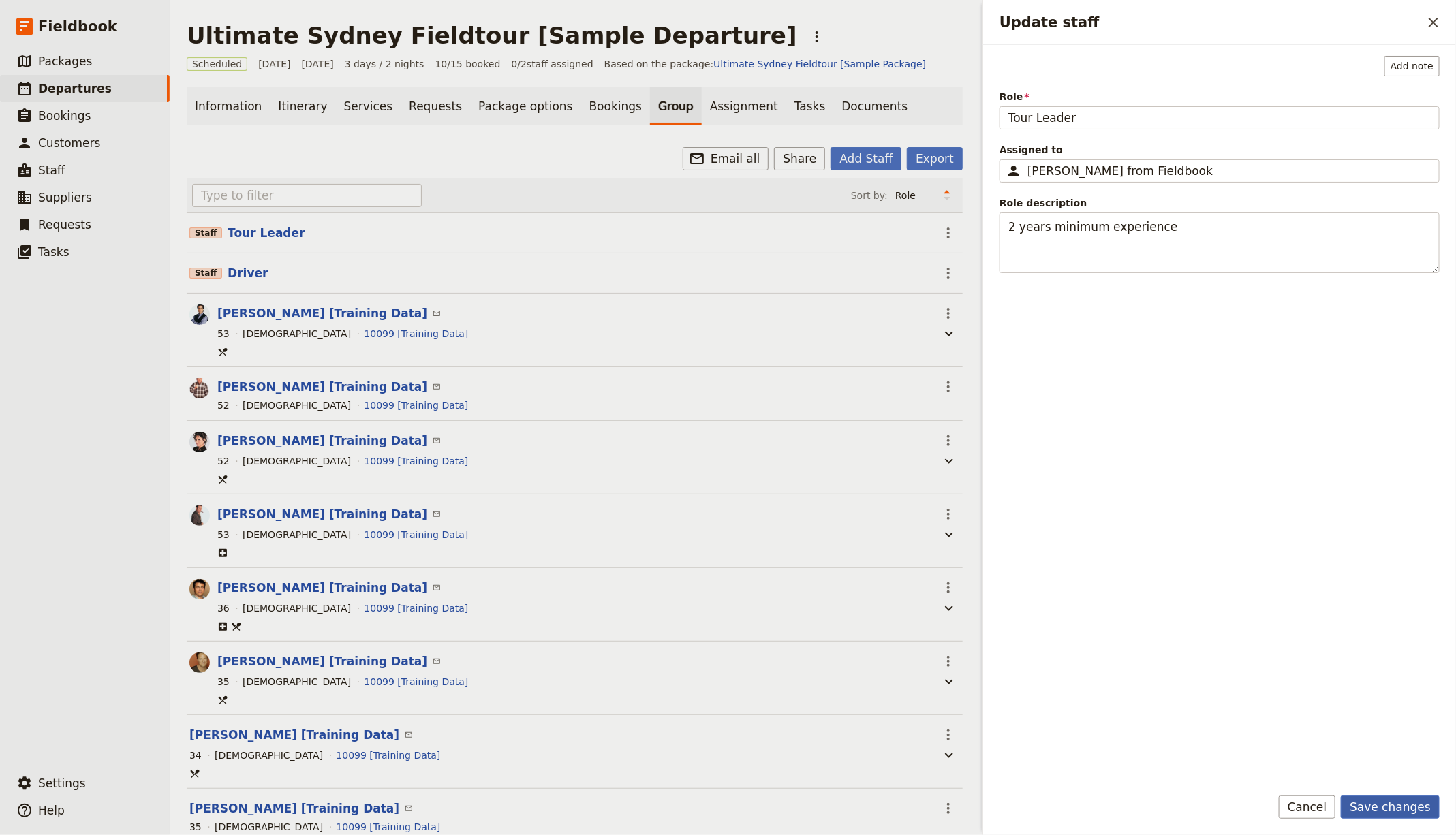
click at [1390, 807] on button "Save changes" at bounding box center [1390, 806] width 99 height 23
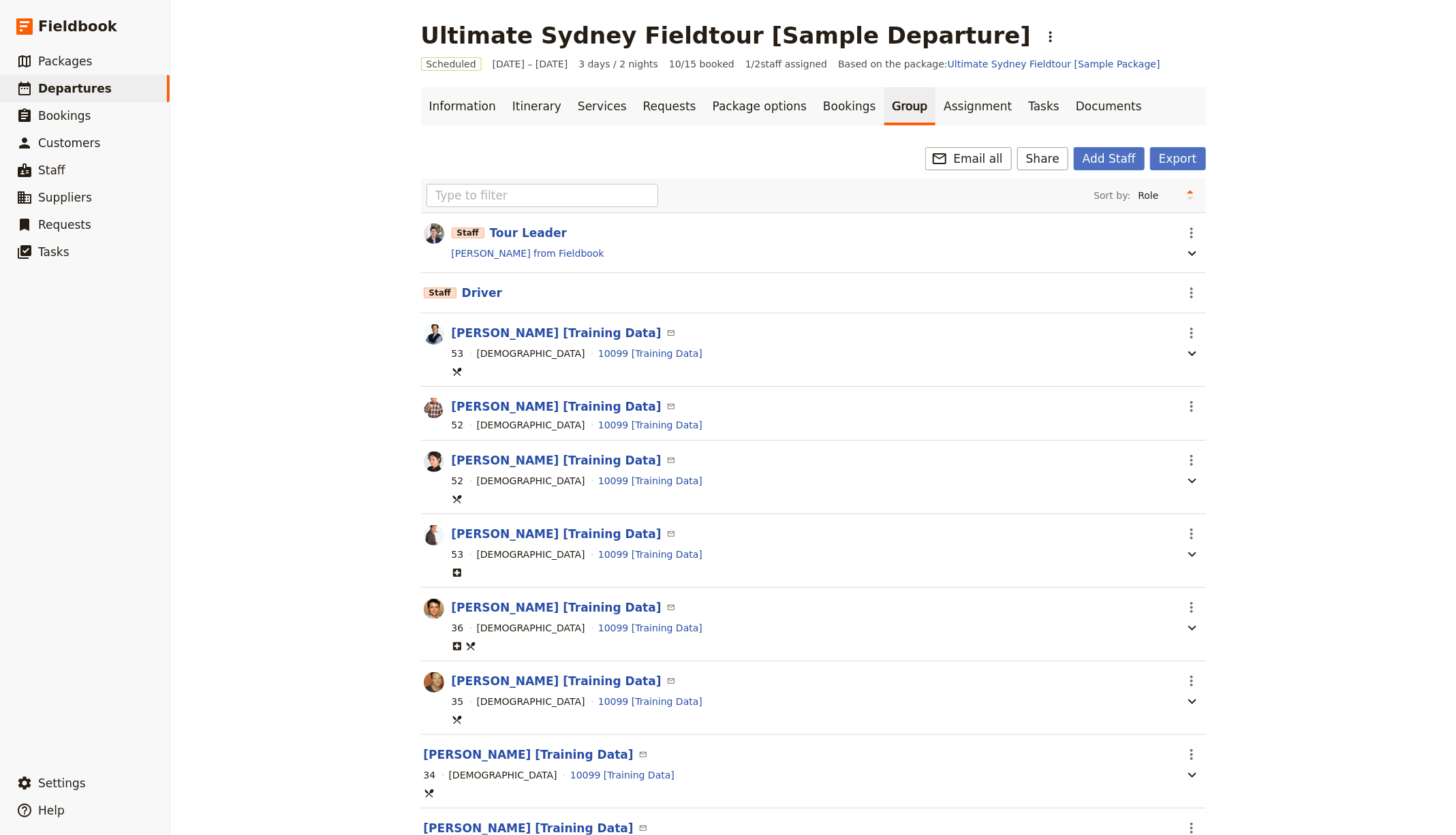
click at [689, 155] on div "​ Email all Share Add Staff Export" at bounding box center [813, 159] width 785 height 23
click at [935, 106] on link "Assignment" at bounding box center [977, 106] width 85 height 38
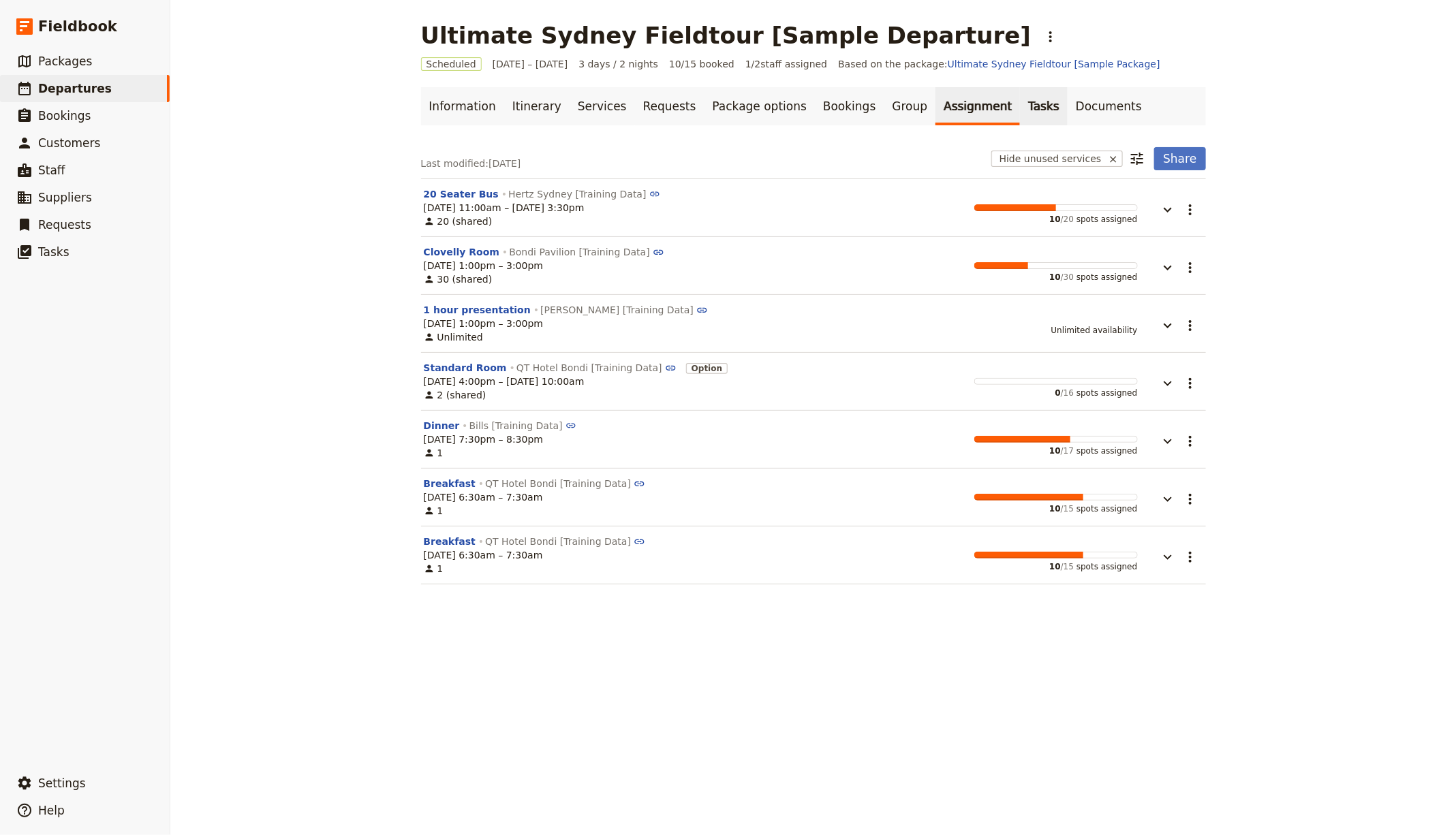
click at [1020, 102] on link "Tasks" at bounding box center [1044, 106] width 48 height 38
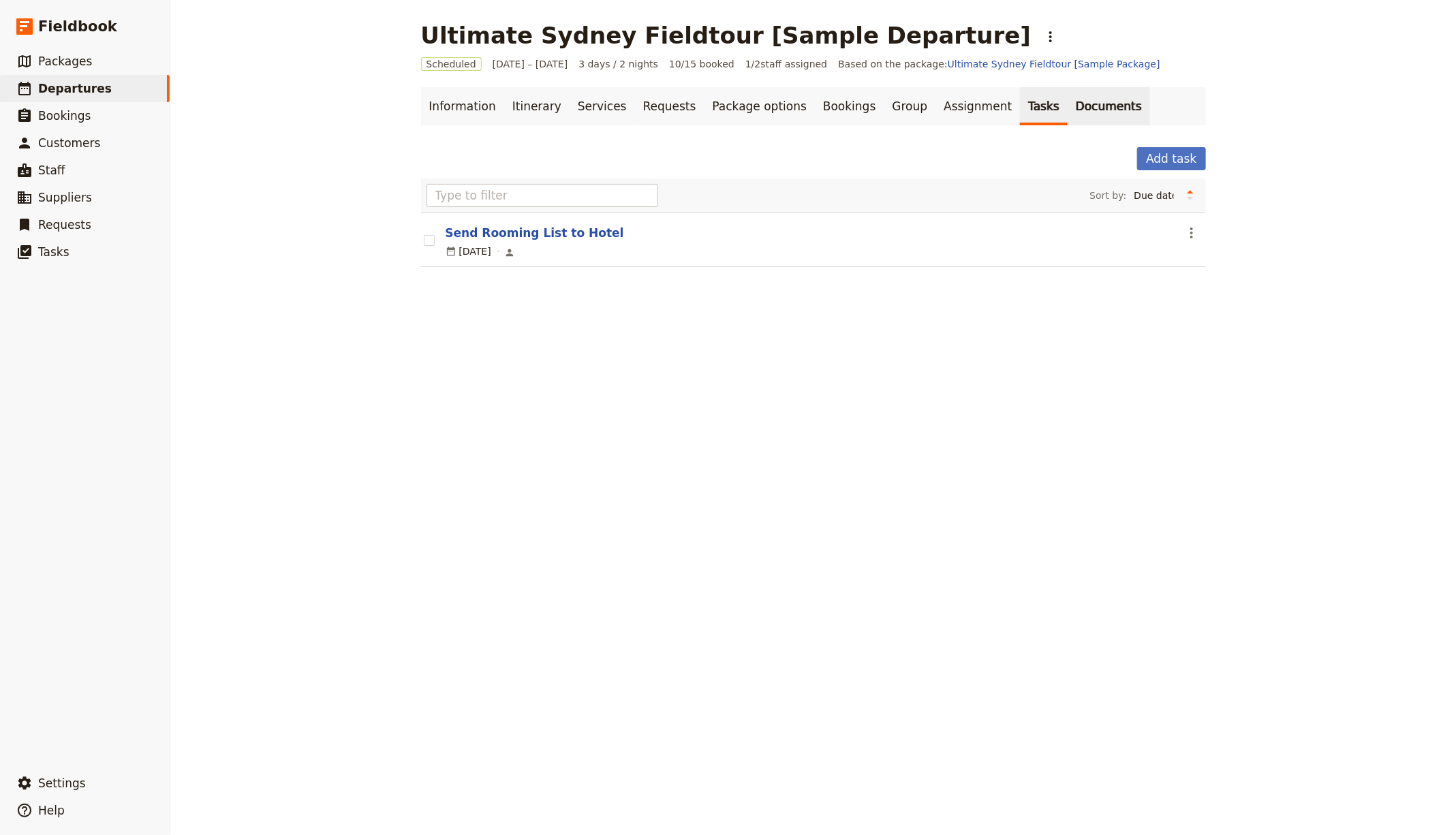
click at [1068, 113] on link "Documents" at bounding box center [1108, 106] width 82 height 38
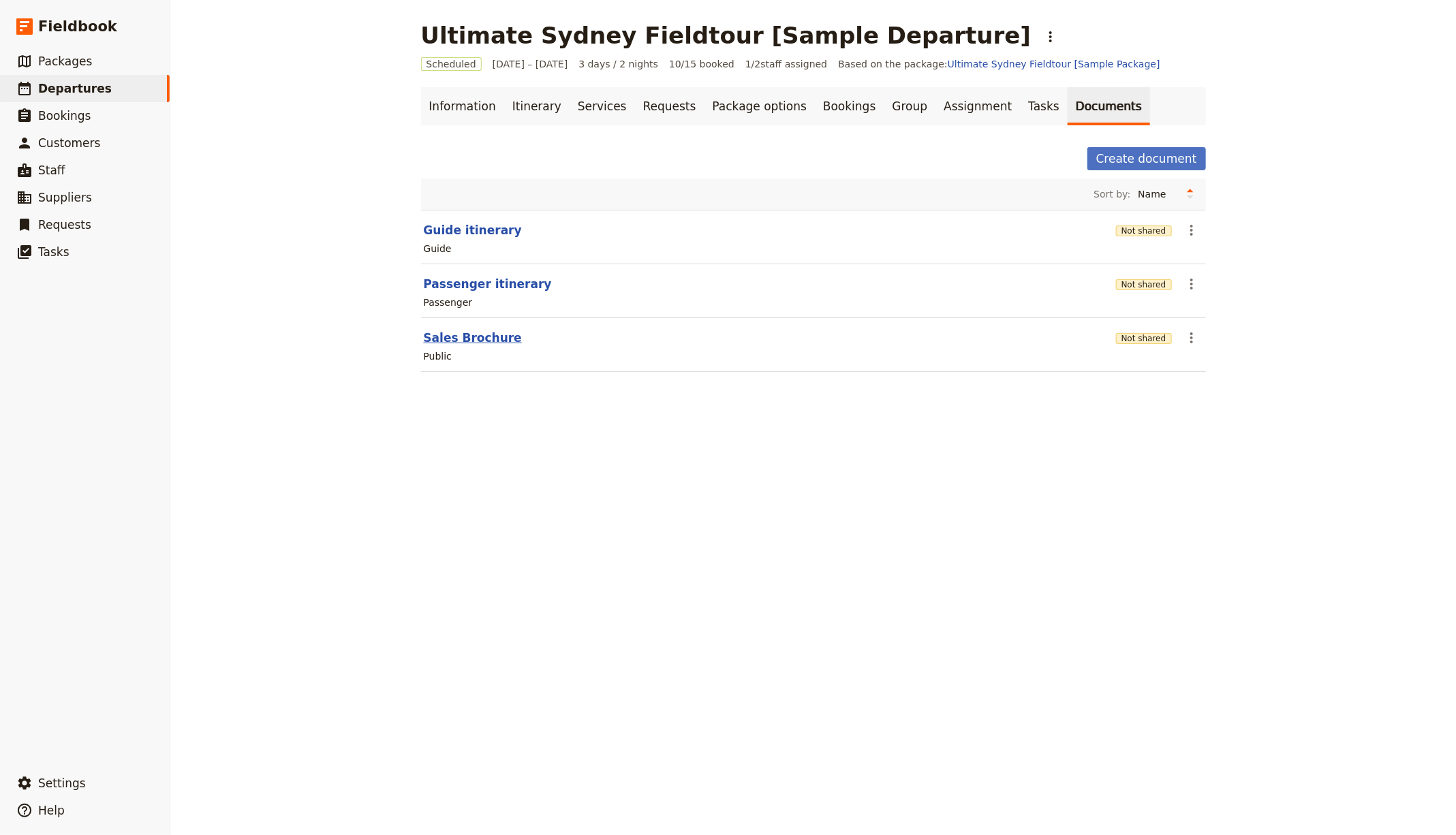
click at [471, 335] on button "Sales Brochure" at bounding box center [473, 338] width 98 height 17
select select "DEFAULT"
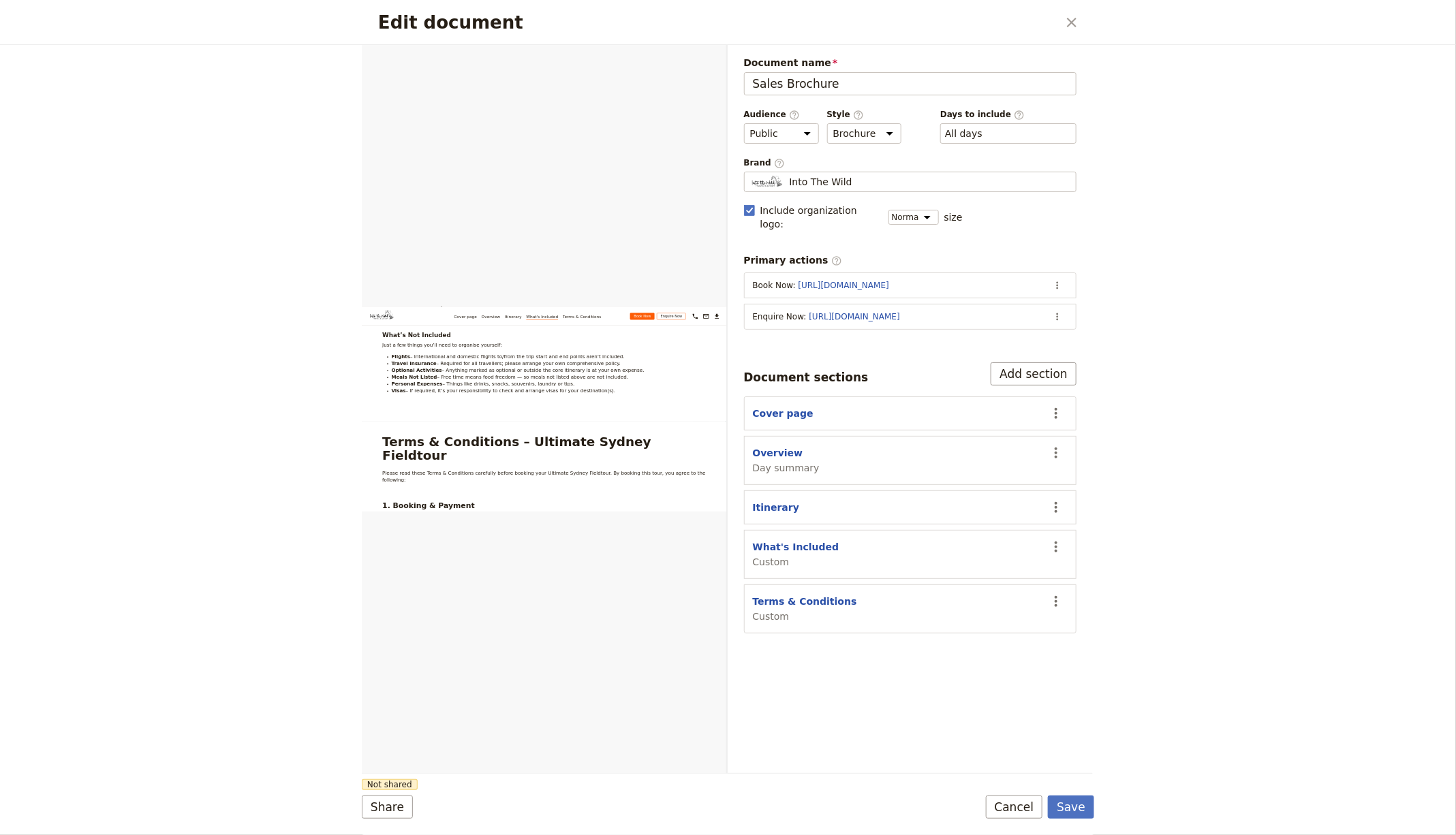
scroll to position [3228, 0]
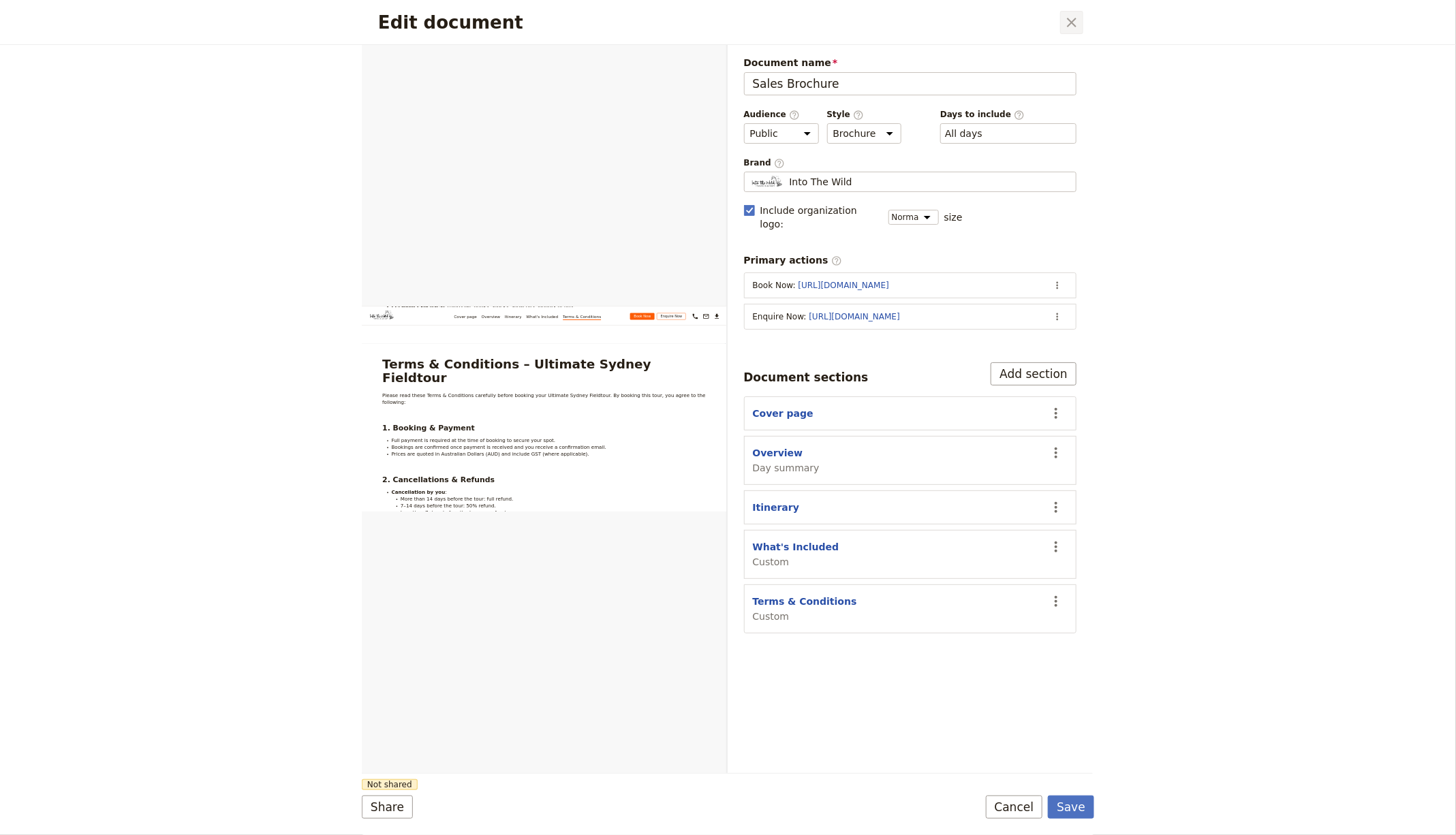
click at [1067, 22] on icon "Close dialog" at bounding box center [1071, 23] width 17 height 17
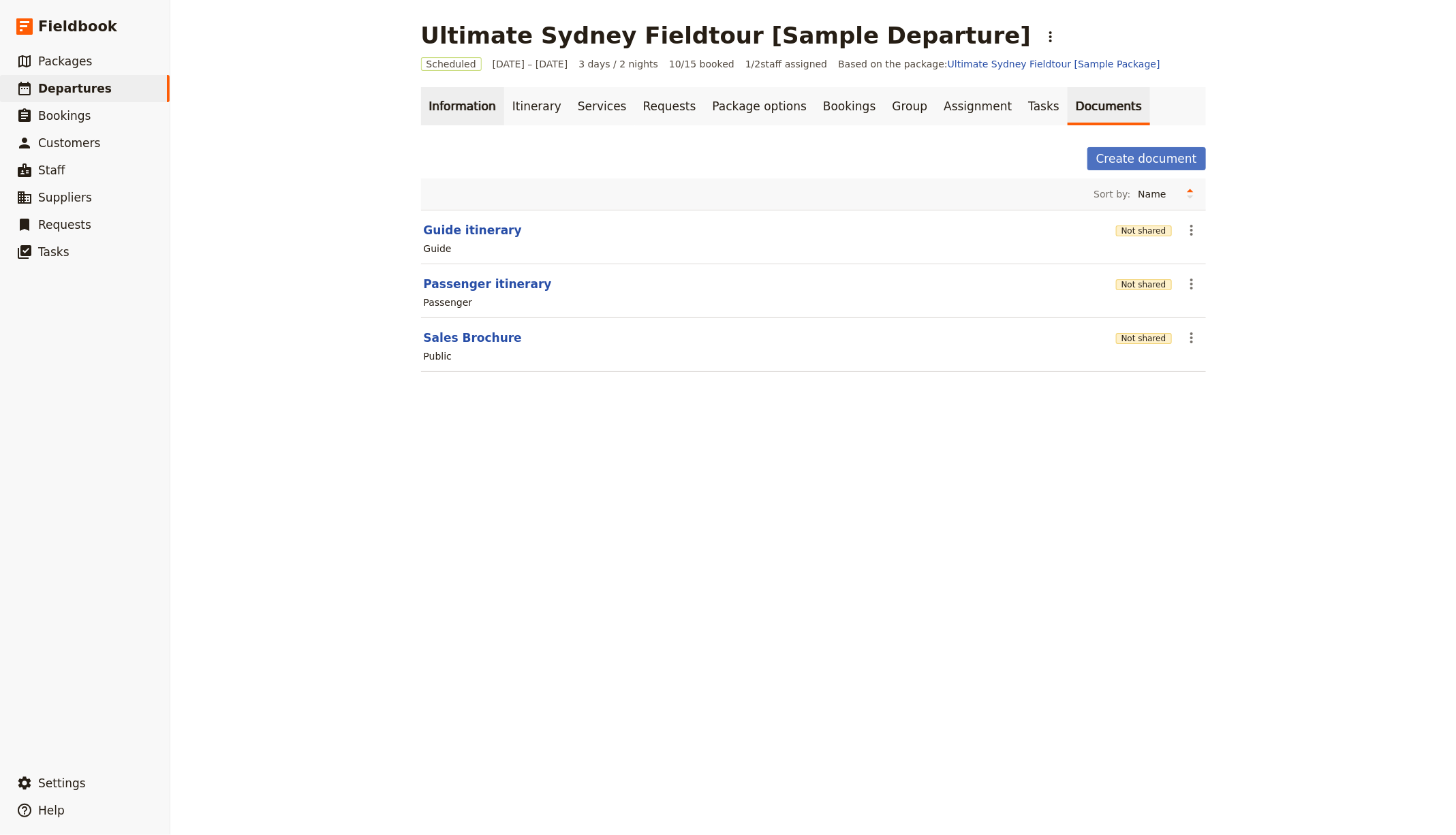
click at [421, 112] on link "Information" at bounding box center [463, 106] width 83 height 38
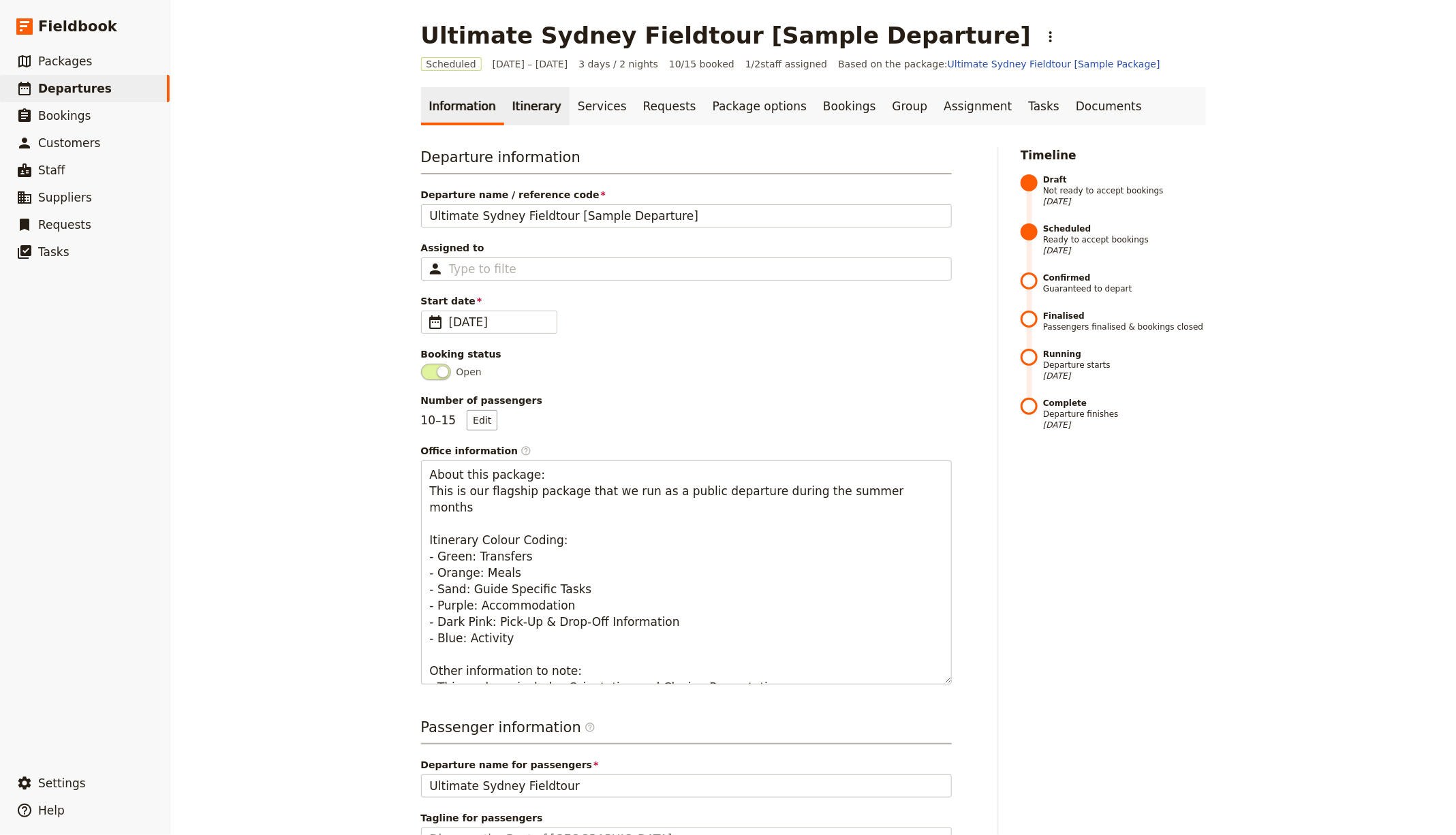
click at [529, 108] on link "Itinerary" at bounding box center [537, 106] width 65 height 38
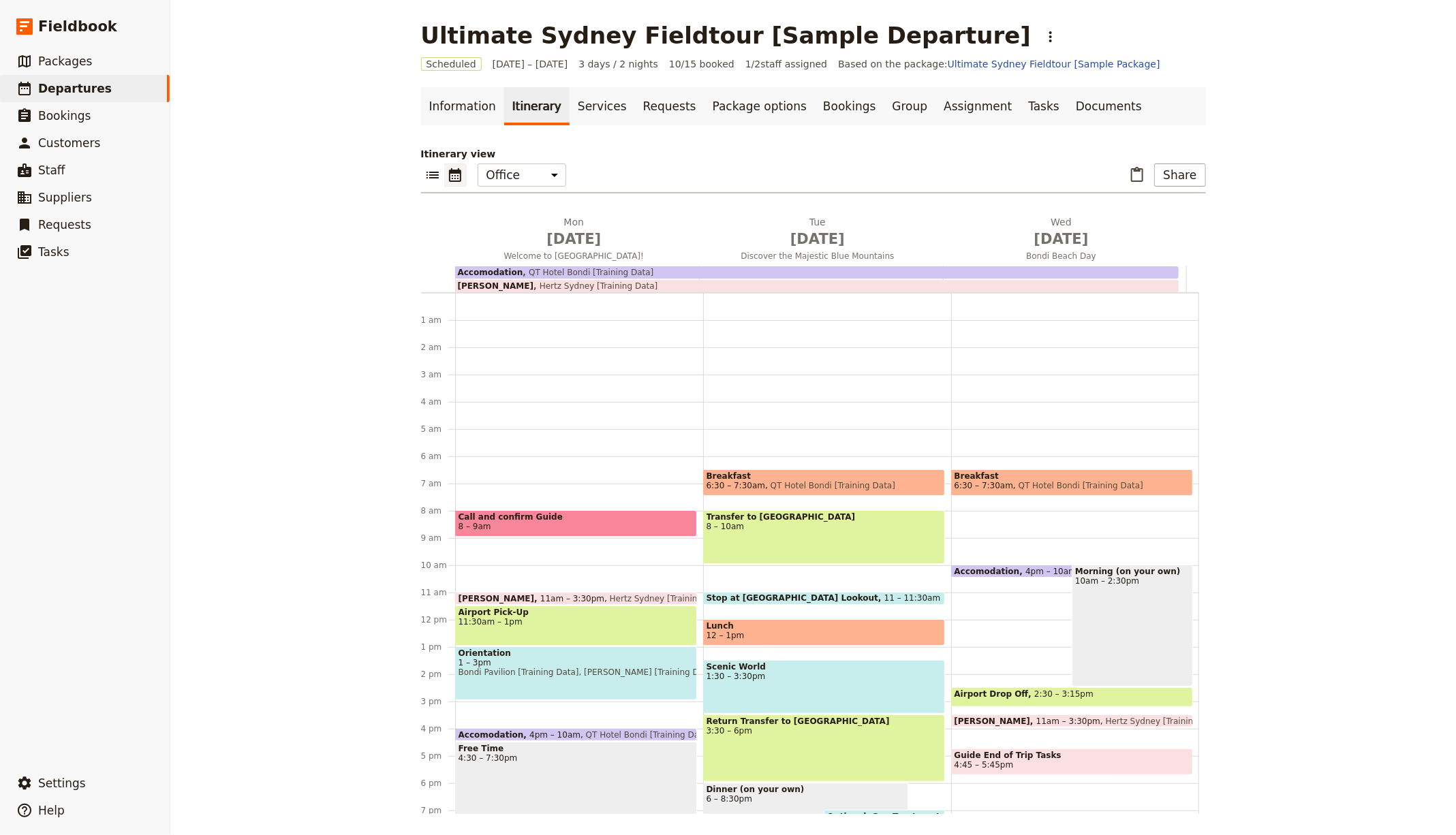
scroll to position [145, 0]
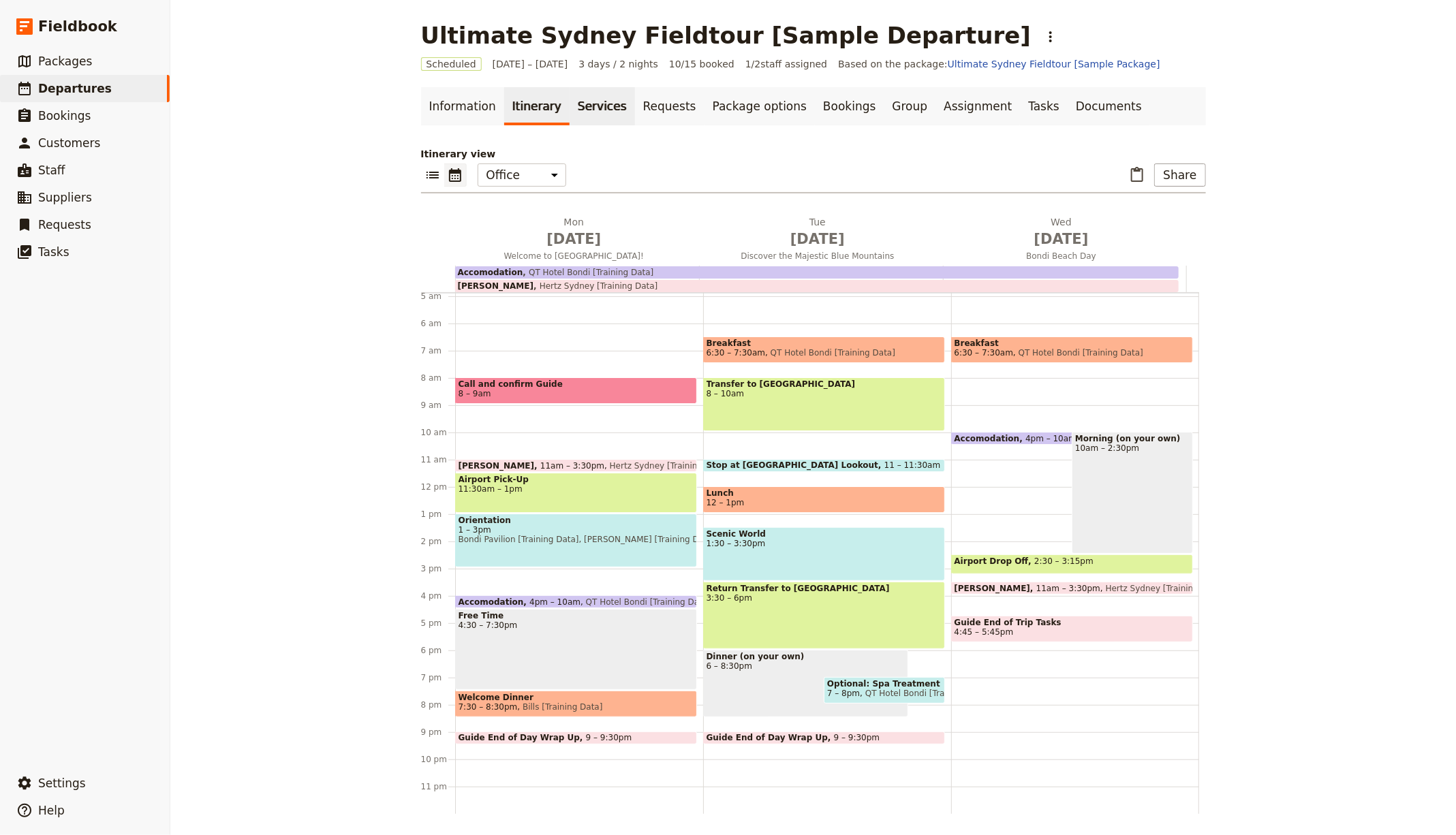
click at [570, 112] on link "Services" at bounding box center [602, 106] width 65 height 38
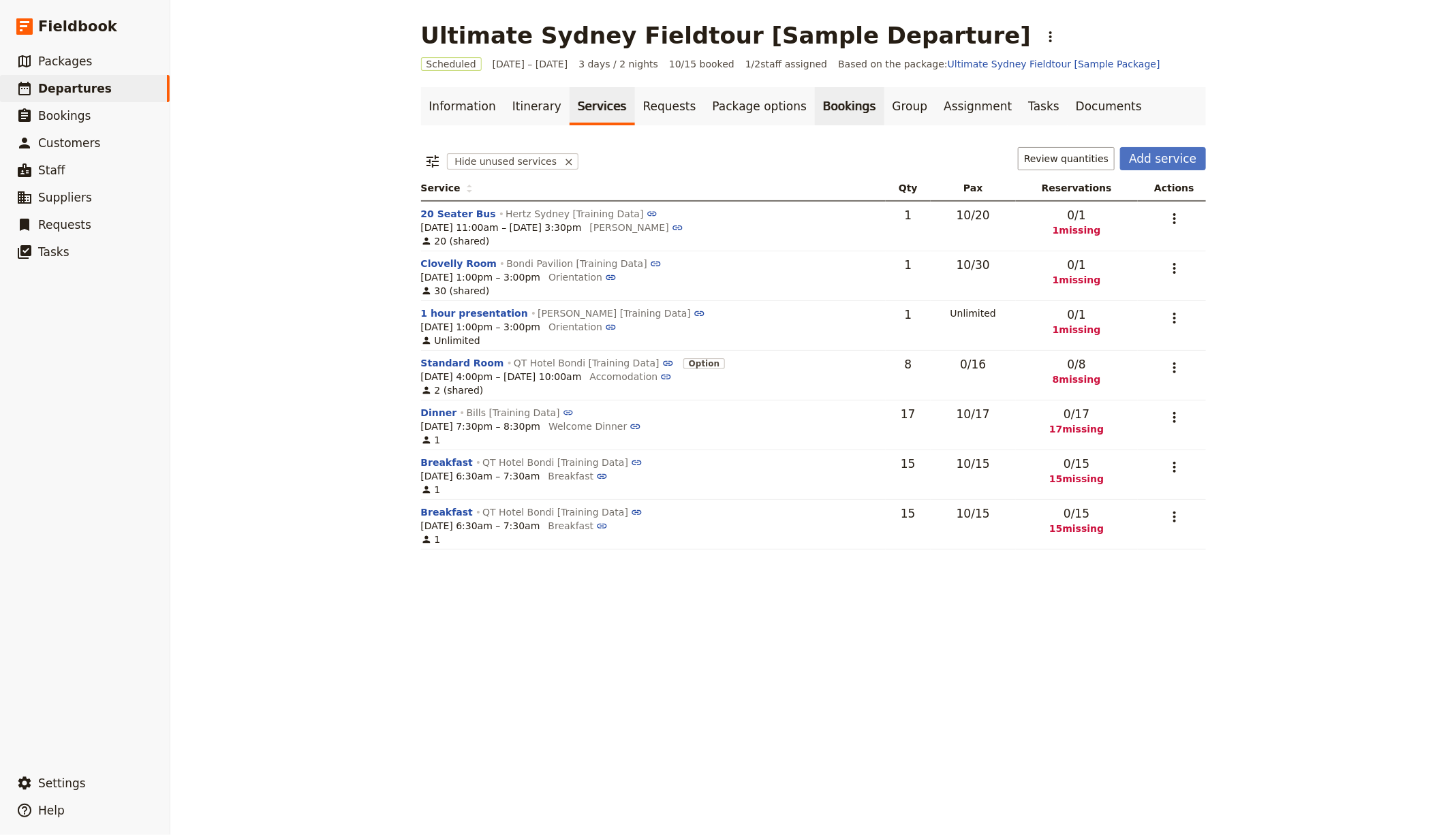
click at [823, 111] on link "Bookings" at bounding box center [849, 106] width 69 height 38
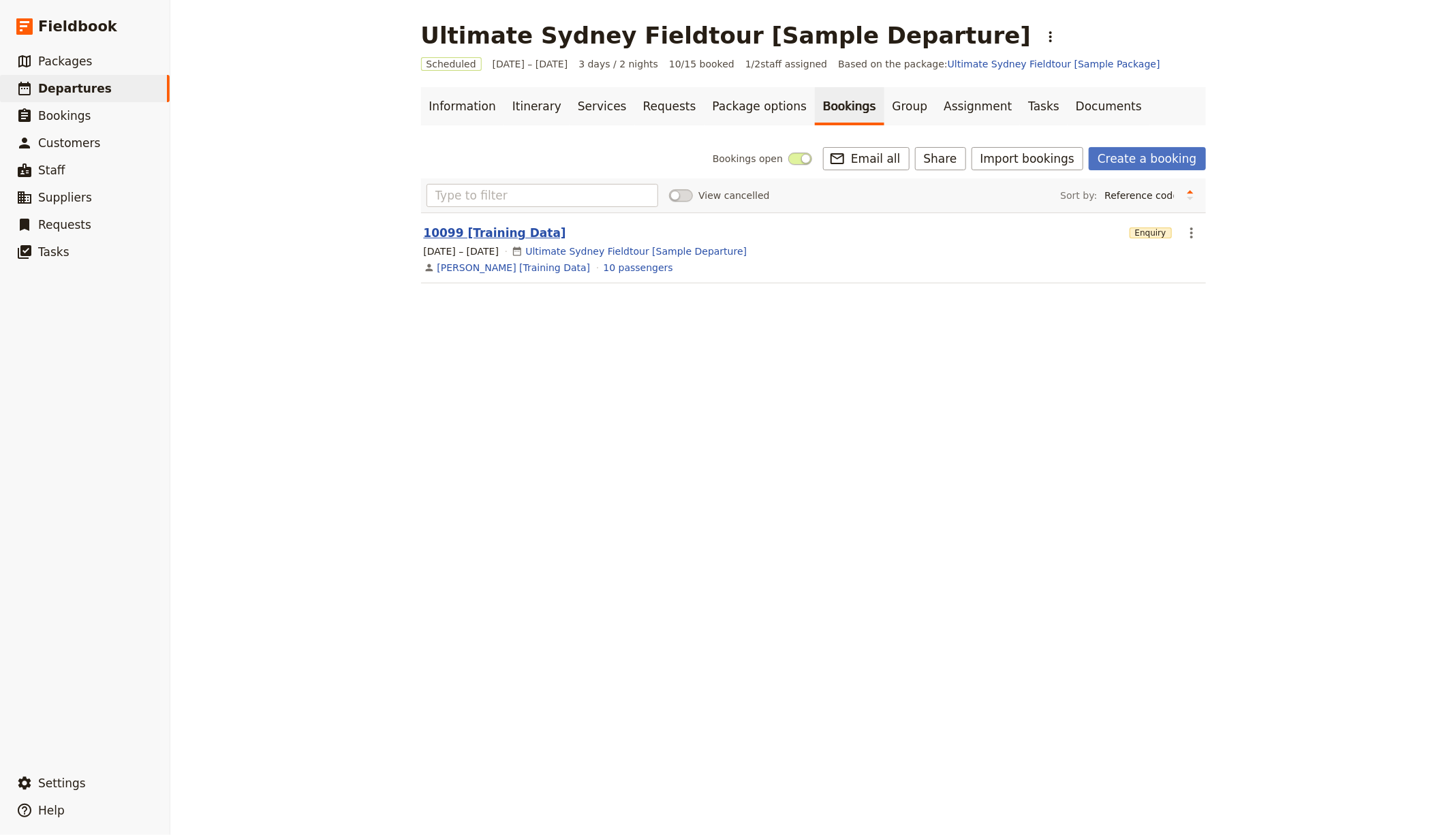
click at [471, 229] on button "10099 [Training Data]" at bounding box center [495, 233] width 142 height 17
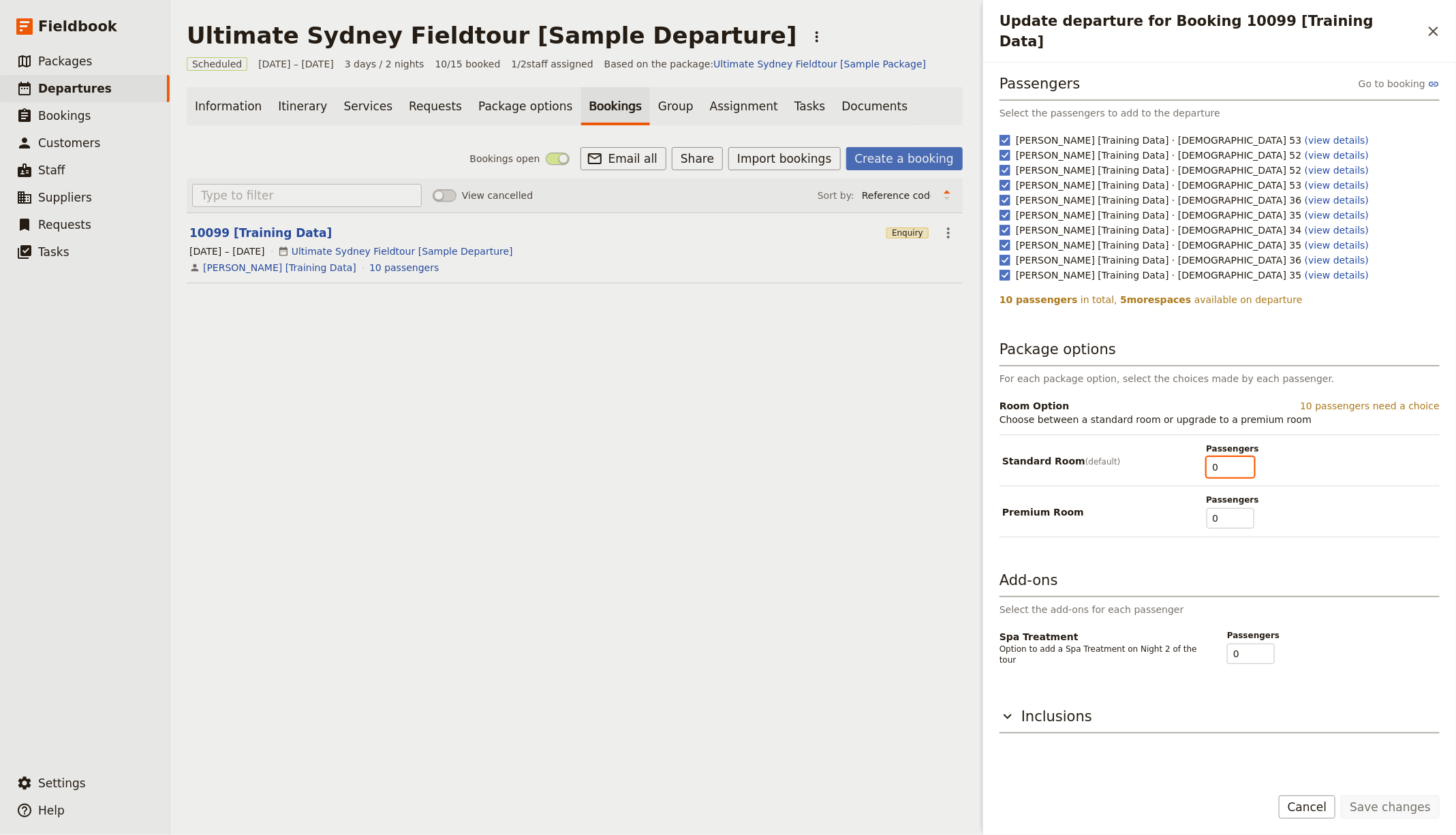
click at [1228, 457] on input "0" at bounding box center [1230, 467] width 48 height 20
click at [1245, 457] on input "1" at bounding box center [1230, 467] width 48 height 20
type input "10"
click at [1245, 457] on input "10" at bounding box center [1230, 467] width 48 height 20
click at [1267, 643] on input "1" at bounding box center [1251, 653] width 48 height 20
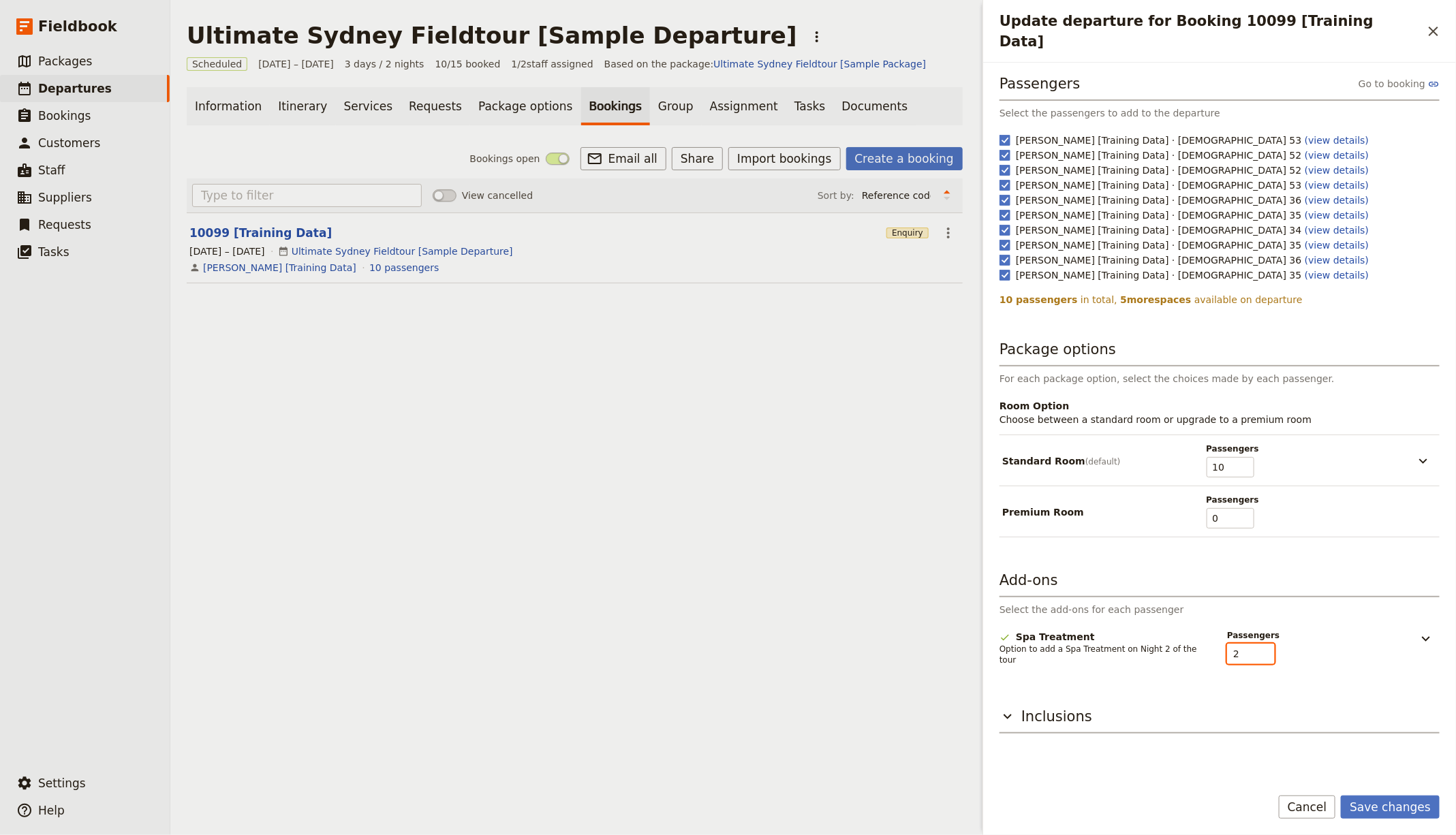
type input "2"
click at [1267, 643] on input "2" at bounding box center [1251, 653] width 48 height 20
click at [1420, 608] on div "Add-ons Select the add-ons for each passenger Spa Treatment Option to add a Spa…" at bounding box center [1219, 621] width 440 height 103
click at [1417, 629] on div "Spa Treatment Option to add a Spa Treatment on Night 2 of the tour Passengers 2" at bounding box center [1219, 651] width 440 height 43
click at [1420, 630] on icon "Update departure for Booking 10099 [Training Data]" at bounding box center [1426, 639] width 17 height 17
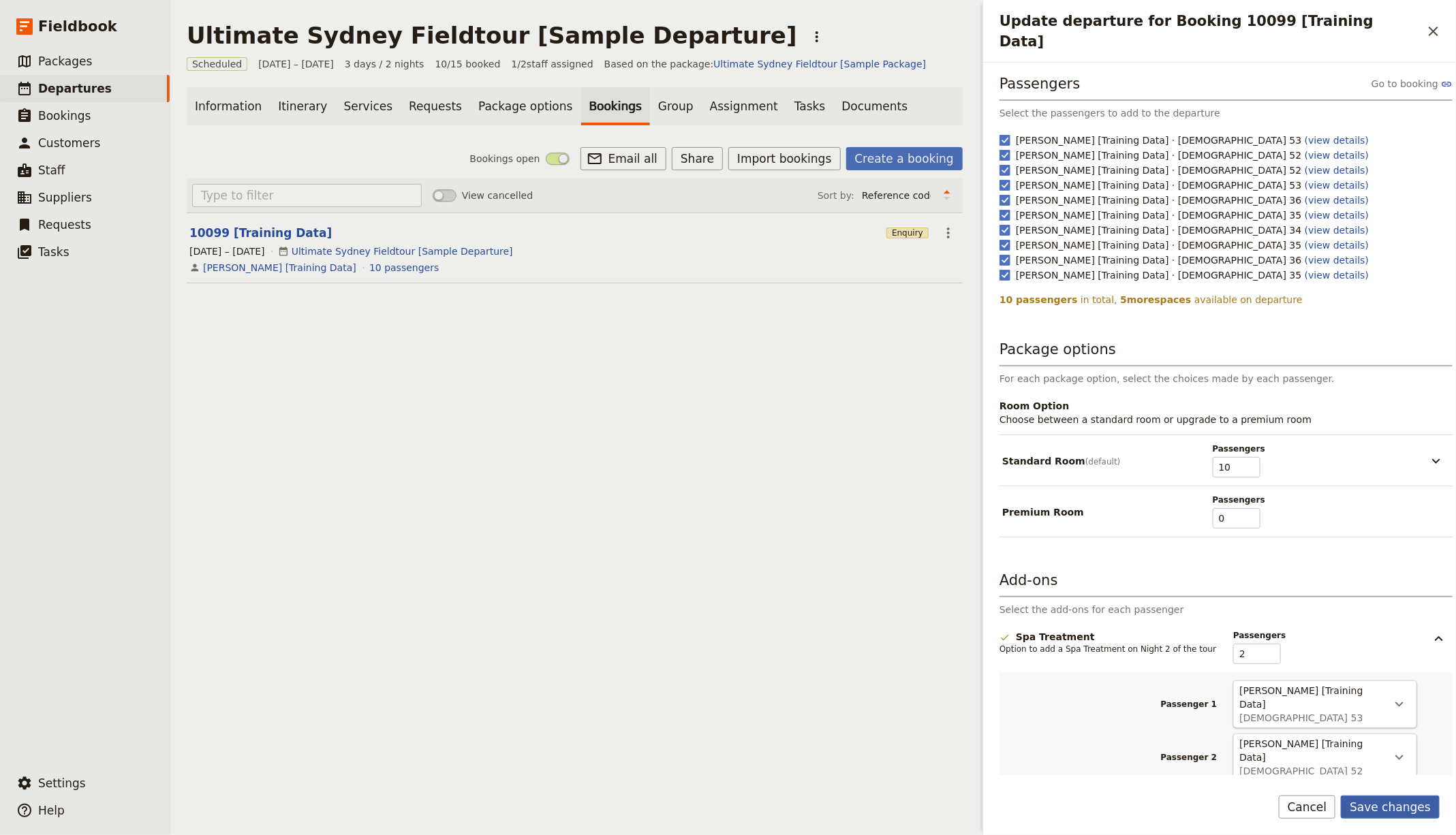
click at [1407, 806] on button "Save changes" at bounding box center [1390, 806] width 99 height 23
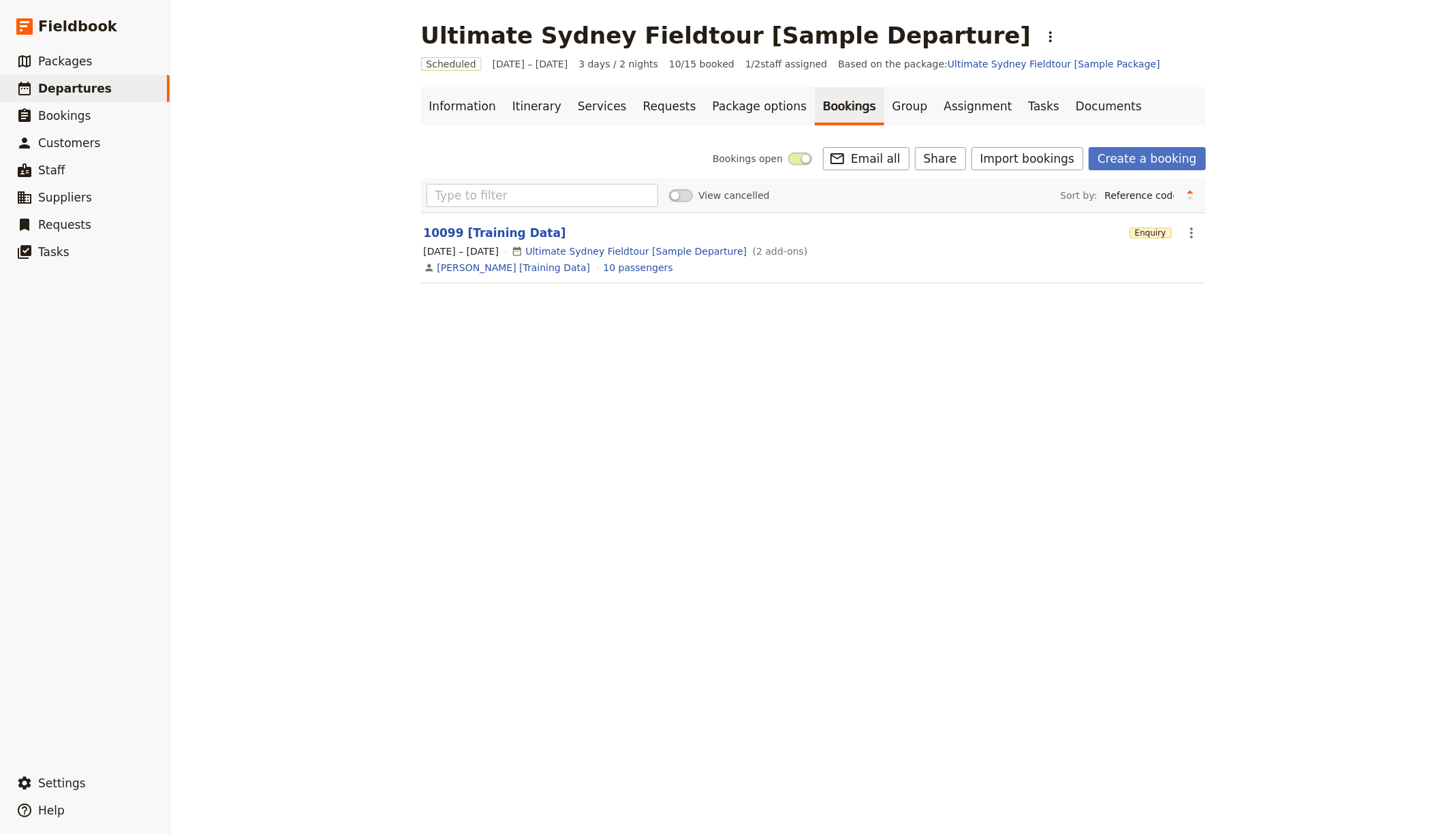
click at [846, 383] on div "Ultimate Sydney Fieldtour [Sample Departure] ​ Scheduled [DATE] – [DATE] 3 days…" at bounding box center [813, 418] width 1285 height 835
click at [884, 104] on link "Group" at bounding box center [910, 106] width 52 height 38
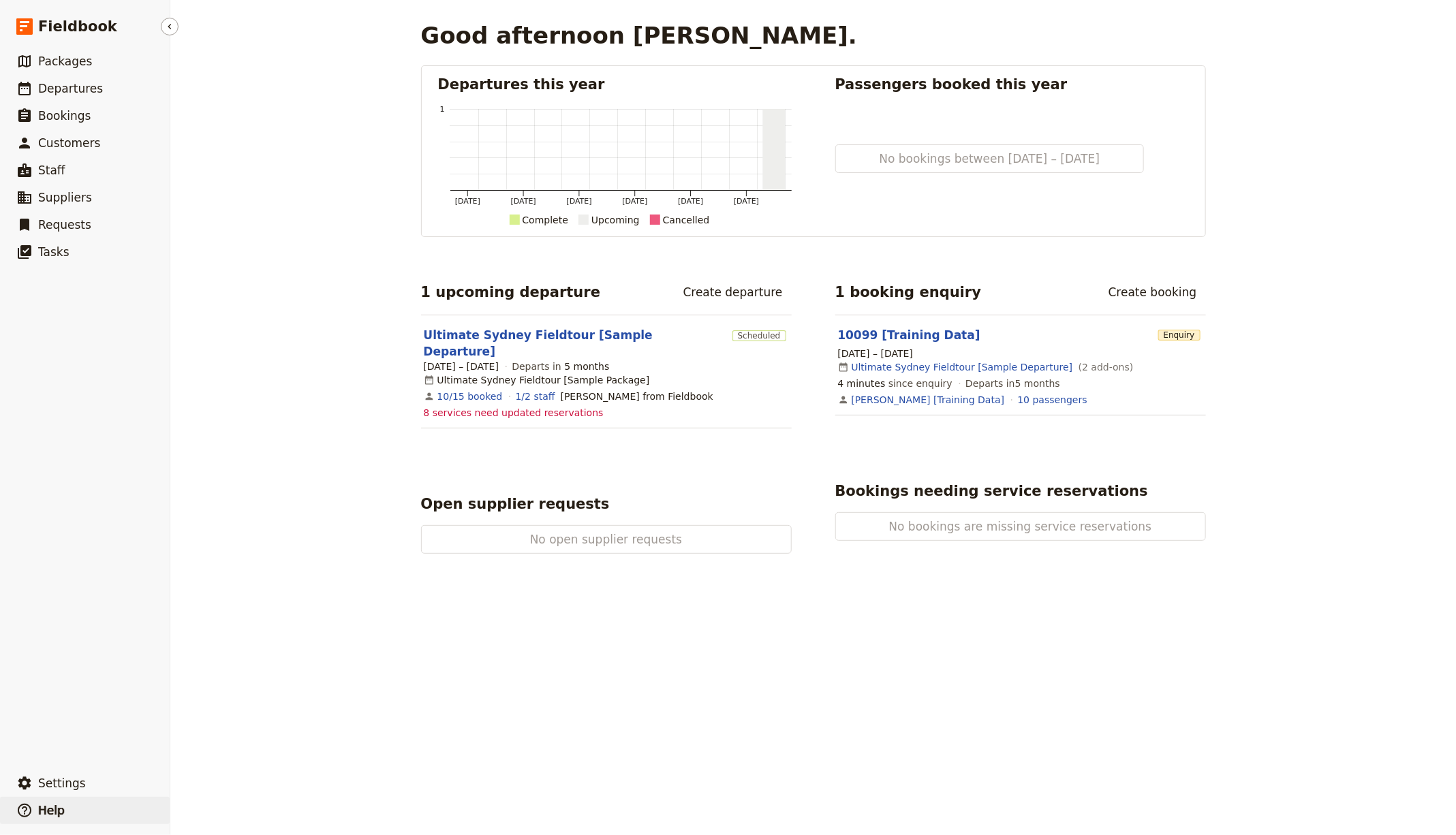
drag, startPoint x: 73, startPoint y: 804, endPoint x: 82, endPoint y: 799, distance: 10.3
click at [73, 804] on button "​ Help" at bounding box center [85, 810] width 170 height 28
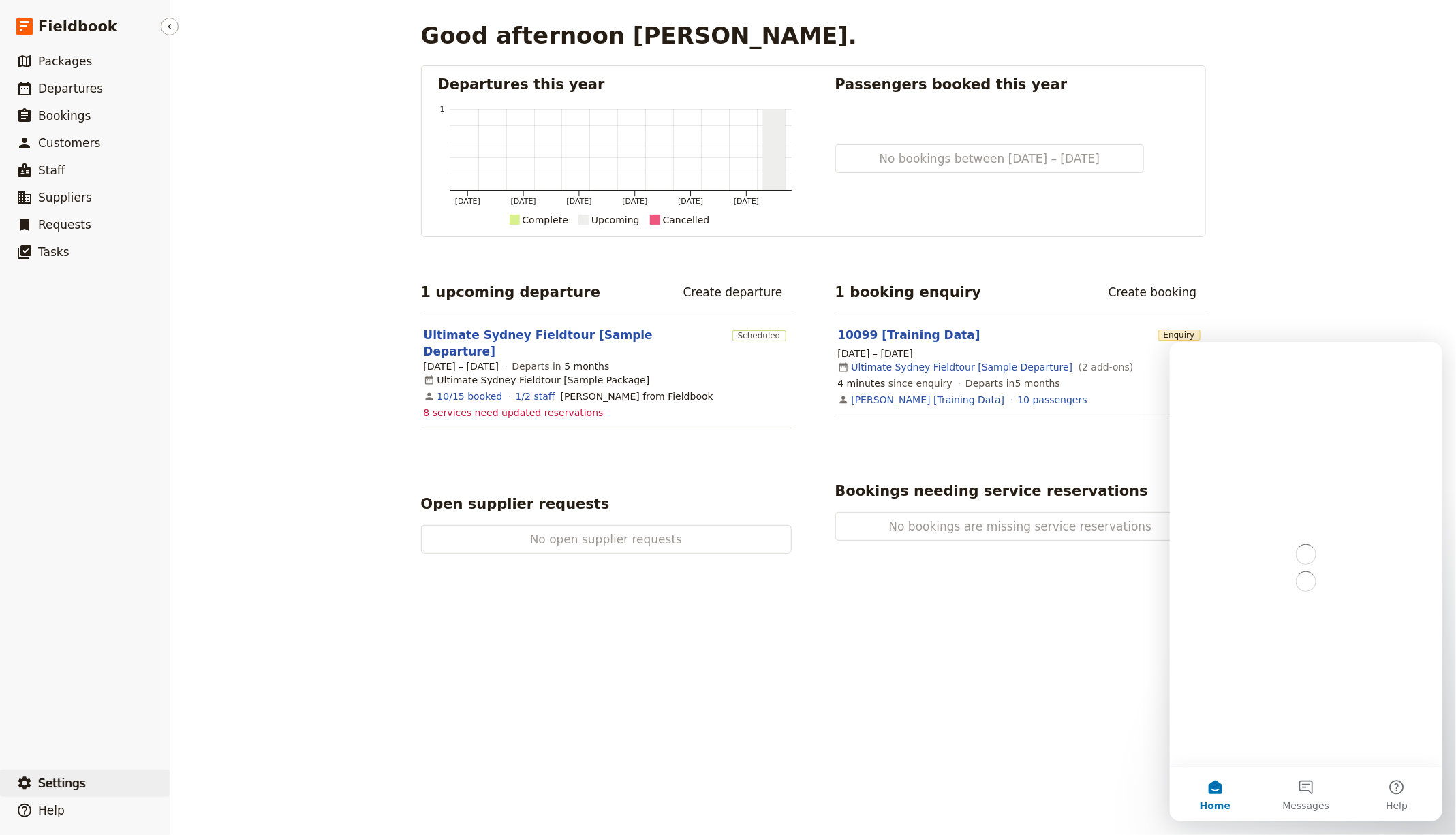
click at [94, 783] on button "​ Settings" at bounding box center [85, 783] width 170 height 28
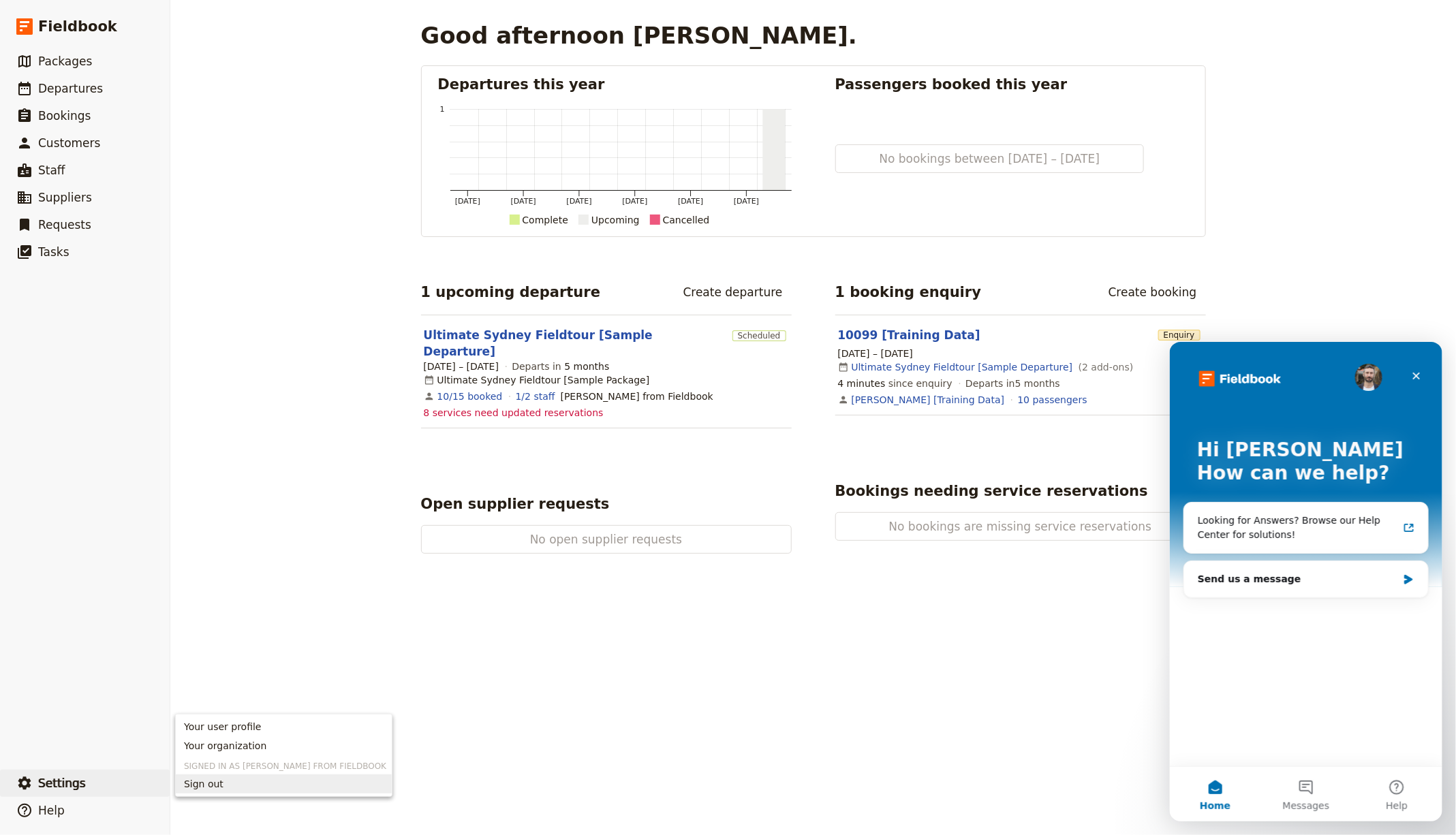
click at [227, 779] on span "Sign out" at bounding box center [283, 783] width 199 height 14
